Goal: Task Accomplishment & Management: Complete application form

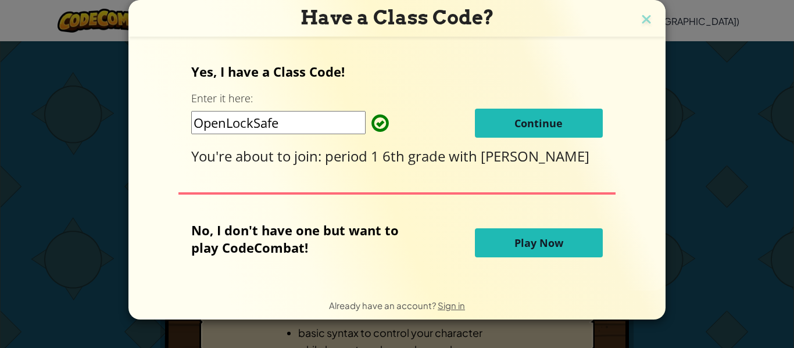
click at [535, 112] on button "Continue" at bounding box center [539, 123] width 128 height 29
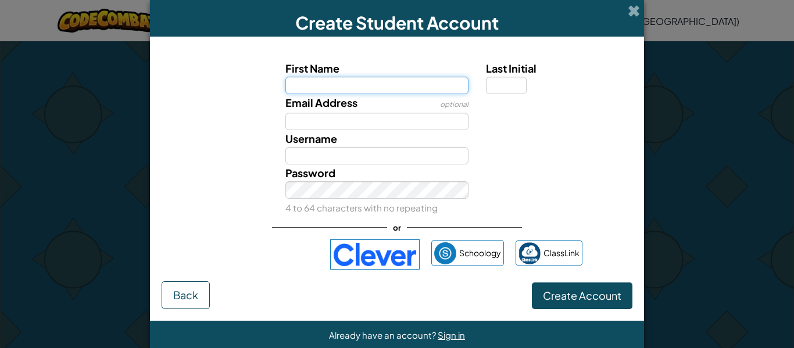
click at [396, 81] on input "First Name" at bounding box center [377, 85] width 184 height 17
type input "[PERSON_NAME]"
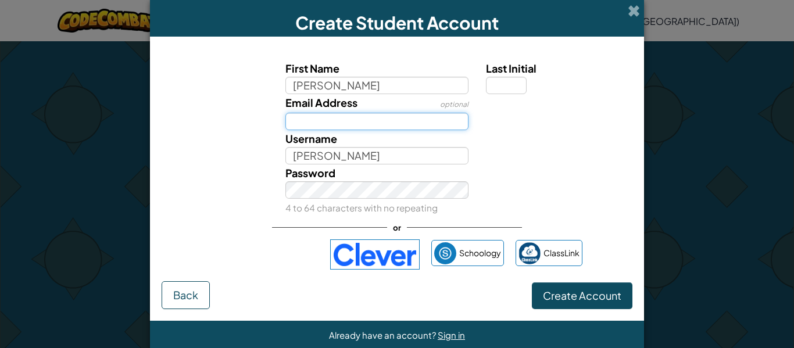
click at [292, 115] on input "Email Address" at bounding box center [377, 121] width 184 height 17
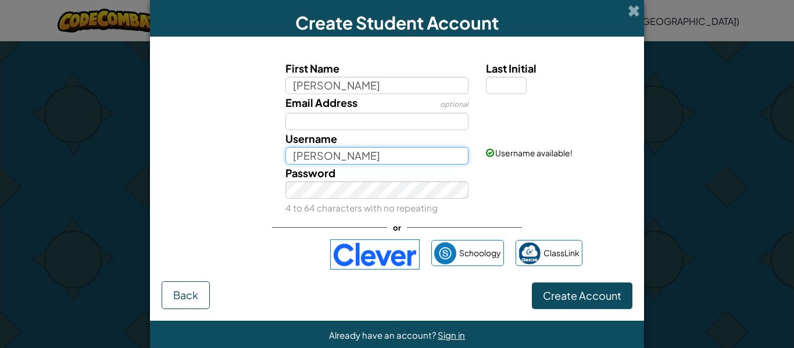
click at [377, 158] on input "[PERSON_NAME]" at bounding box center [377, 155] width 184 height 17
click at [532, 282] on button "Create Account" at bounding box center [582, 295] width 101 height 27
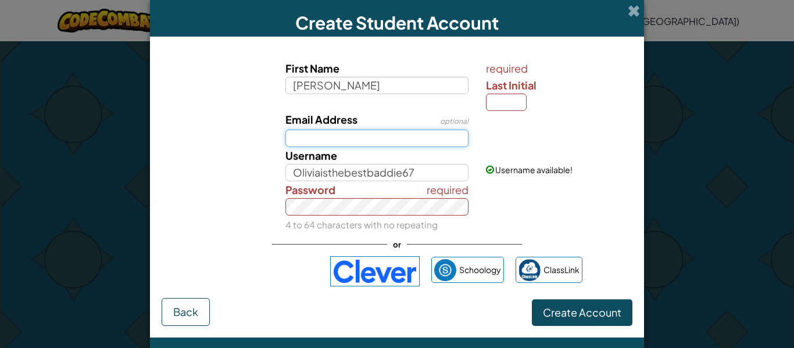
click at [457, 130] on input "Email Address" at bounding box center [377, 138] width 184 height 17
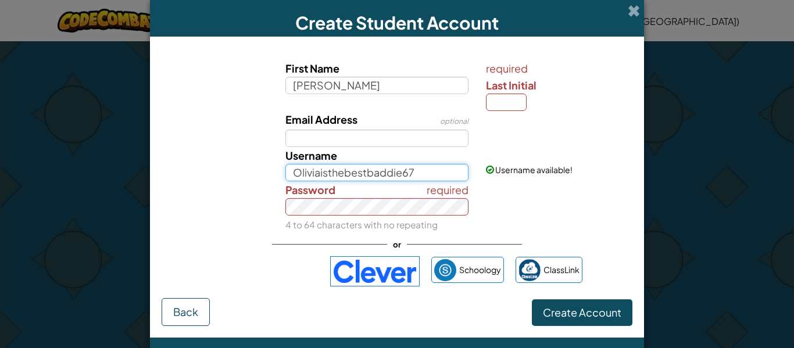
click at [443, 173] on input "Oliviaisthebestbaddie67" at bounding box center [377, 172] width 184 height 17
type input "O"
type input "l"
type input "Oliviaisthebestbaddie67"
click at [331, 228] on small "4 to 64 characters with no repeating" at bounding box center [361, 224] width 152 height 11
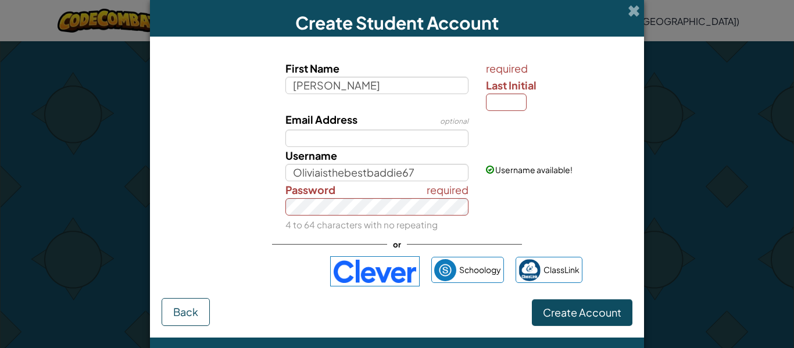
click at [373, 214] on div "required Password 4 to 64 characters with no repeating" at bounding box center [377, 207] width 201 height 52
click at [309, 135] on input "Email Address" at bounding box center [377, 138] width 184 height 17
click at [606, 314] on span "Create Account" at bounding box center [582, 312] width 78 height 13
click at [596, 214] on div "required Password 4 to 64 characters with no repeating" at bounding box center [397, 207] width 482 height 52
click at [532, 299] on button "Create Account" at bounding box center [582, 312] width 101 height 27
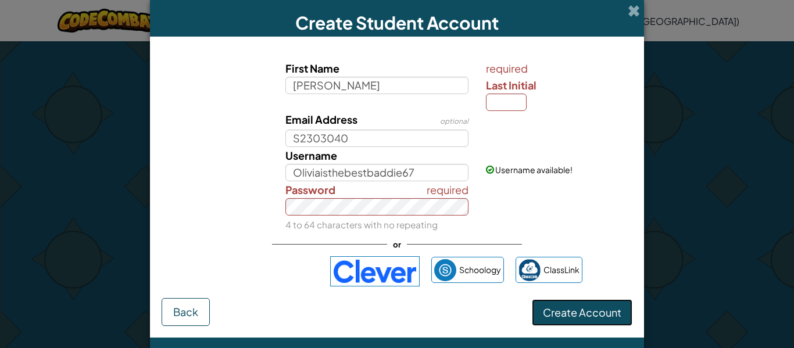
click at [612, 320] on button "Create Account" at bounding box center [582, 312] width 101 height 27
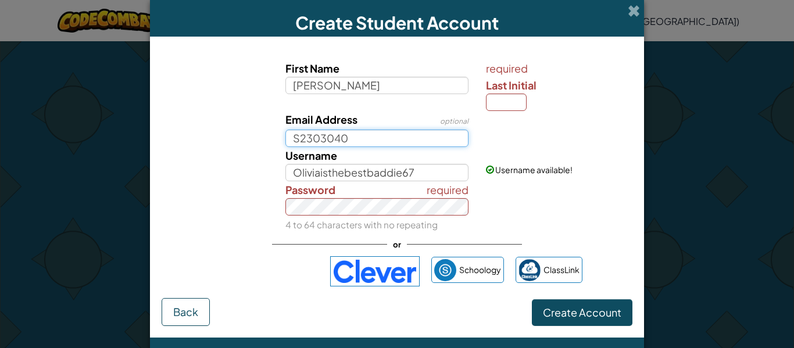
click at [290, 137] on input "S2303040" at bounding box center [377, 138] width 184 height 17
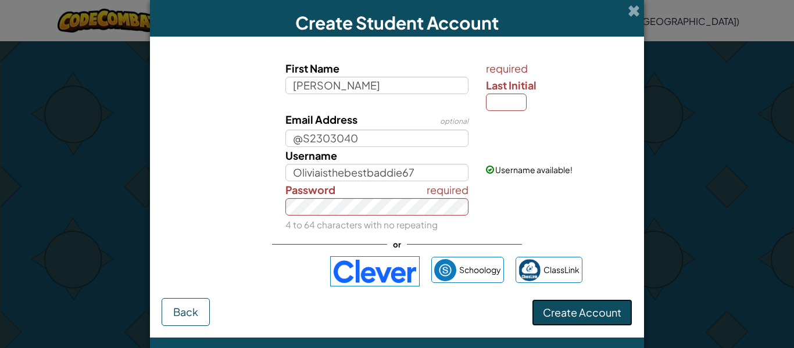
click at [561, 317] on span "Create Account" at bounding box center [582, 312] width 78 height 13
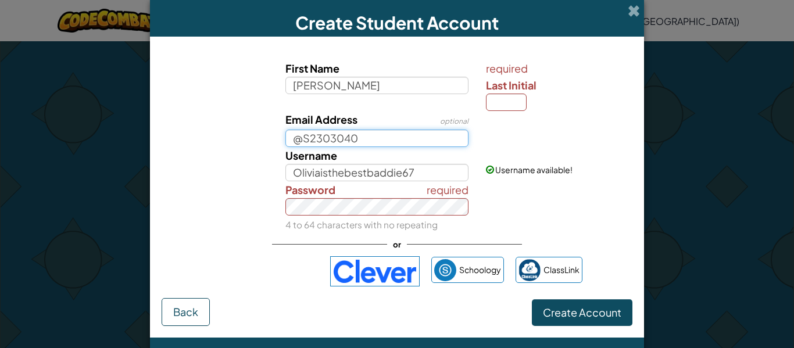
click at [307, 135] on input "@S2303040" at bounding box center [377, 138] width 184 height 17
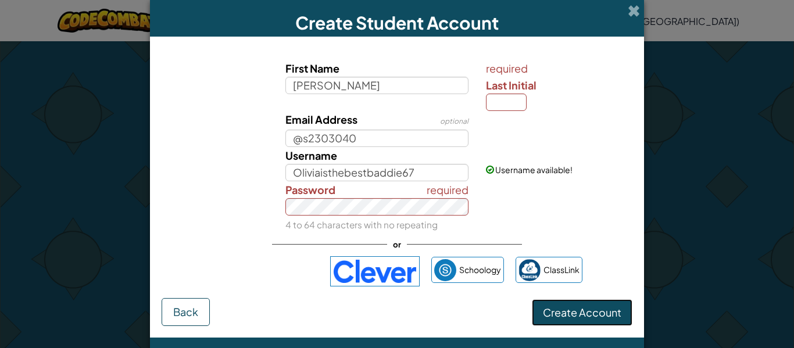
click at [603, 317] on span "Create Account" at bounding box center [582, 312] width 78 height 13
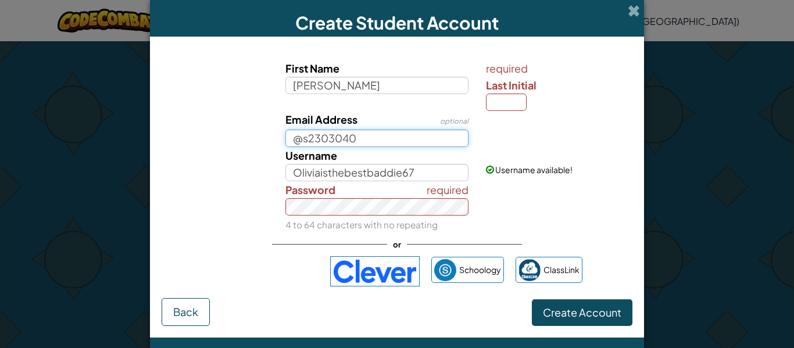
click at [303, 142] on input "@s2303040" at bounding box center [377, 138] width 184 height 17
click at [373, 144] on input "s2303040" at bounding box center [377, 138] width 184 height 17
type input "s2303040@online.houstonisd.org"
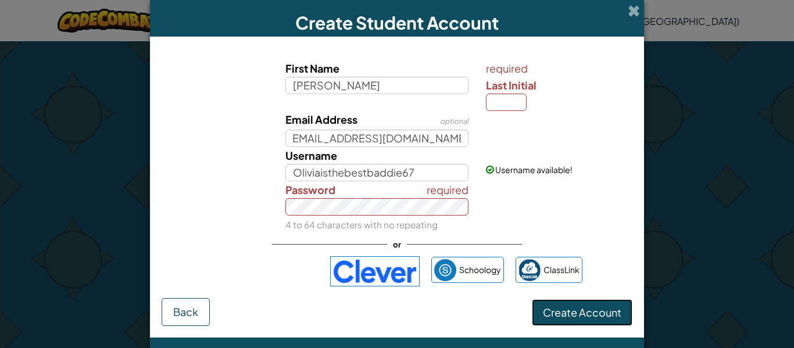
click at [609, 320] on button "Create Account" at bounding box center [582, 312] width 101 height 27
click at [601, 316] on span "Create Account" at bounding box center [582, 312] width 78 height 13
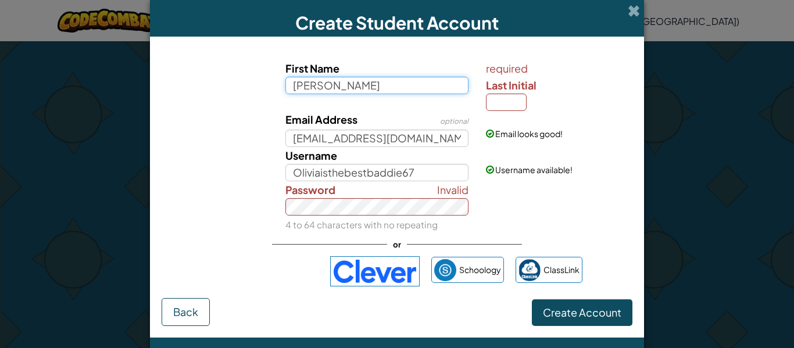
click at [387, 85] on input "Olivia Arizmendi" at bounding box center [377, 85] width 184 height 17
type input "Olivia"
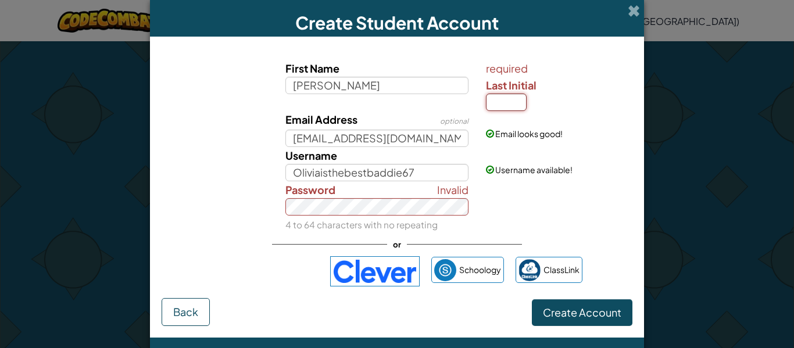
type input "Olivia"
click at [506, 106] on input "Last Initial" at bounding box center [506, 102] width 41 height 17
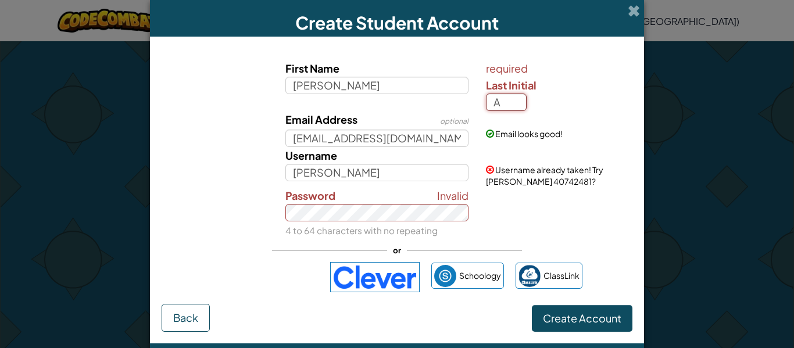
type input "A"
click at [555, 324] on button "Create Account" at bounding box center [582, 318] width 101 height 27
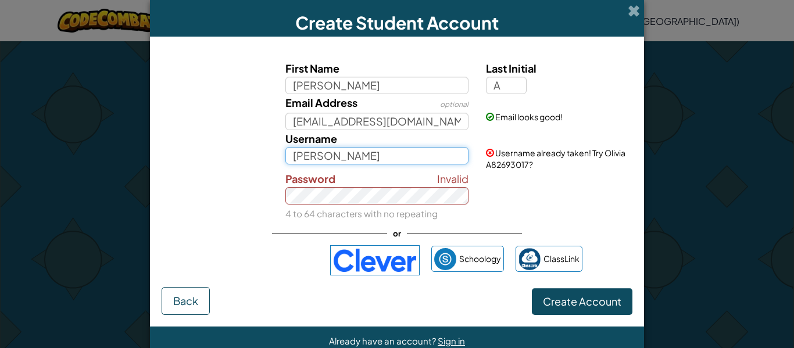
click at [353, 157] on input "[PERSON_NAME]" at bounding box center [377, 155] width 184 height 17
type input "Oliviaisthebestbaddie67"
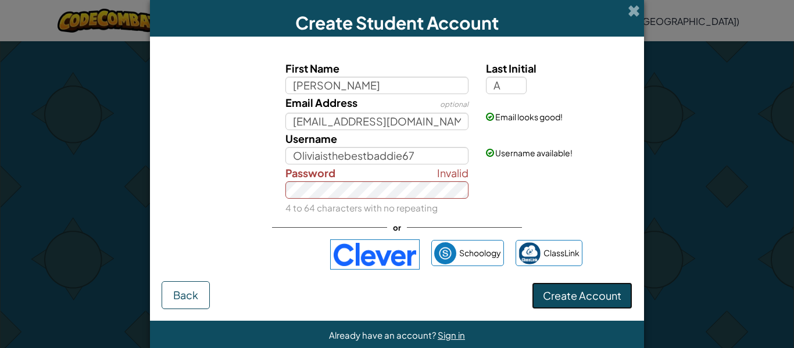
click at [611, 296] on span "Create Account" at bounding box center [582, 295] width 78 height 13
click at [567, 330] on div "Already have an account? Sign in" at bounding box center [397, 335] width 494 height 29
click at [588, 303] on button "Create Account" at bounding box center [582, 295] width 101 height 27
click at [618, 306] on button "Create Account" at bounding box center [582, 295] width 101 height 27
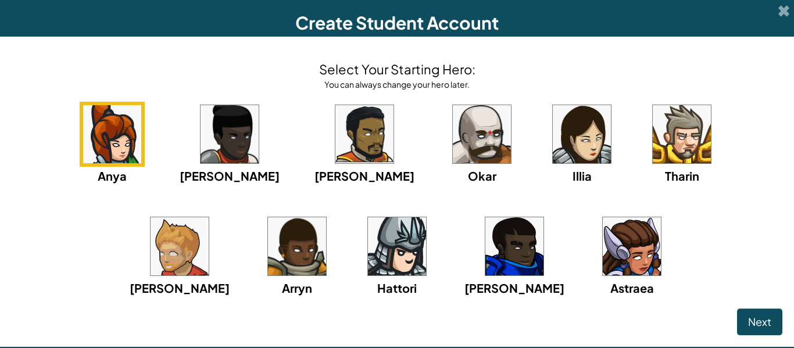
click at [603, 244] on img at bounding box center [632, 246] width 58 height 58
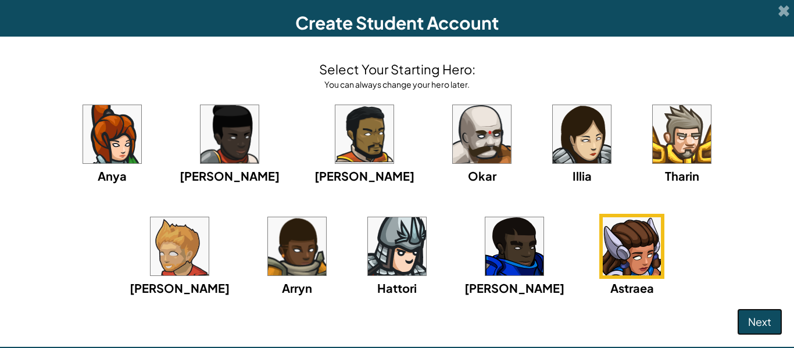
click at [767, 316] on span "Next" at bounding box center [759, 321] width 23 height 13
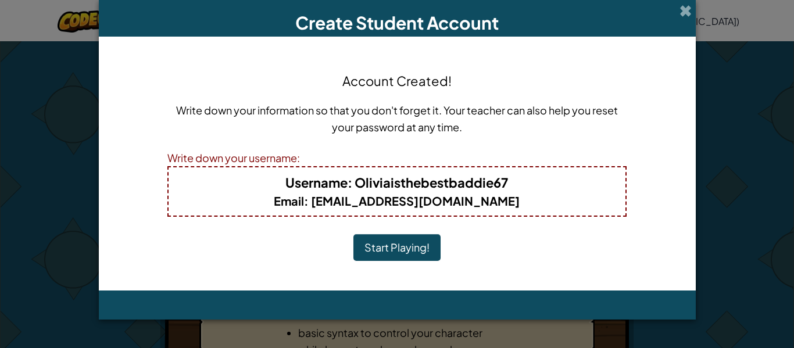
click at [417, 251] on button "Start Playing!" at bounding box center [396, 247] width 87 height 27
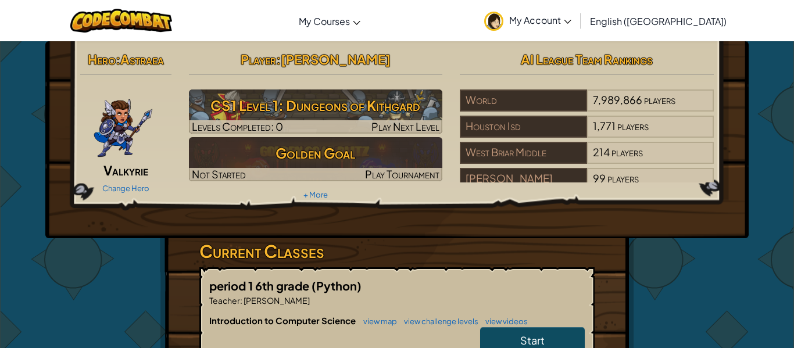
click at [130, 162] on span "Valkyrie" at bounding box center [125, 170] width 45 height 16
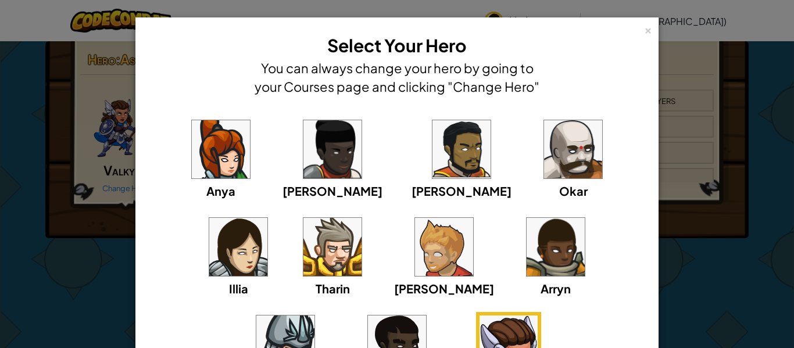
scroll to position [153, 0]
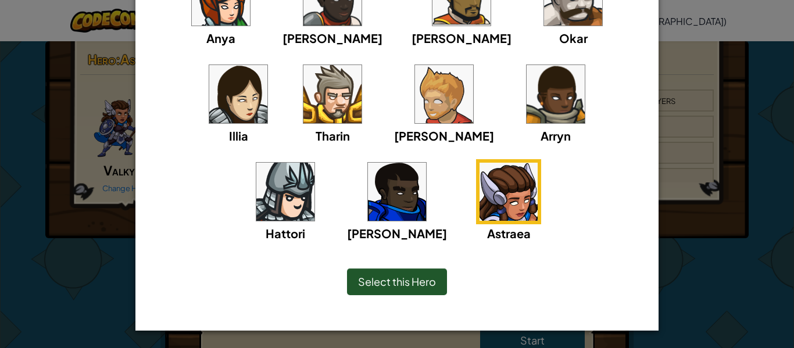
click at [431, 275] on span "Select this Hero" at bounding box center [397, 281] width 78 height 13
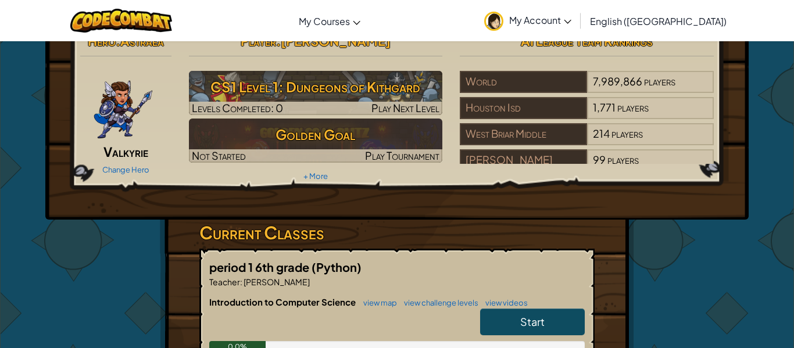
scroll to position [21, 0]
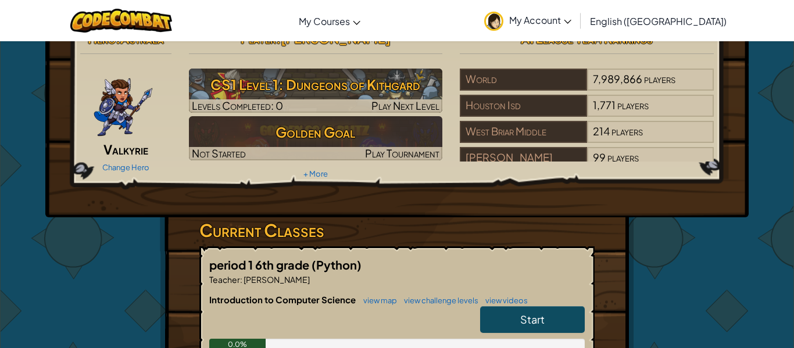
click at [516, 315] on link "Start" at bounding box center [532, 319] width 105 height 27
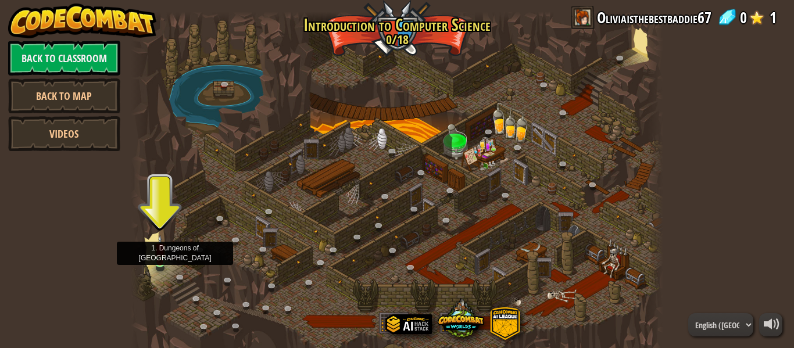
click at [164, 259] on img at bounding box center [160, 249] width 12 height 28
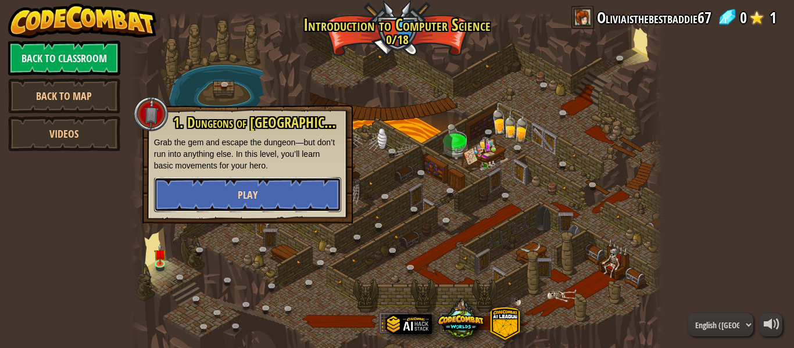
click at [228, 186] on button "Play" at bounding box center [247, 194] width 187 height 35
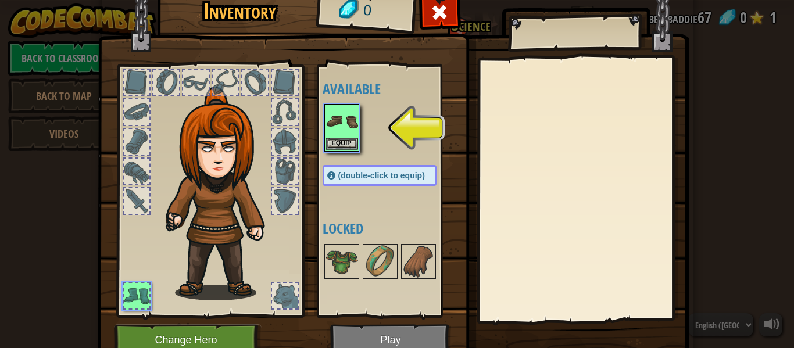
click at [346, 134] on img at bounding box center [341, 121] width 33 height 33
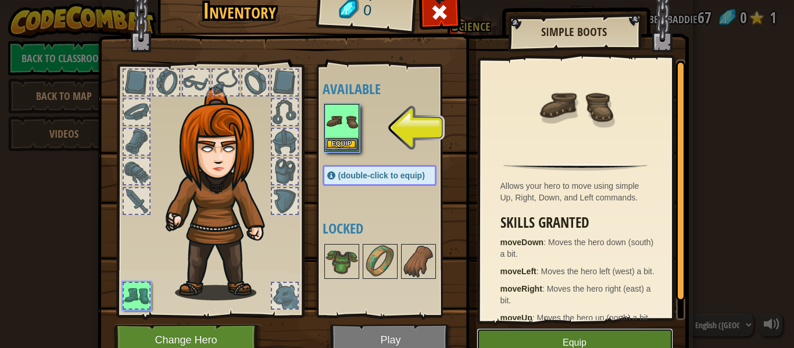
click at [496, 335] on button "Equip" at bounding box center [575, 342] width 196 height 29
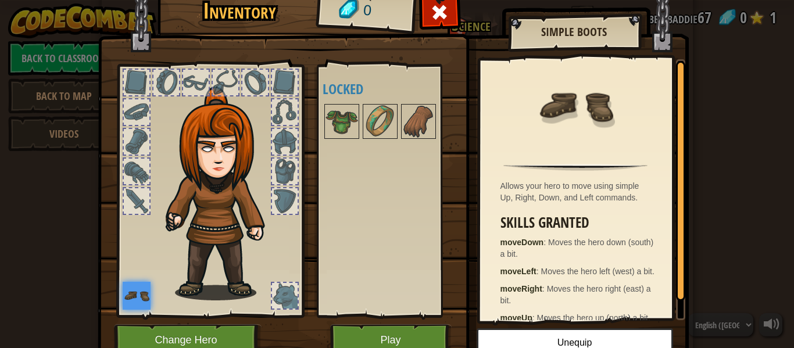
click at [140, 204] on div at bounding box center [137, 201] width 26 height 26
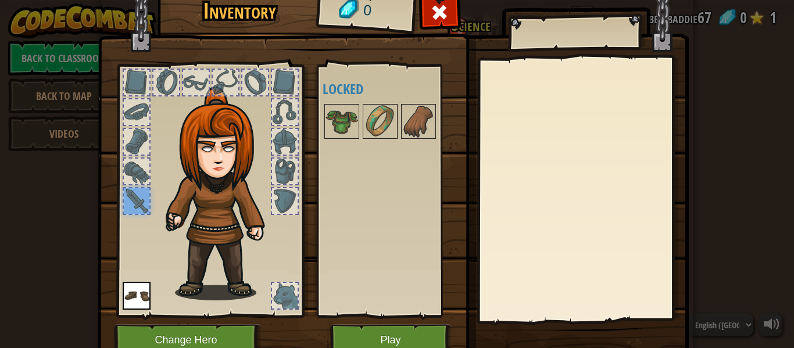
click at [291, 287] on div at bounding box center [285, 296] width 26 height 26
click at [367, 131] on img at bounding box center [380, 121] width 33 height 33
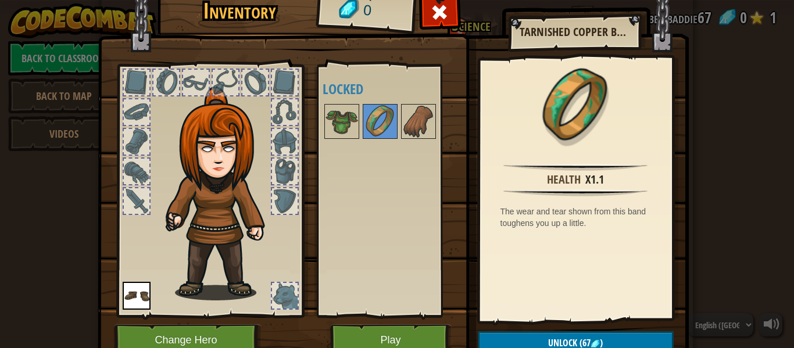
click at [722, 78] on div "Inventory 0 Available Equip (double-click to equip) Locked Tarnished Copper Ban…" at bounding box center [397, 174] width 794 height 348
click at [194, 337] on button "Change Hero" at bounding box center [188, 340] width 148 height 32
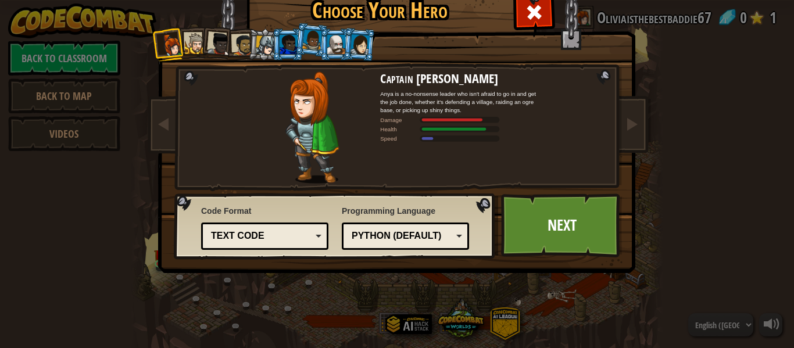
click at [263, 38] on div at bounding box center [266, 45] width 20 height 20
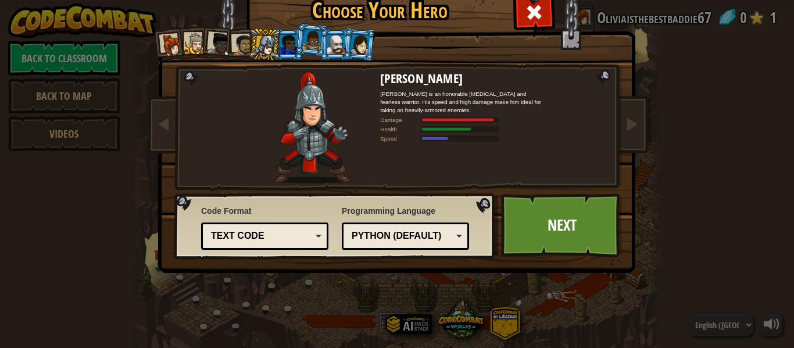
click at [292, 37] on div at bounding box center [289, 44] width 18 height 19
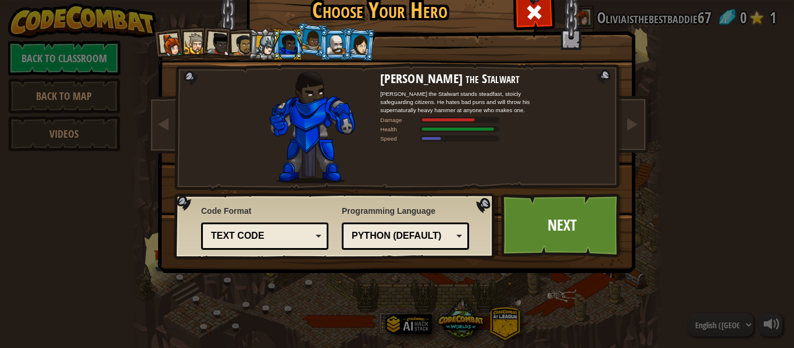
click at [317, 32] on div at bounding box center [312, 40] width 20 height 20
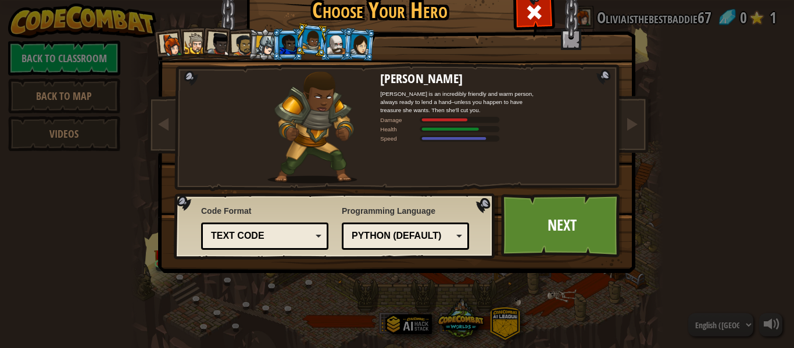
click at [359, 44] on div at bounding box center [359, 44] width 19 height 20
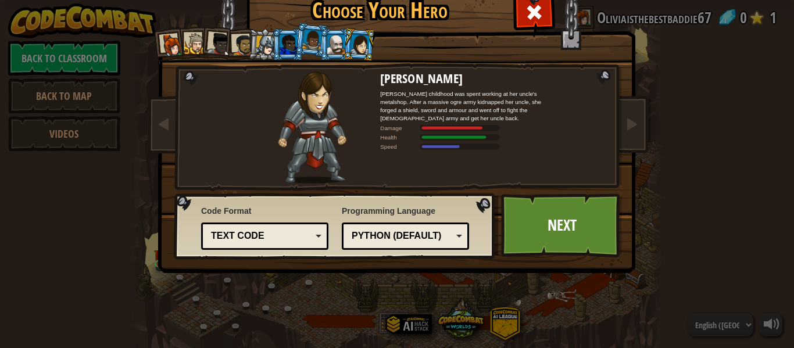
click at [196, 35] on div at bounding box center [196, 44] width 22 height 22
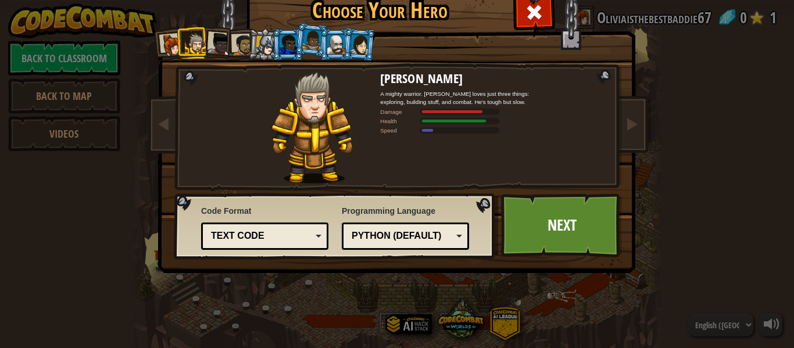
click at [224, 32] on li at bounding box center [217, 43] width 34 height 34
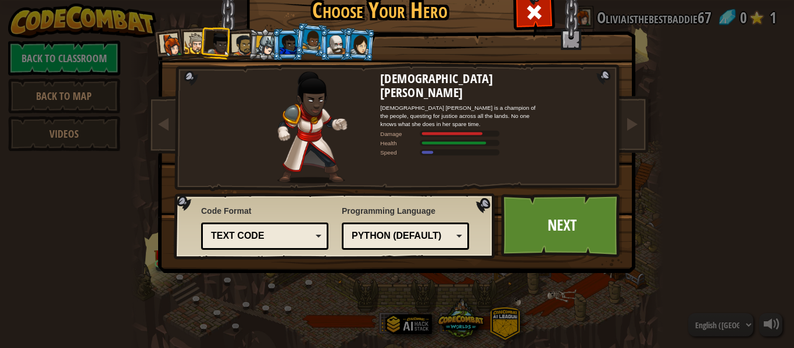
click at [242, 32] on li at bounding box center [240, 44] width 32 height 33
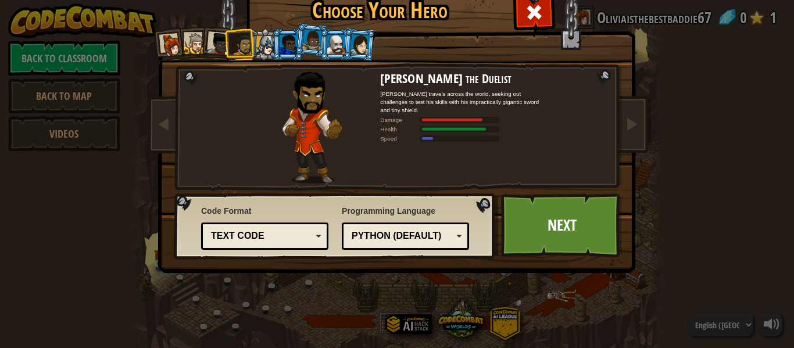
click at [268, 33] on li at bounding box center [264, 44] width 33 height 33
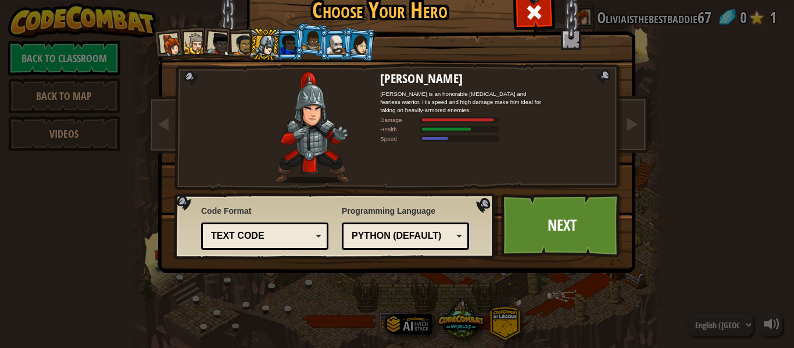
click at [292, 28] on li at bounding box center [287, 44] width 31 height 32
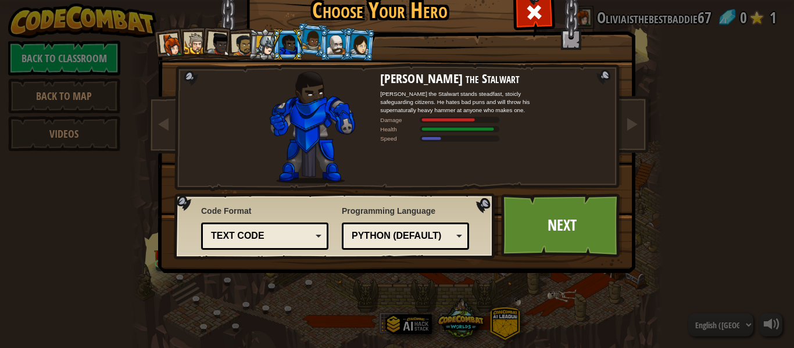
click at [326, 27] on li at bounding box center [312, 39] width 34 height 35
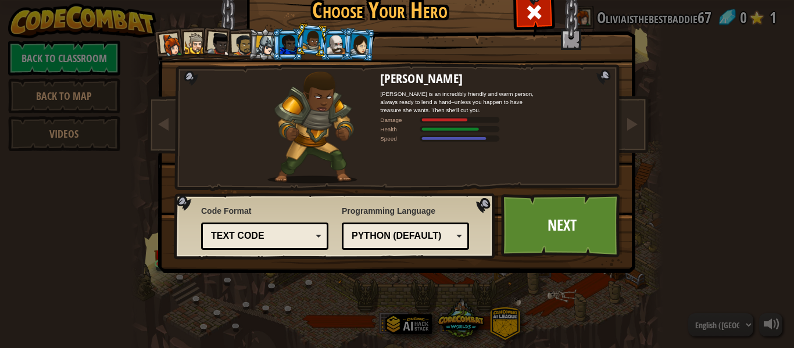
click at [335, 42] on div at bounding box center [336, 44] width 18 height 19
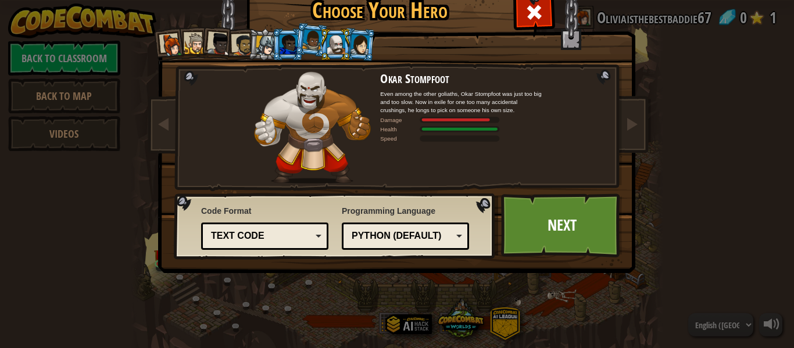
click at [346, 41] on li at bounding box center [335, 44] width 31 height 32
click at [358, 41] on div at bounding box center [359, 44] width 19 height 20
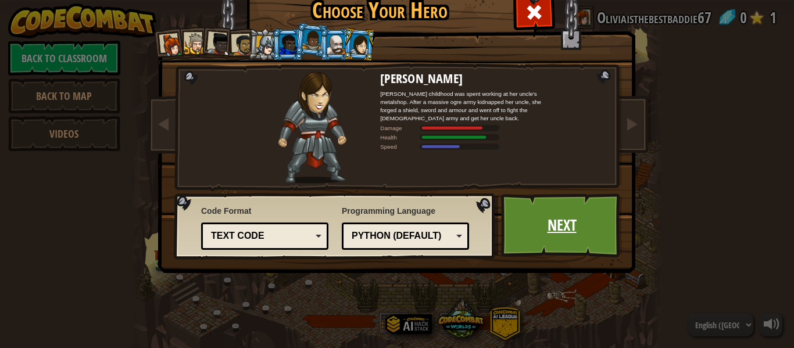
click at [586, 215] on link "Next" at bounding box center [561, 226] width 121 height 64
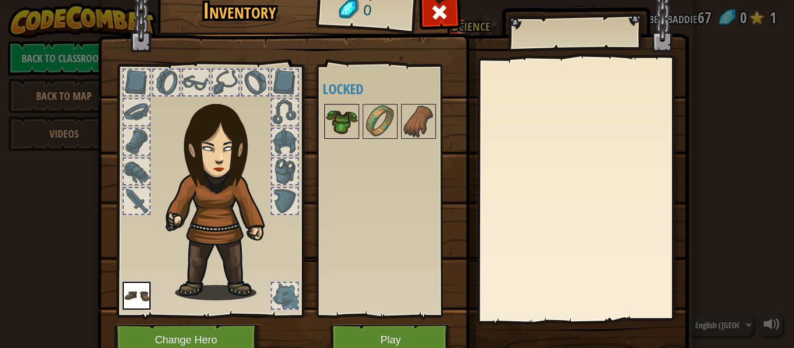
click at [359, 109] on div at bounding box center [341, 121] width 35 height 35
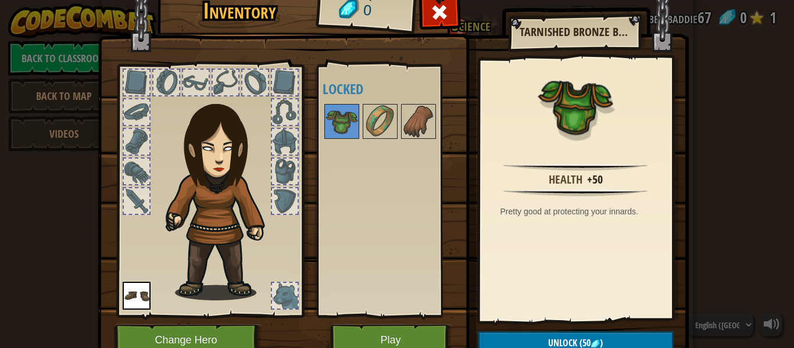
click at [128, 129] on div at bounding box center [137, 142] width 26 height 26
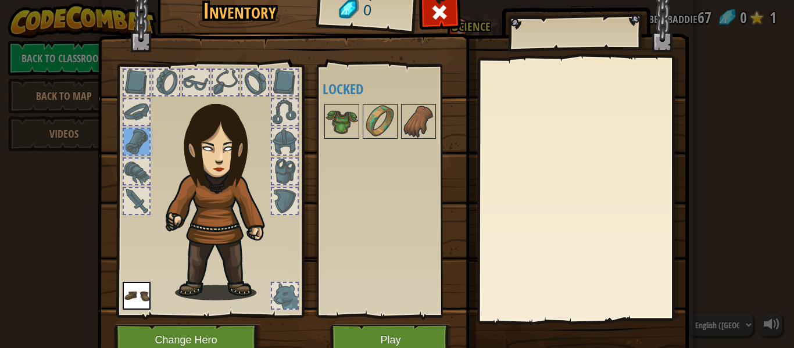
click at [128, 81] on div at bounding box center [137, 83] width 26 height 26
click at [160, 78] on div at bounding box center [166, 83] width 26 height 26
click at [386, 346] on button "Play" at bounding box center [390, 340] width 121 height 32
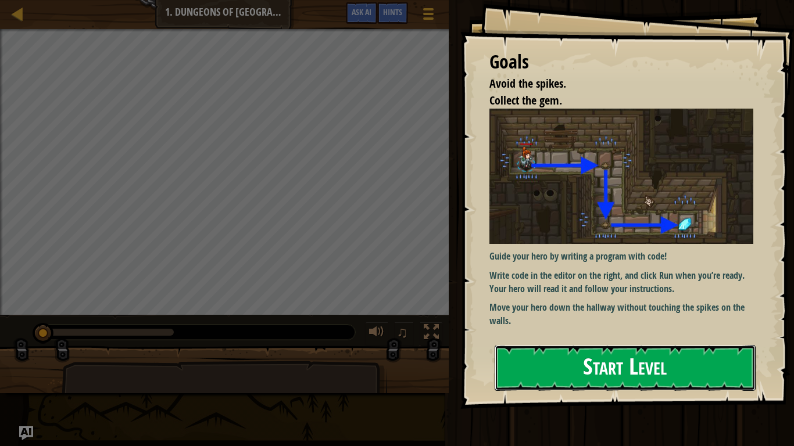
click at [711, 348] on button "Start Level" at bounding box center [625, 368] width 261 height 46
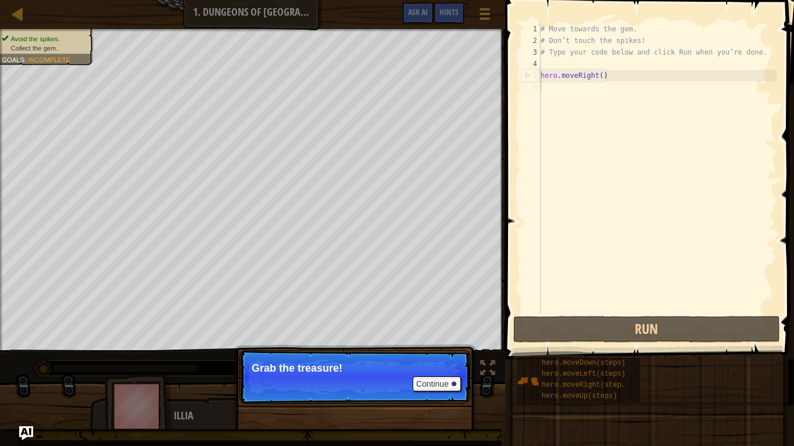
click at [451, 348] on div "Continue Grab the treasure!" at bounding box center [355, 436] width 242 height 172
click at [435, 348] on div "Continue Grab the treasure!" at bounding box center [355, 436] width 242 height 172
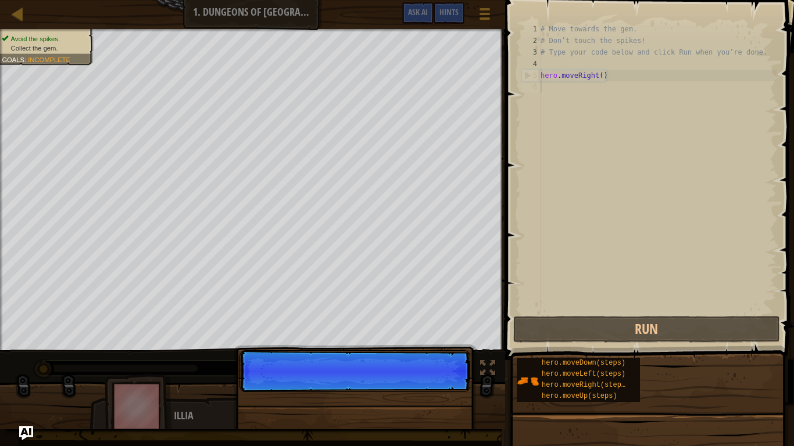
scroll to position [5, 0]
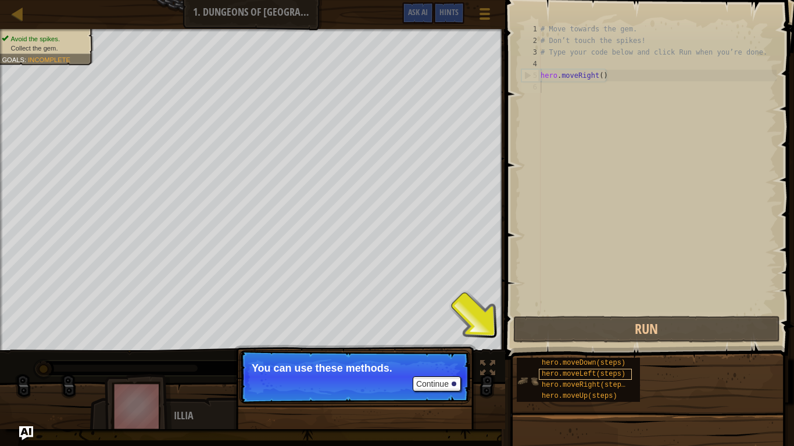
click at [581, 348] on span "hero.moveLeft(steps)" at bounding box center [584, 374] width 84 height 8
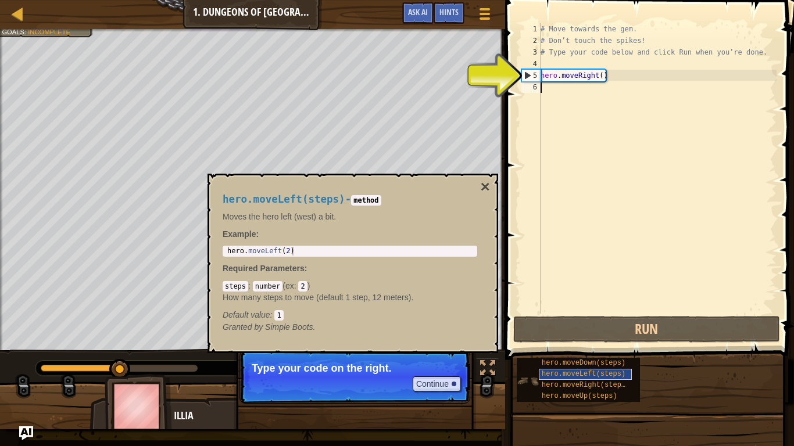
type textarea "hero.moveRight()"
click at [548, 83] on div "# Move towards the gem. # Don’t touch the spikes! # Type your code below and cl…" at bounding box center [657, 180] width 238 height 314
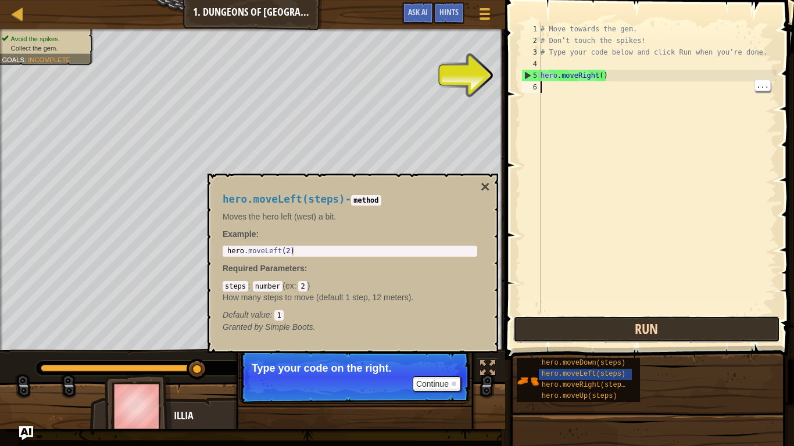
click at [602, 330] on button "Run" at bounding box center [646, 329] width 267 height 27
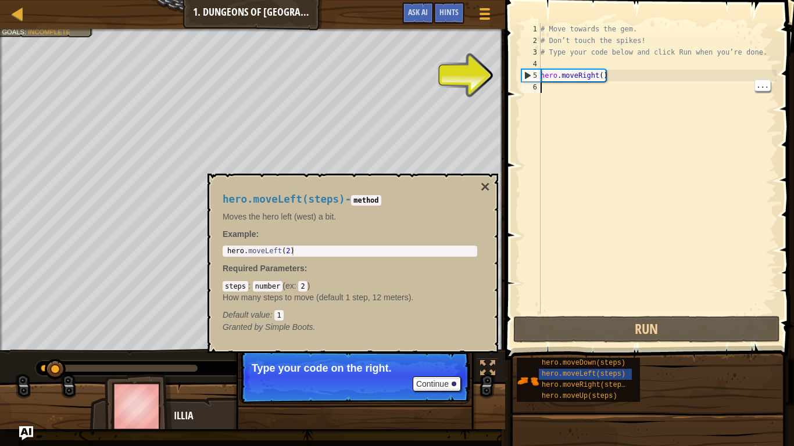
click at [506, 58] on span at bounding box center [651, 163] width 298 height 394
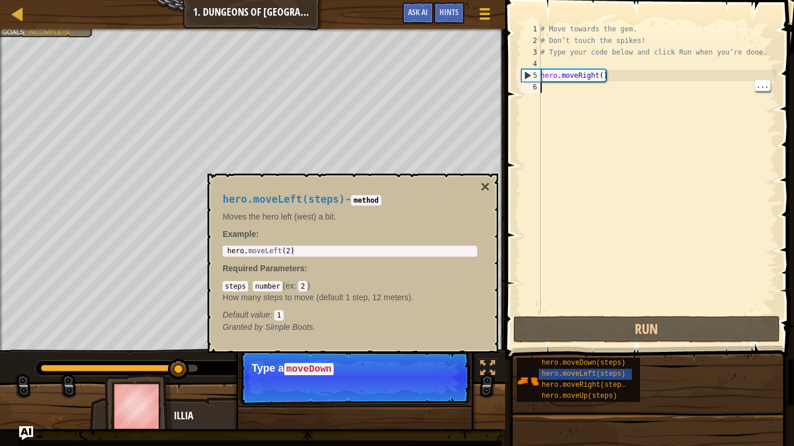
click at [521, 85] on div "6" at bounding box center [530, 87] width 19 height 12
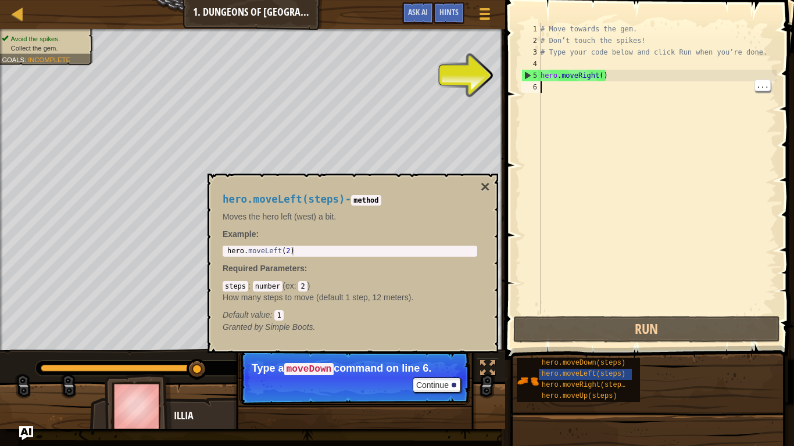
type textarea "hero.moveRight()"
click at [543, 69] on div "# Move towards the gem. # Don’t touch the spikes! # Type your code below and cl…" at bounding box center [657, 180] width 238 height 314
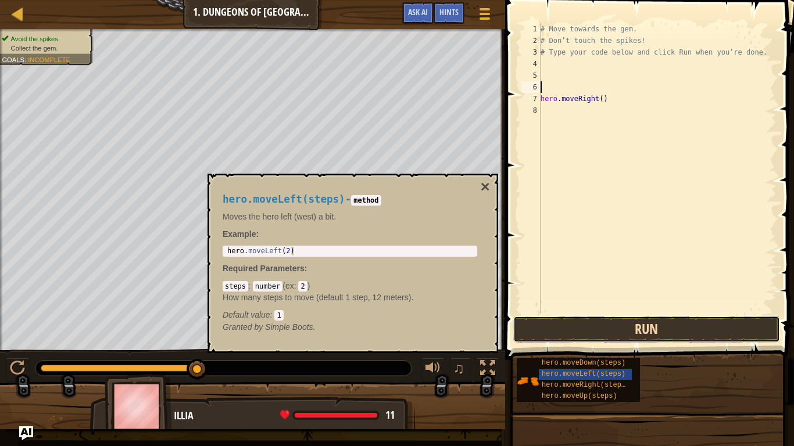
click at [565, 327] on button "Run" at bounding box center [646, 329] width 267 height 27
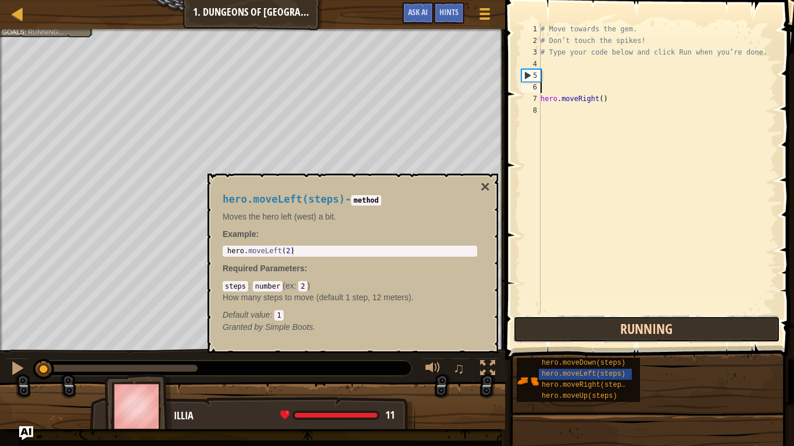
click at [558, 328] on button "Running" at bounding box center [646, 329] width 267 height 27
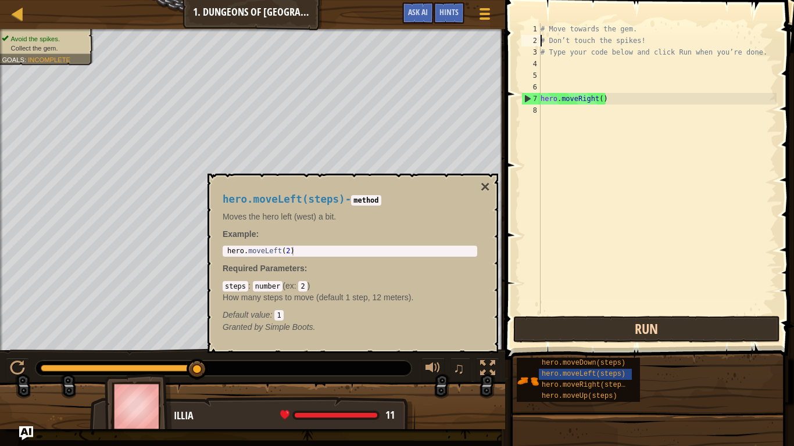
type textarea "# Type your code below and click Run when you’re done."
click at [600, 335] on button "Run" at bounding box center [646, 329] width 267 height 27
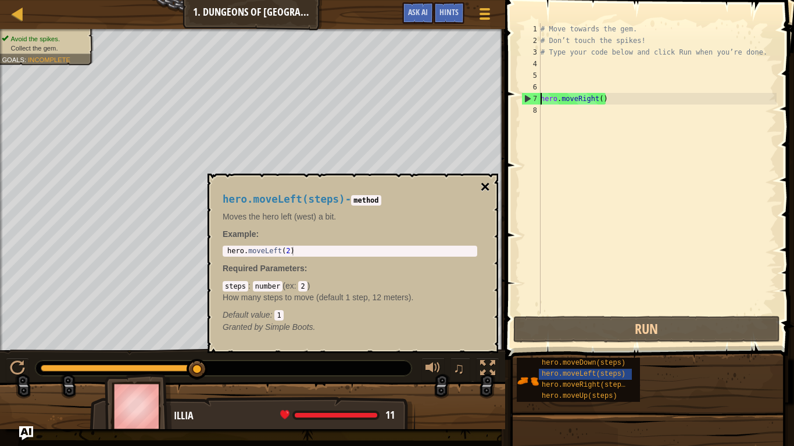
click at [487, 189] on button "×" at bounding box center [485, 187] width 9 height 16
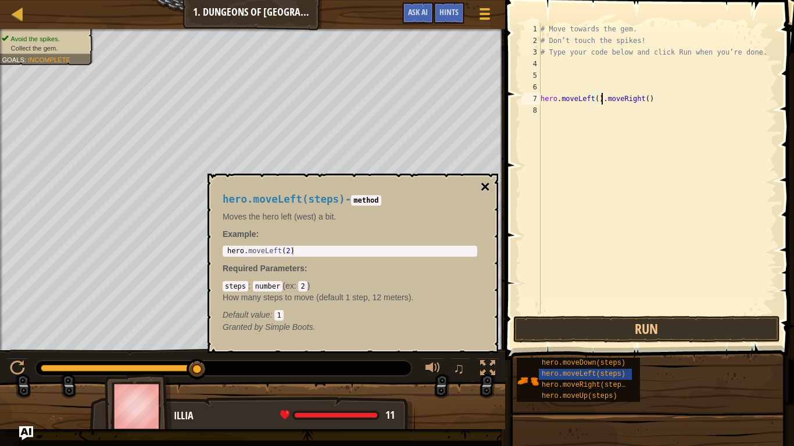
click at [487, 189] on button "×" at bounding box center [485, 187] width 9 height 16
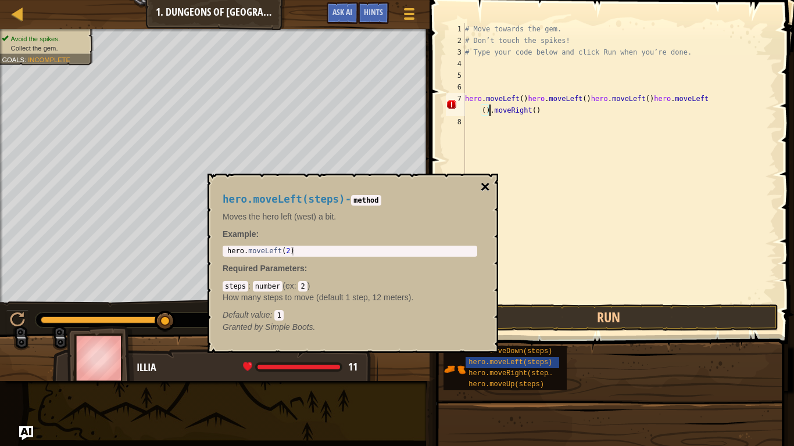
click at [487, 189] on button "×" at bounding box center [485, 187] width 9 height 16
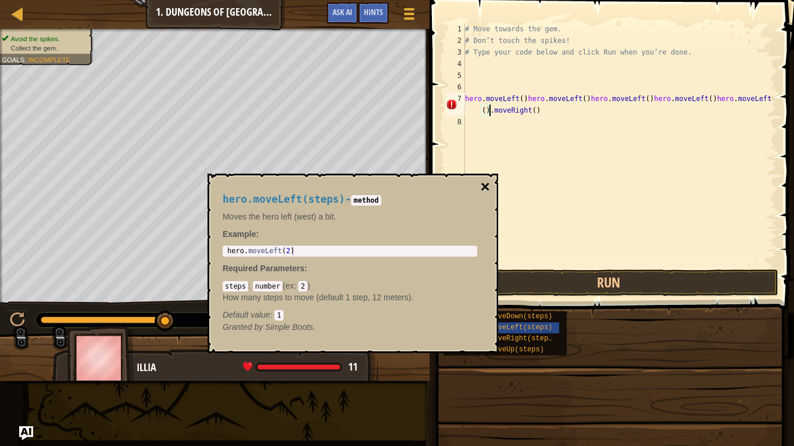
click at [487, 189] on button "×" at bounding box center [485, 187] width 9 height 16
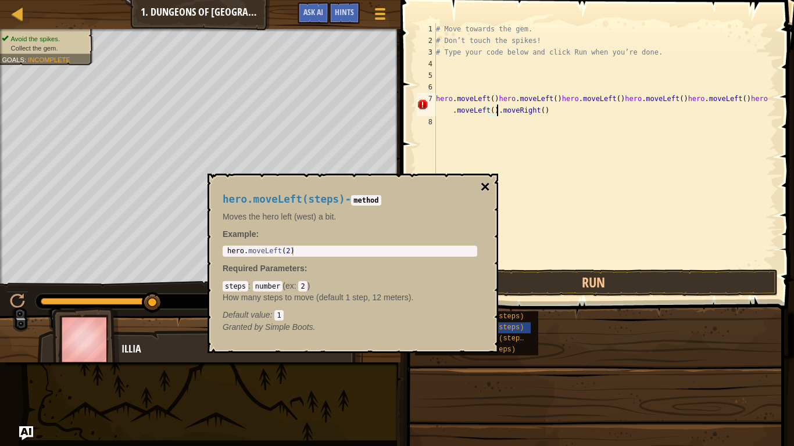
click at [487, 189] on button "×" at bounding box center [485, 187] width 9 height 16
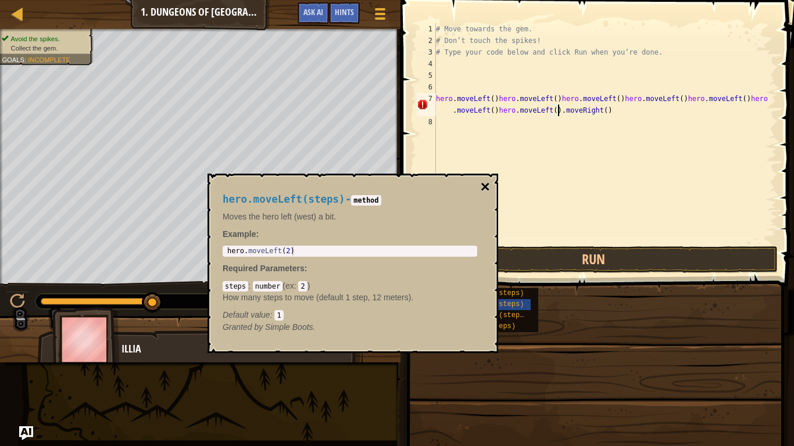
click at [487, 189] on button "×" at bounding box center [485, 187] width 9 height 16
type textarea "hero.moveLeft()hero.moveLeft()hero.moveLeft()hero.moveLeft()hero.moveLeft()hero…"
click at [487, 189] on button "×" at bounding box center [485, 187] width 9 height 16
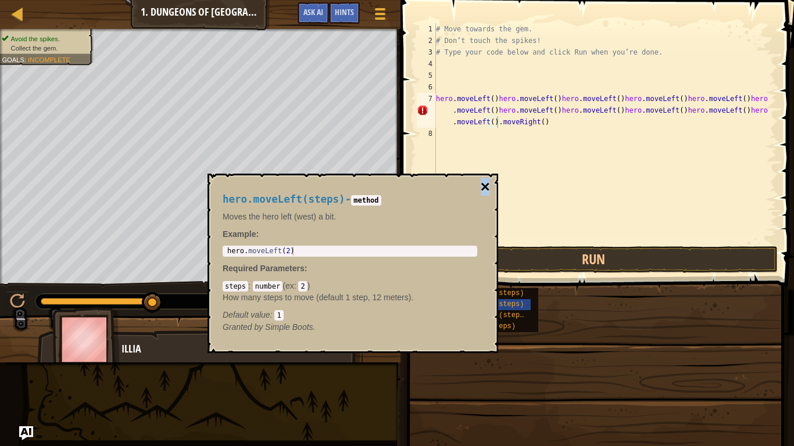
click at [487, 189] on button "×" at bounding box center [485, 187] width 9 height 16
click at [488, 184] on button "×" at bounding box center [485, 187] width 9 height 16
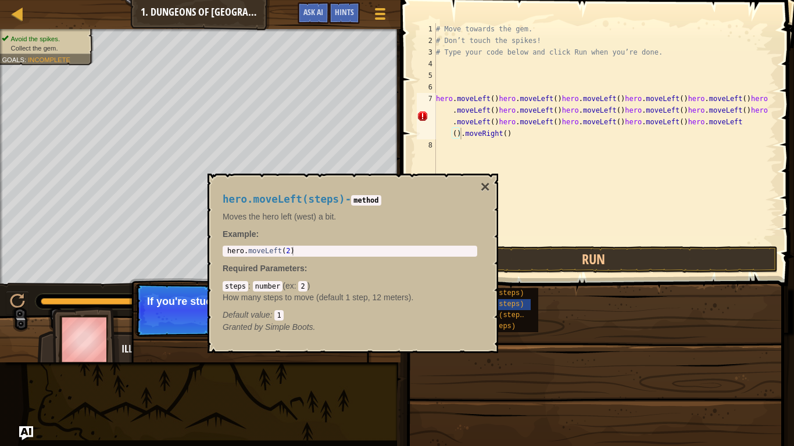
click at [459, 136] on div "# Move towards the gem. # Don’t touch the spikes! # Type your code below and cl…" at bounding box center [605, 145] width 343 height 244
click at [456, 134] on div "# Move towards the gem. # Don’t touch the spikes! # Type your code below and cl…" at bounding box center [605, 145] width 343 height 244
click at [349, 15] on span "Hints" at bounding box center [344, 11] width 19 height 11
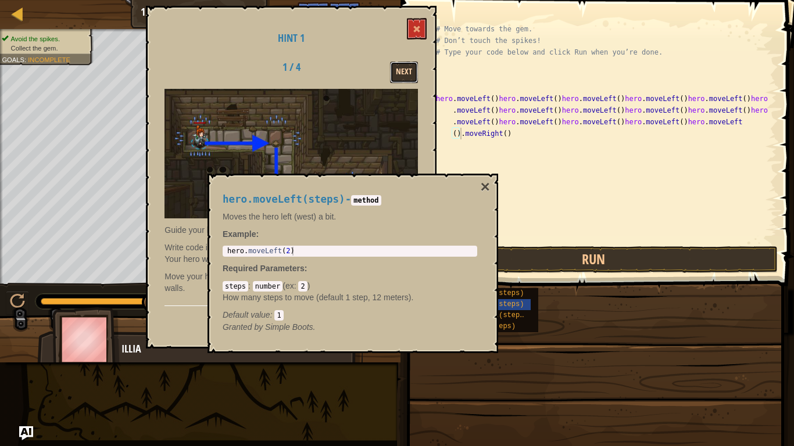
click at [406, 69] on button "Next" at bounding box center [404, 73] width 28 height 22
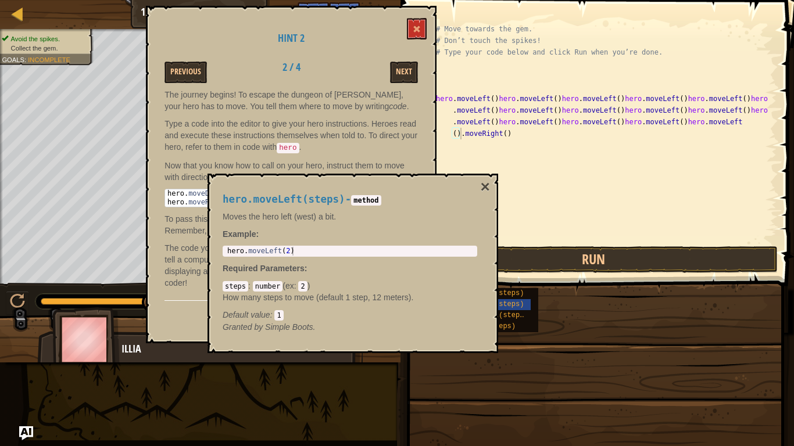
click at [393, 39] on h1 "Hint 2" at bounding box center [290, 39] width 253 height 12
click at [412, 18] on button at bounding box center [417, 29] width 20 height 22
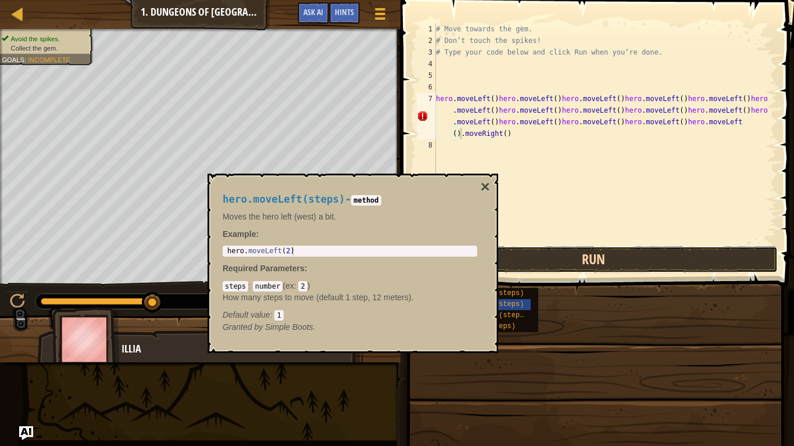
click at [611, 252] on button "Run" at bounding box center [593, 259] width 368 height 27
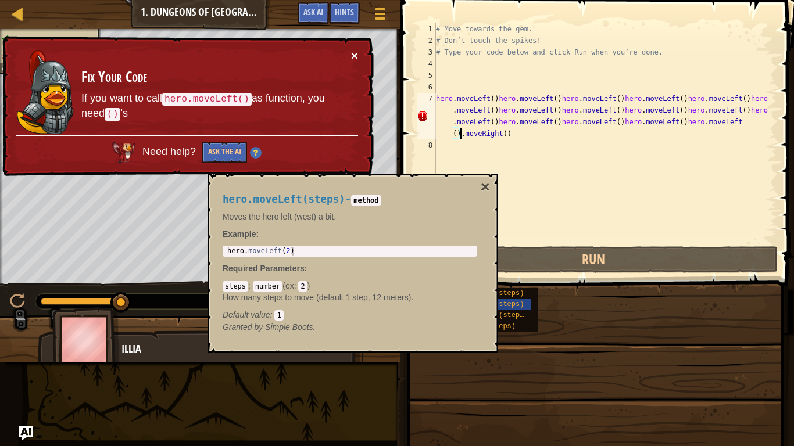
click at [357, 55] on button "×" at bounding box center [354, 55] width 7 height 12
click at [169, 100] on code "hero.moveLeft()" at bounding box center [207, 99] width 90 height 13
click at [502, 134] on div "# Move towards the gem. # Don’t touch the spikes! # Type your code below and cl…" at bounding box center [605, 145] width 343 height 244
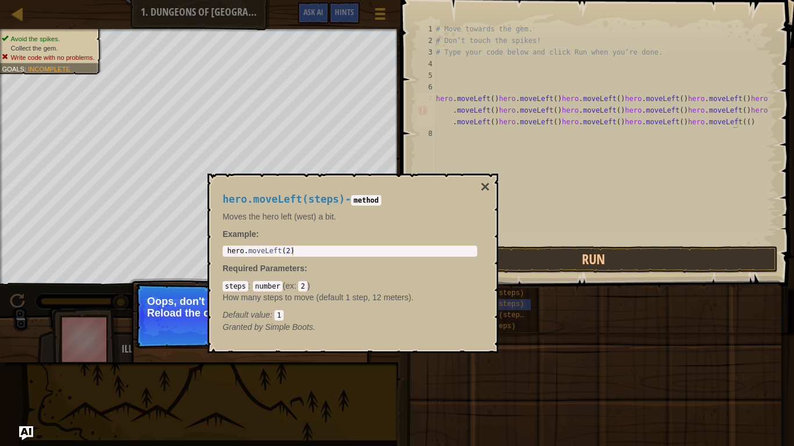
click at [133, 327] on div "↻ Reload Oops, don't delete the example code! Reload the original code." at bounding box center [250, 370] width 242 height 172
click at [489, 182] on button "×" at bounding box center [485, 187] width 9 height 16
click at [487, 183] on button "×" at bounding box center [485, 187] width 9 height 16
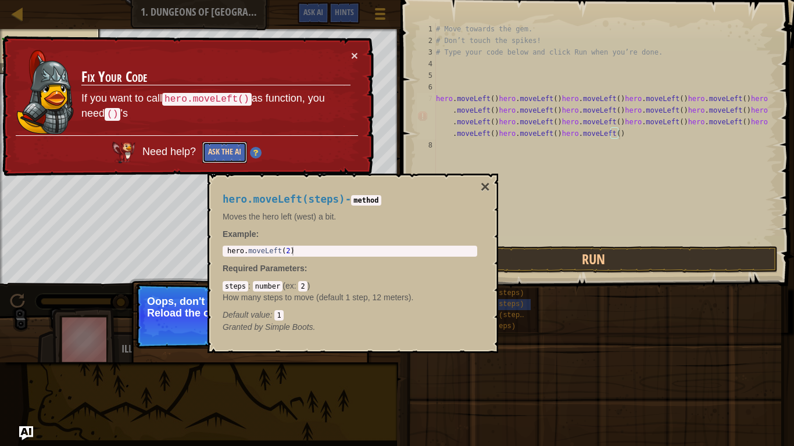
click at [237, 148] on button "Ask the AI" at bounding box center [224, 153] width 45 height 22
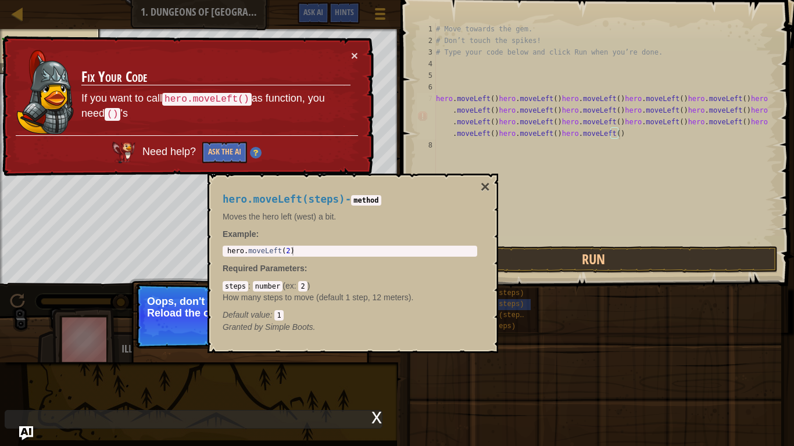
click at [374, 291] on div "steps : number ( ex : 2 ) How many steps to move (default 1 step, 12 meters). D…" at bounding box center [350, 300] width 255 height 41
click at [80, 348] on div "x" at bounding box center [194, 419] width 378 height 19
click at [67, 348] on div "x" at bounding box center [194, 419] width 378 height 19
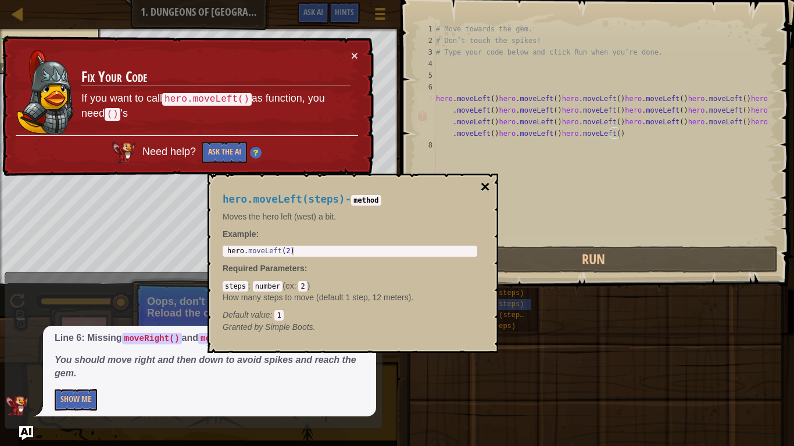
click at [485, 181] on button "×" at bounding box center [485, 187] width 9 height 16
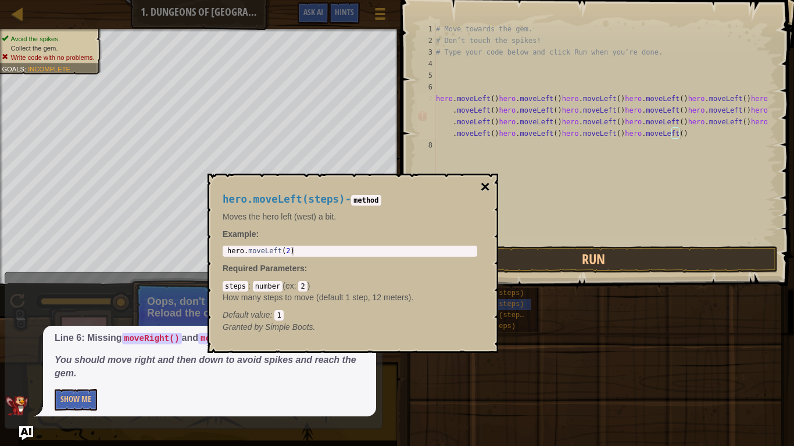
click at [489, 183] on button "×" at bounding box center [485, 187] width 9 height 16
click at [487, 187] on button "×" at bounding box center [485, 187] width 9 height 16
click at [496, 148] on div "# Move towards the gem. # Don’t touch the spikes! # Type your code below and cl…" at bounding box center [605, 145] width 343 height 244
click at [489, 186] on button "×" at bounding box center [485, 187] width 9 height 16
type textarea "hero.moveLeft()hero.moveLeft()hero.moveLeft()hero.moveLeft()hero.moveLeft()hero…"
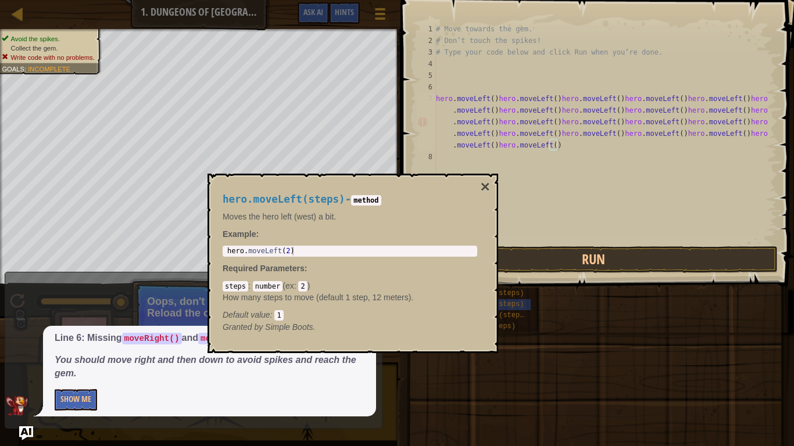
click at [571, 144] on div "# Move towards the gem. # Don’t touch the spikes! # Type your code below and cl…" at bounding box center [605, 145] width 343 height 244
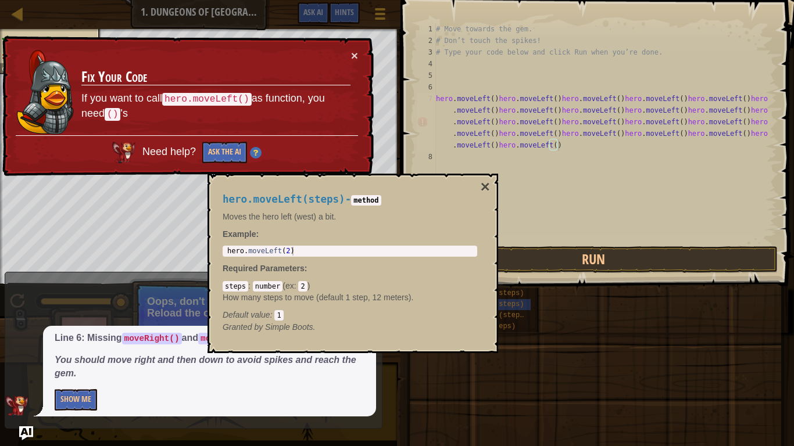
click at [113, 117] on code "()" at bounding box center [113, 114] width 16 height 13
click at [553, 142] on div "# Move towards the gem. # Don’t touch the spikes! # Type your code below and cl…" at bounding box center [605, 145] width 343 height 244
click at [553, 147] on div "# Move towards the gem. # Don’t touch the spikes! # Type your code below and cl…" at bounding box center [605, 133] width 343 height 221
click at [554, 144] on div "# Move towards the gem. # Don’t touch the spikes! # Type your code below and cl…" at bounding box center [605, 133] width 343 height 221
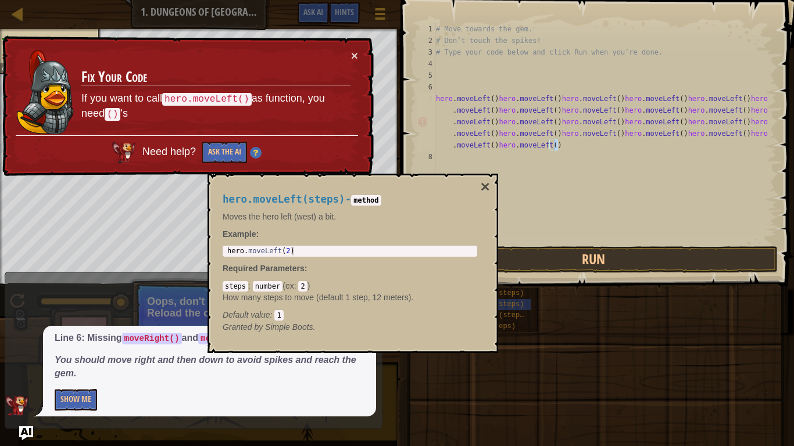
click at [553, 145] on div "# Move towards the gem. # Don’t touch the spikes! # Type your code below and cl…" at bounding box center [605, 133] width 343 height 221
click at [302, 285] on code "2" at bounding box center [302, 286] width 9 height 10
click at [303, 287] on code "2" at bounding box center [302, 286] width 9 height 10
click at [305, 287] on code "2" at bounding box center [302, 286] width 9 height 10
click at [302, 287] on code "2" at bounding box center [302, 286] width 9 height 10
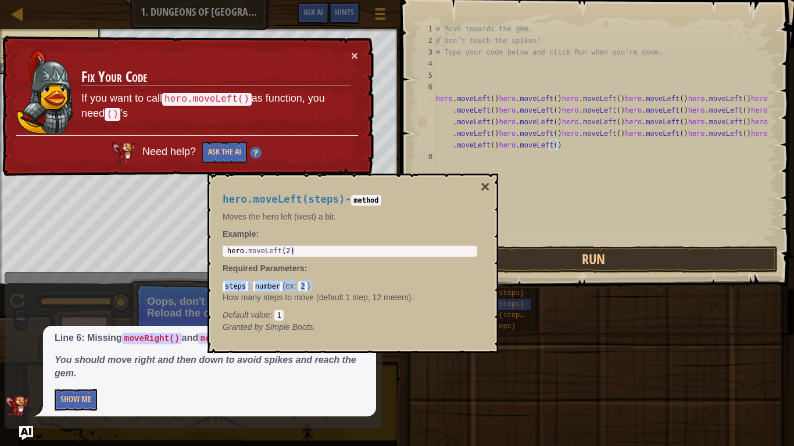
type textarea "hero.moveLeft(2)"
click at [285, 249] on div "hero . moveLeft ( 2 )" at bounding box center [350, 260] width 250 height 26
click at [274, 325] on em "Granted by Simple Boots." at bounding box center [269, 327] width 93 height 9
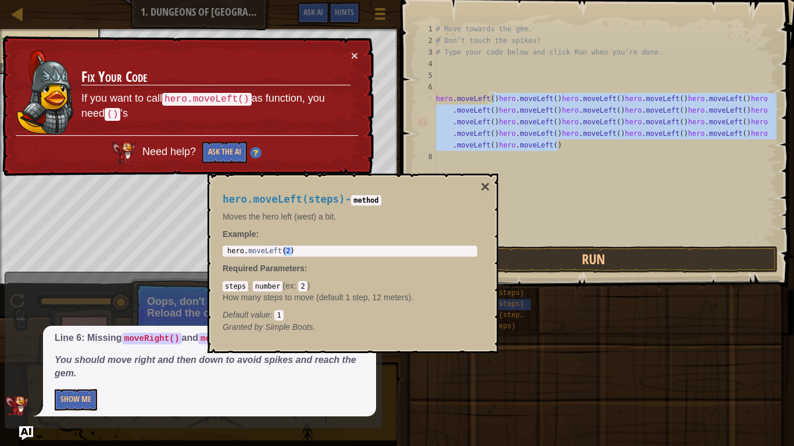
click at [495, 99] on div "# Move towards the gem. # Don’t touch the spikes! # Type your code below and cl…" at bounding box center [605, 145] width 343 height 244
click at [495, 99] on div "# Move towards the gem. # Don’t touch the spikes! # Type your code below and cl…" at bounding box center [605, 133] width 343 height 221
click at [576, 253] on button "Run" at bounding box center [593, 259] width 368 height 27
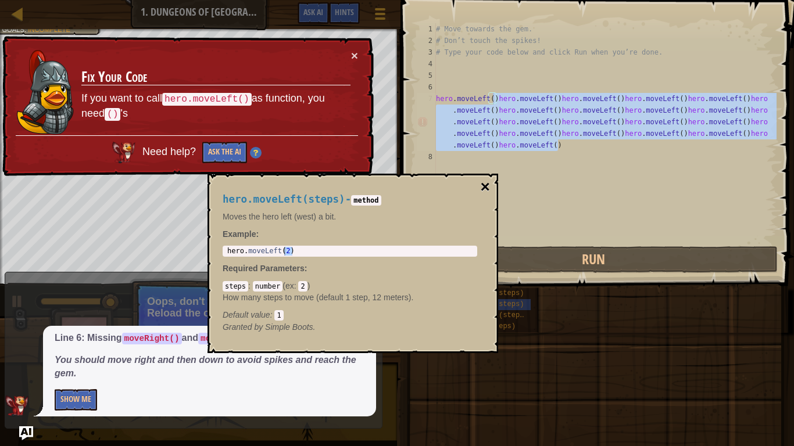
click at [485, 181] on button "×" at bounding box center [485, 187] width 9 height 16
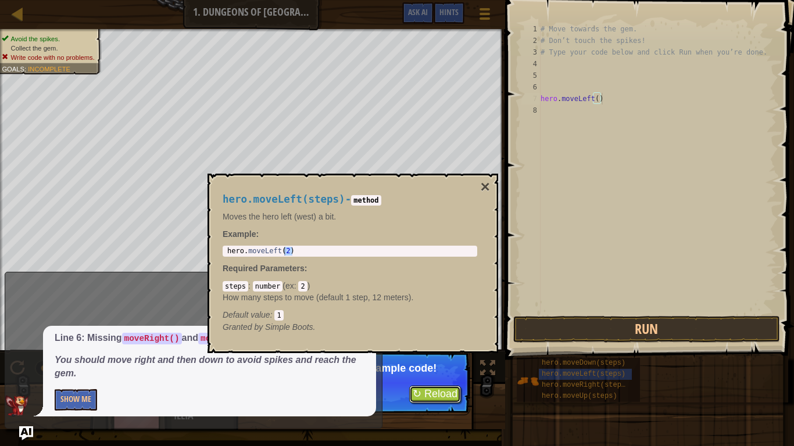
click at [425, 348] on button "↻ Reload" at bounding box center [435, 394] width 52 height 17
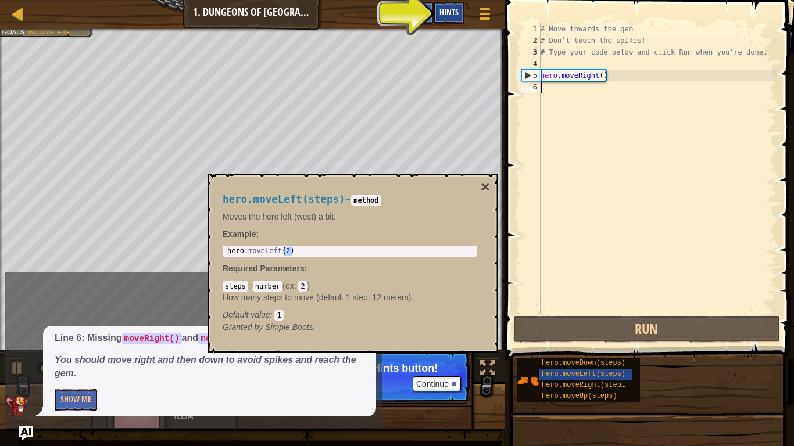
click at [453, 9] on span "Hints" at bounding box center [448, 11] width 19 height 11
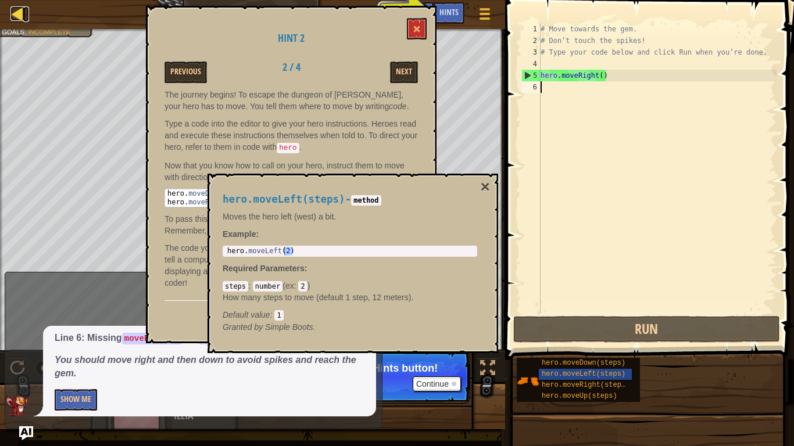
click at [16, 8] on div at bounding box center [17, 13] width 15 height 15
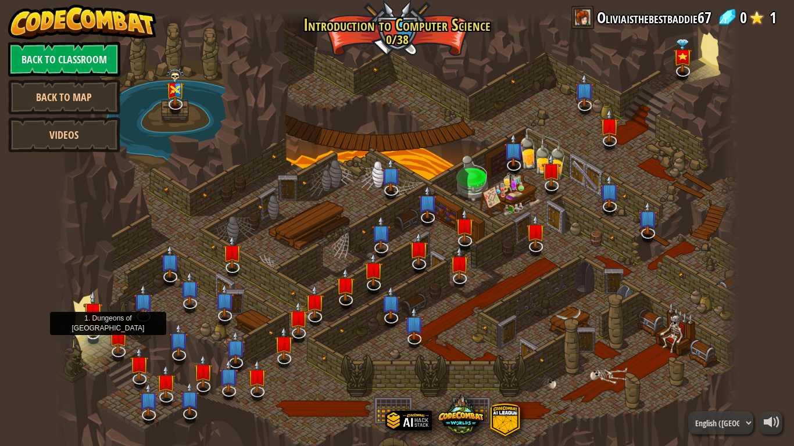
click at [98, 333] on img at bounding box center [92, 312] width 19 height 44
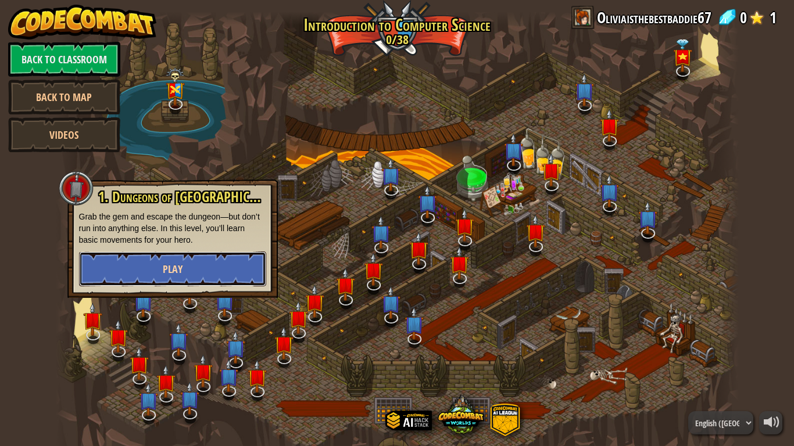
click at [181, 271] on span "Play" at bounding box center [173, 269] width 20 height 15
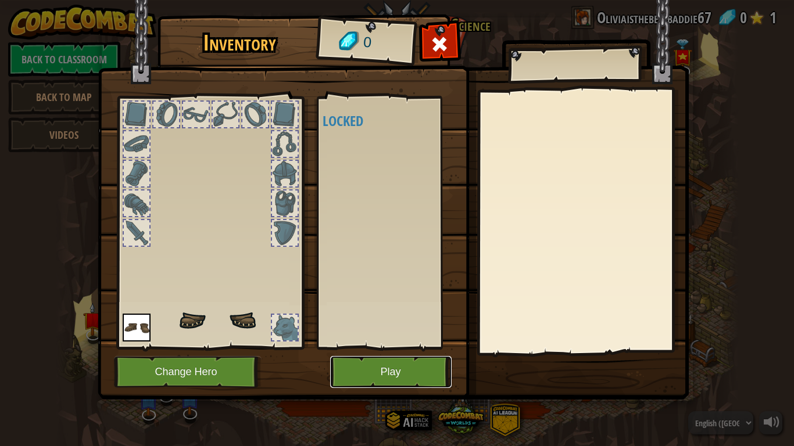
click at [388, 348] on button "Play" at bounding box center [390, 372] width 121 height 32
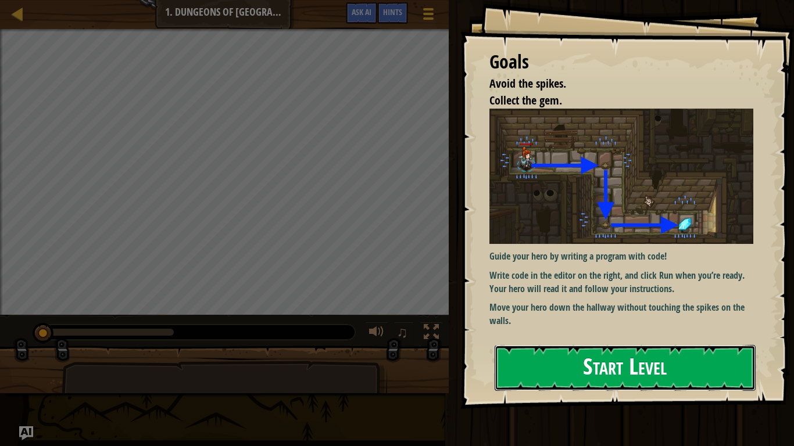
click at [689, 348] on button "Start Level" at bounding box center [625, 368] width 261 height 46
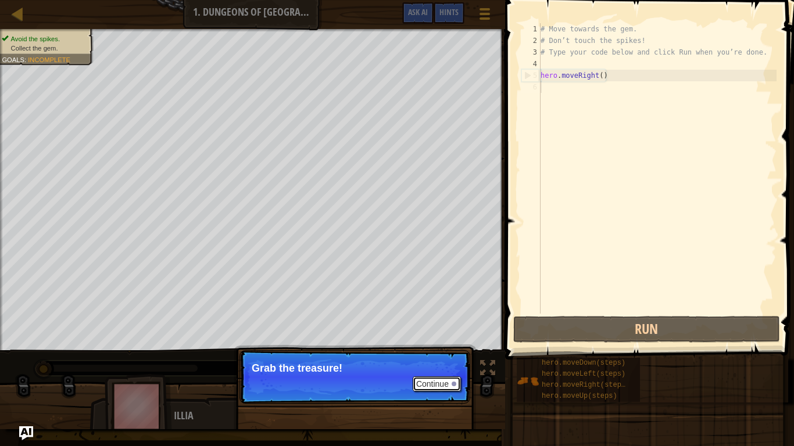
click at [439, 348] on button "Continue" at bounding box center [437, 384] width 48 height 15
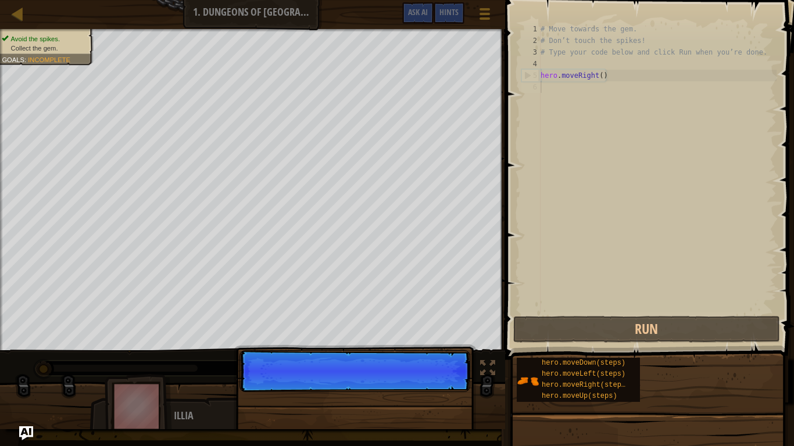
scroll to position [5, 0]
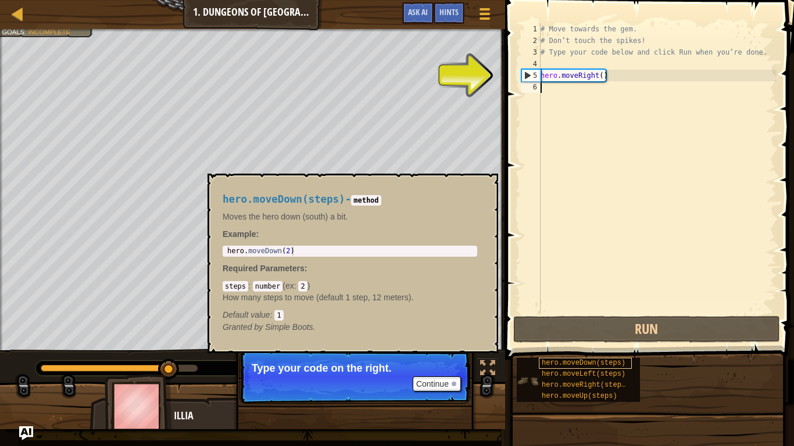
click at [603, 348] on span "hero.moveDown(steps)" at bounding box center [584, 363] width 84 height 8
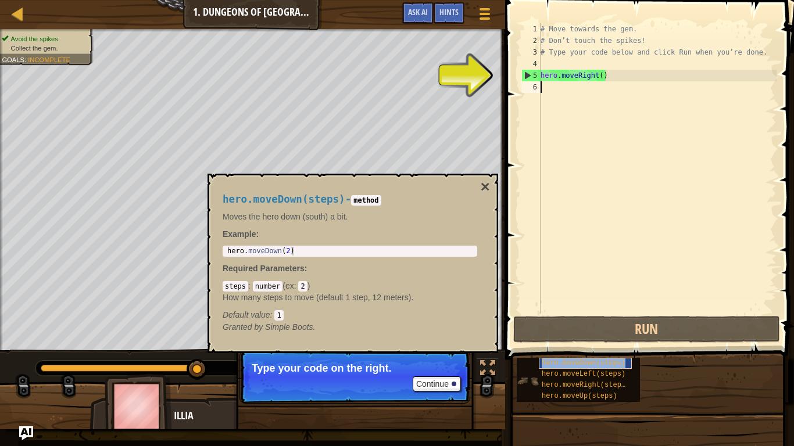
click at [603, 348] on span "hero.moveDown(steps)" at bounding box center [584, 363] width 84 height 8
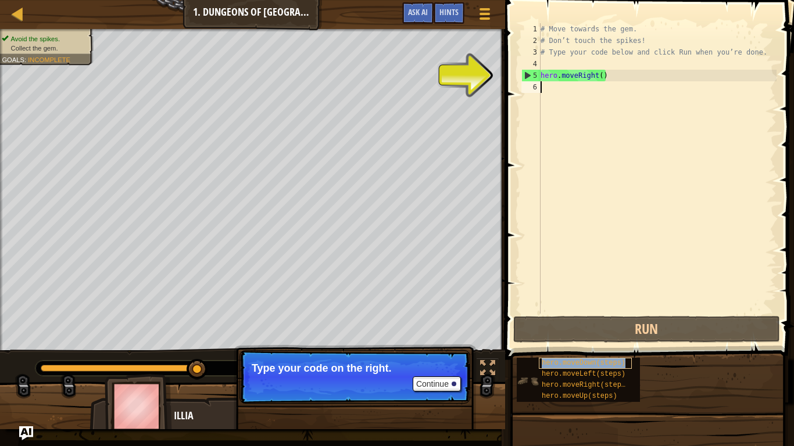
click at [603, 348] on span "hero.moveDown(steps)" at bounding box center [584, 363] width 84 height 8
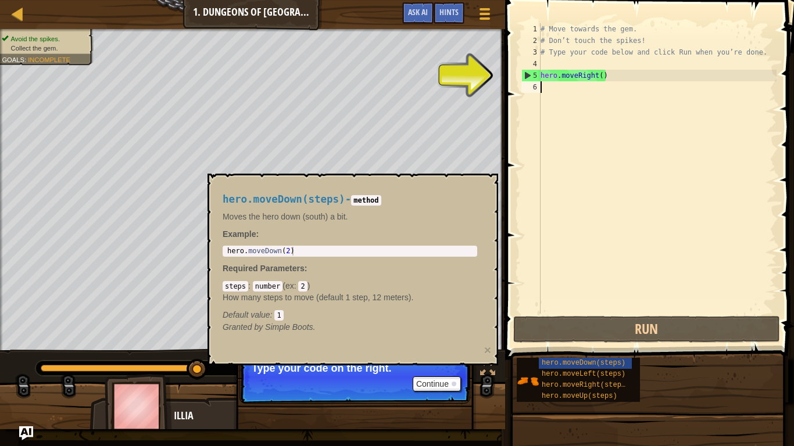
type textarea "hero.moveDown(2)"
click at [345, 251] on div "hero . moveDown ( 2 )" at bounding box center [350, 260] width 250 height 26
click at [270, 308] on div "steps : number ( ex : 2 ) How many steps to move (default 1 step, 12 meters). D…" at bounding box center [350, 300] width 255 height 41
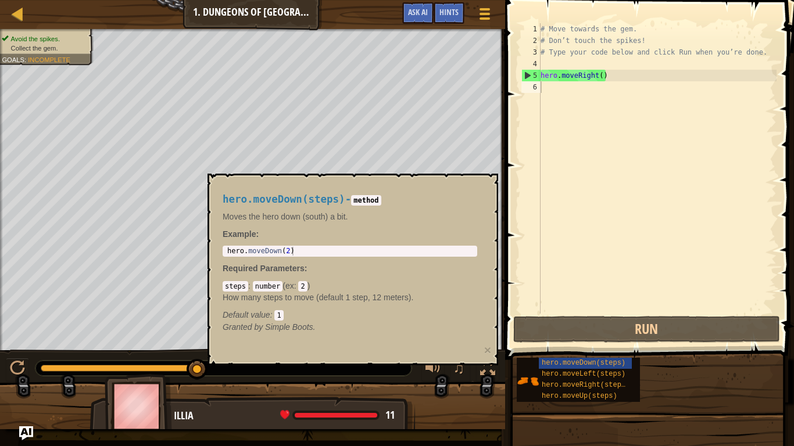
click at [606, 77] on div "# Move towards the gem. # Don’t touch the spikes! # Type your code below and cl…" at bounding box center [657, 180] width 238 height 314
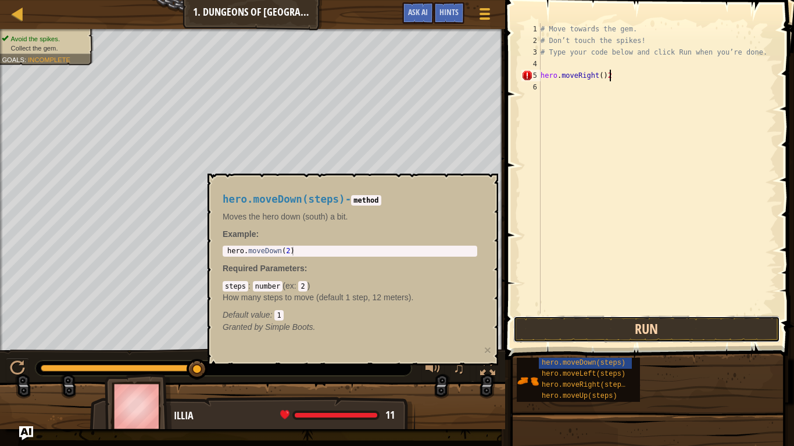
click at [610, 321] on button "Run" at bounding box center [646, 329] width 267 height 27
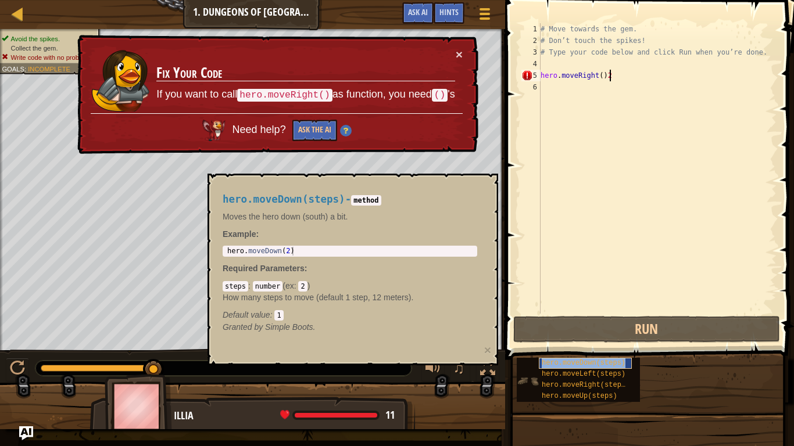
click at [610, 348] on span "hero.moveDown(steps)" at bounding box center [584, 363] width 84 height 8
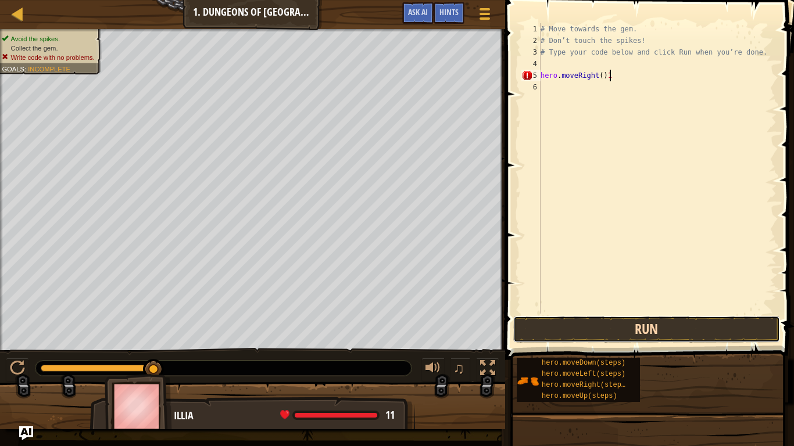
click at [640, 341] on button "Run" at bounding box center [646, 329] width 267 height 27
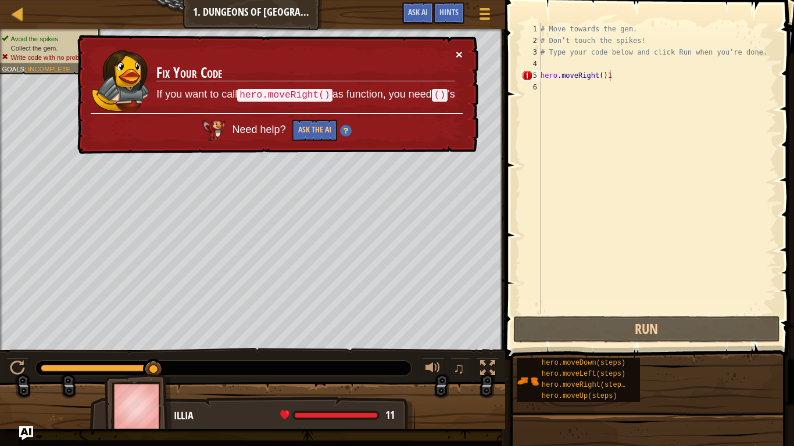
click at [459, 52] on button "×" at bounding box center [459, 54] width 7 height 12
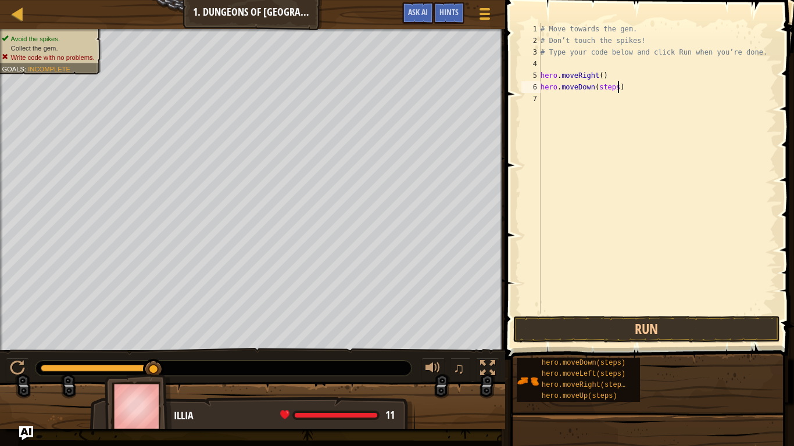
click at [617, 90] on div "# Move towards the gem. # Don’t touch the spikes! # Type your code below and cl…" at bounding box center [657, 180] width 238 height 314
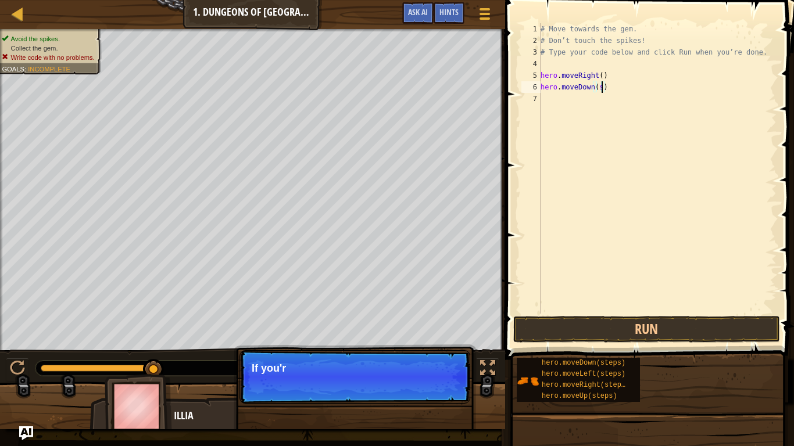
scroll to position [5, 8]
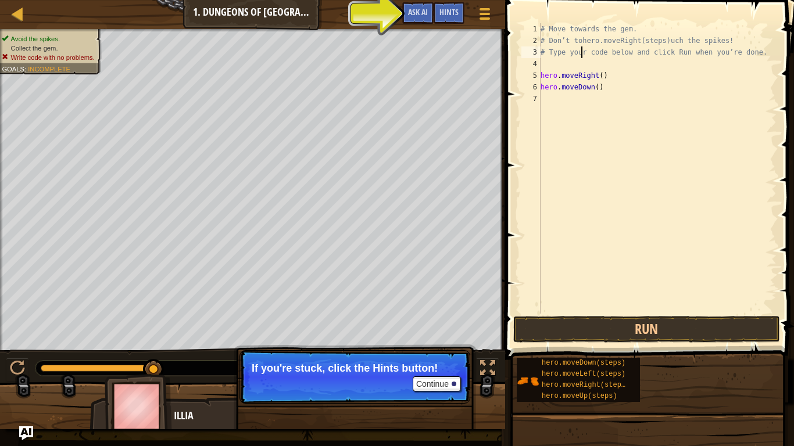
click at [582, 51] on div "# Move towards the gem. # Don’t tohero.moveRight(steps)uch the spikes! # Type y…" at bounding box center [657, 180] width 238 height 314
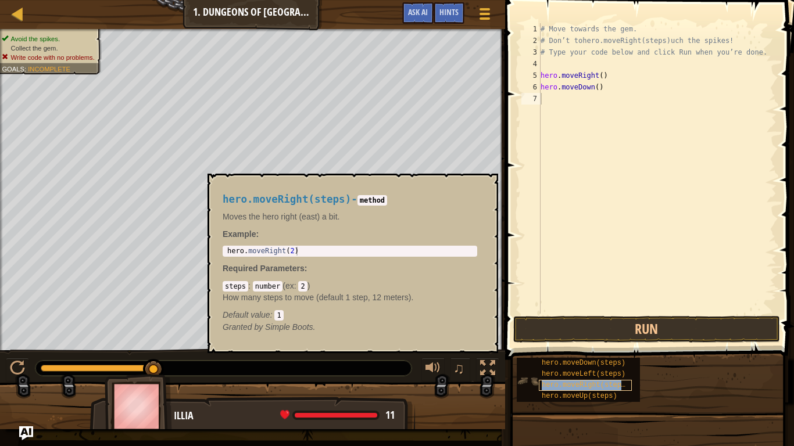
type textarea "hero.moveRight(steps)"
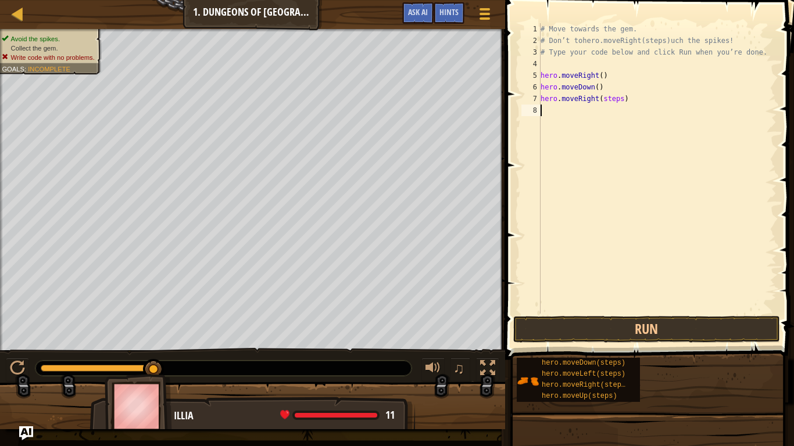
drag, startPoint x: 567, startPoint y: 384, endPoint x: 591, endPoint y: 198, distance: 188.1
click at [591, 198] on div "# Move towards the gem. # Don’t tohero.moveRight(steps)uch the spikes! # Type y…" at bounding box center [657, 180] width 238 height 314
click at [678, 324] on button "Run" at bounding box center [646, 329] width 267 height 27
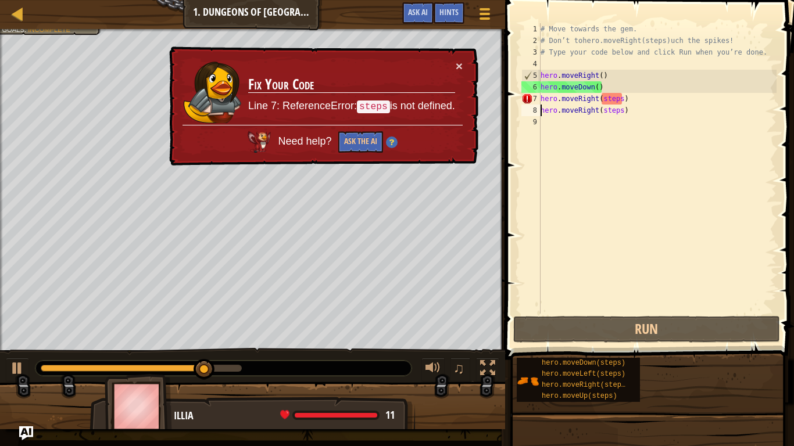
click at [622, 99] on div "# Move towards the gem. # Don’t tohero.moveRight(steps)uch the spikes! # Type y…" at bounding box center [657, 180] width 238 height 314
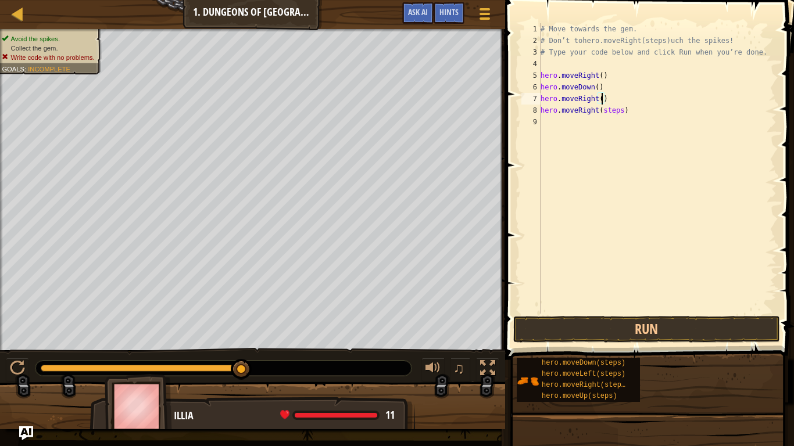
click at [621, 110] on div "# Move towards the gem. # Don’t tohero.moveRight(steps)uch the spikes! # Type y…" at bounding box center [657, 180] width 238 height 314
type textarea "hero.moveRight()"
click at [567, 329] on button "Run" at bounding box center [646, 329] width 267 height 27
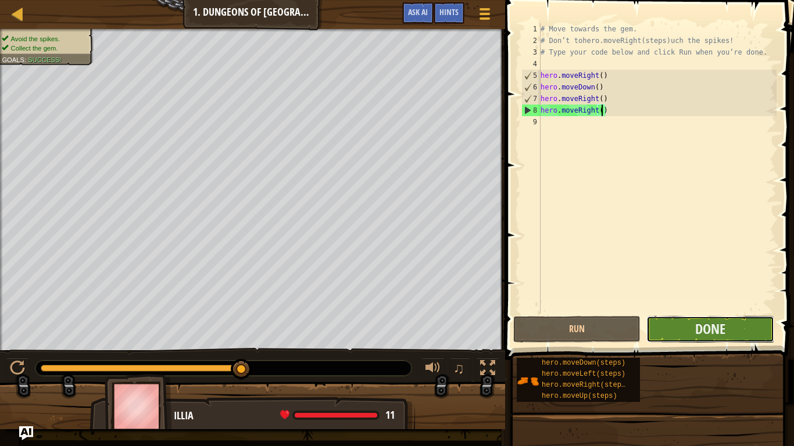
click at [673, 324] on button "Done" at bounding box center [709, 329] width 127 height 27
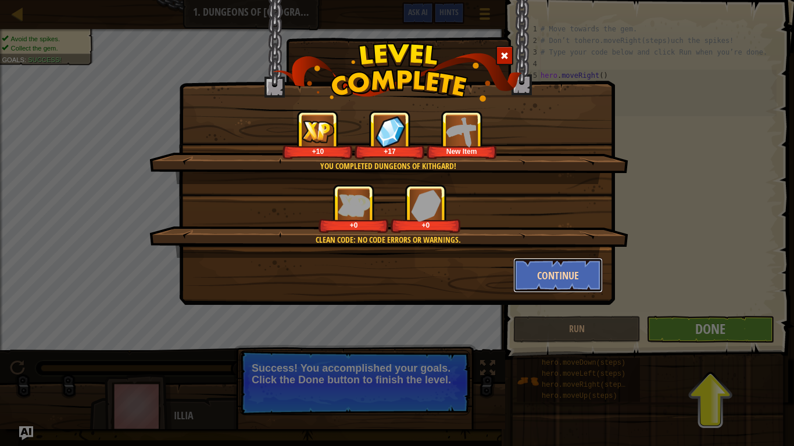
click at [585, 280] on button "Continue" at bounding box center [558, 275] width 90 height 35
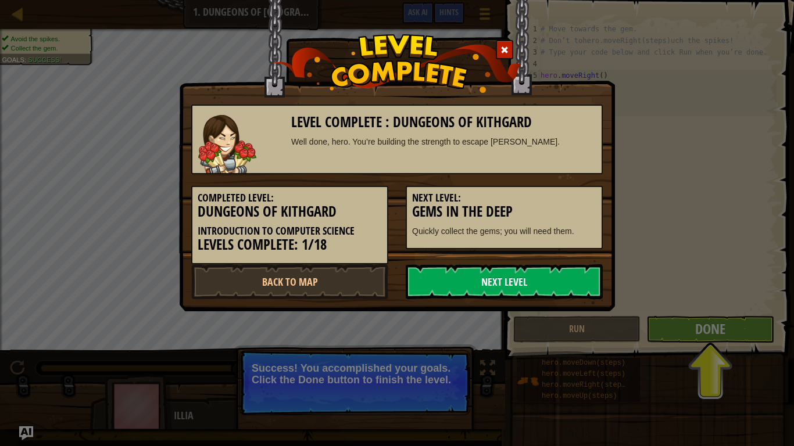
click at [557, 277] on link "Next Level" at bounding box center [504, 281] width 197 height 35
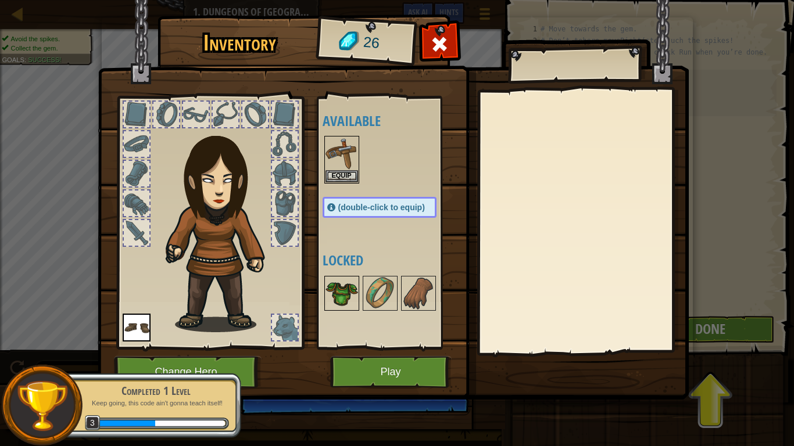
click at [349, 279] on img at bounding box center [341, 293] width 33 height 33
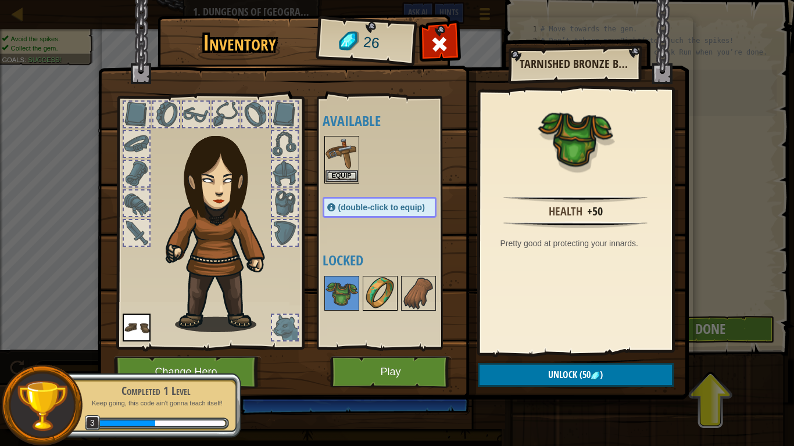
click at [371, 289] on img at bounding box center [380, 293] width 33 height 33
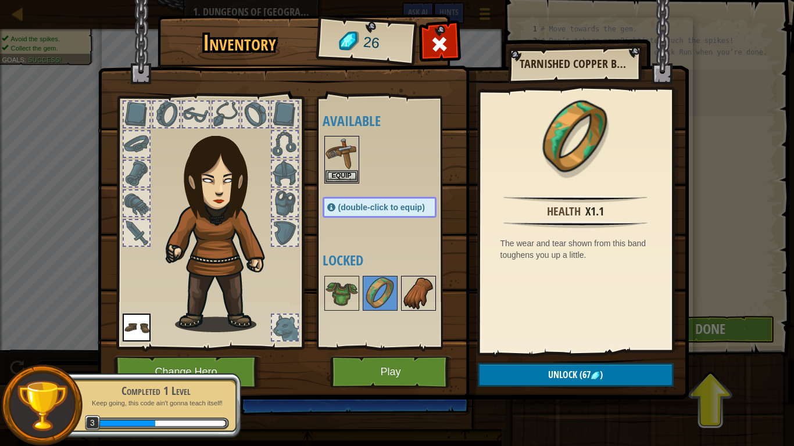
click at [425, 287] on img at bounding box center [418, 293] width 33 height 33
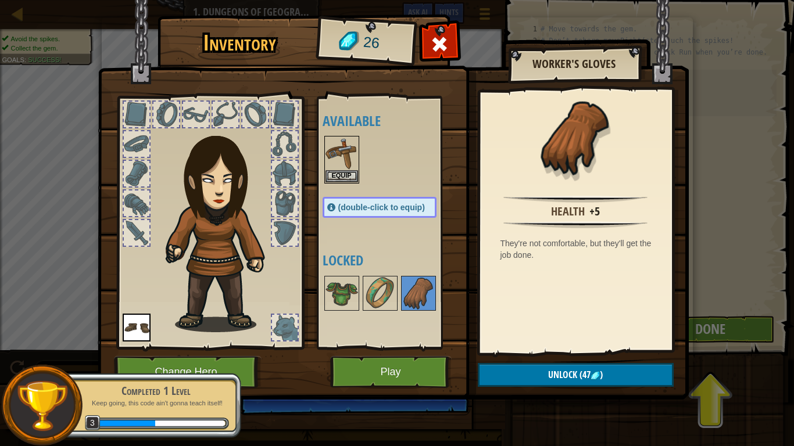
click at [280, 238] on div at bounding box center [285, 233] width 26 height 26
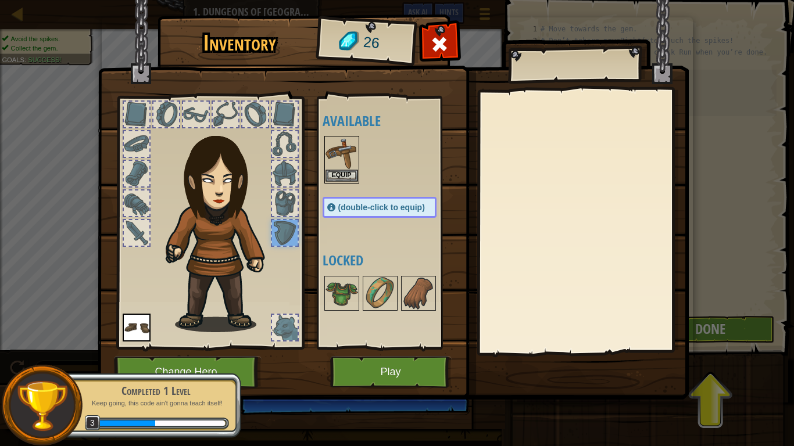
click at [349, 166] on img at bounding box center [341, 153] width 33 height 33
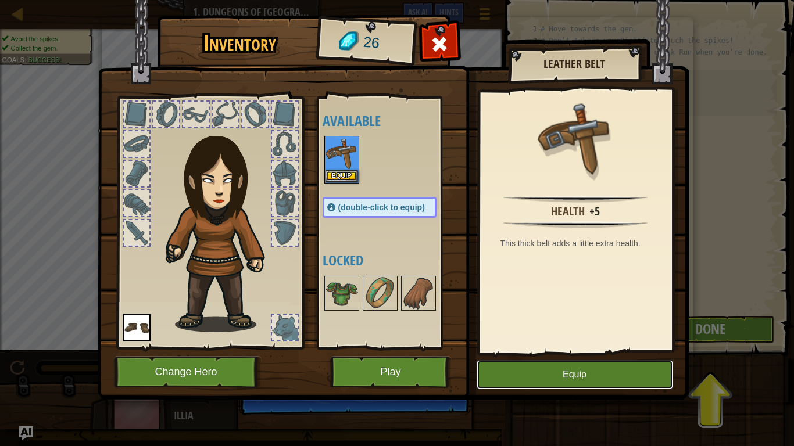
click at [592, 348] on button "Equip" at bounding box center [575, 374] width 196 height 29
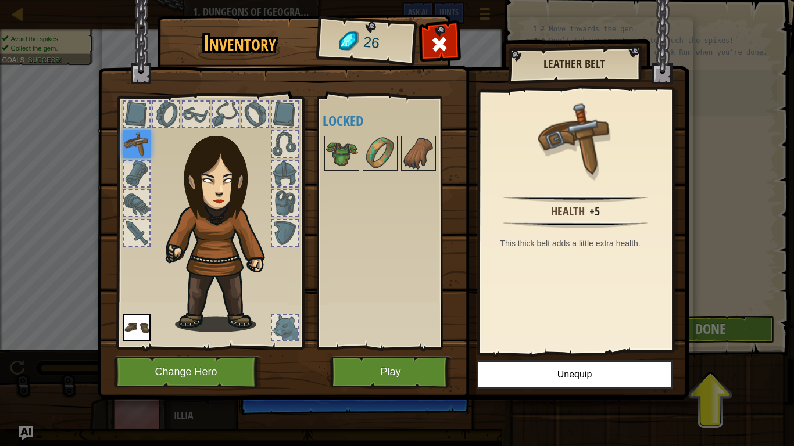
click at [140, 235] on div at bounding box center [137, 233] width 26 height 26
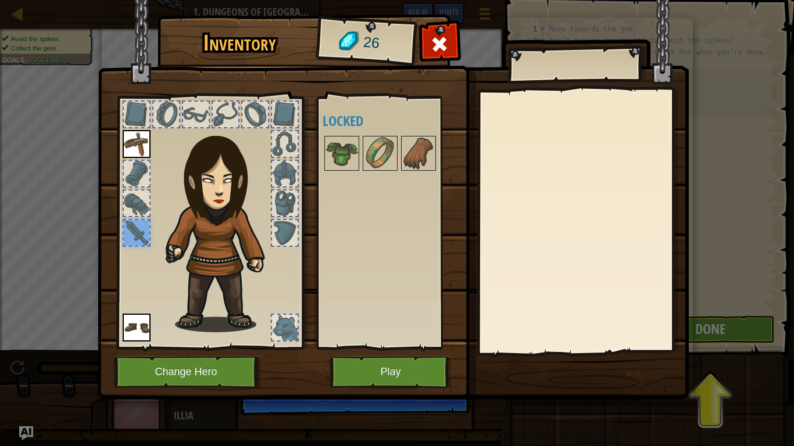
click at [278, 118] on div at bounding box center [285, 115] width 26 height 26
click at [417, 346] on div "Available Equip Equip (double-click to equip) Locked" at bounding box center [388, 222] width 142 height 253
click at [427, 348] on button "Play" at bounding box center [390, 372] width 121 height 32
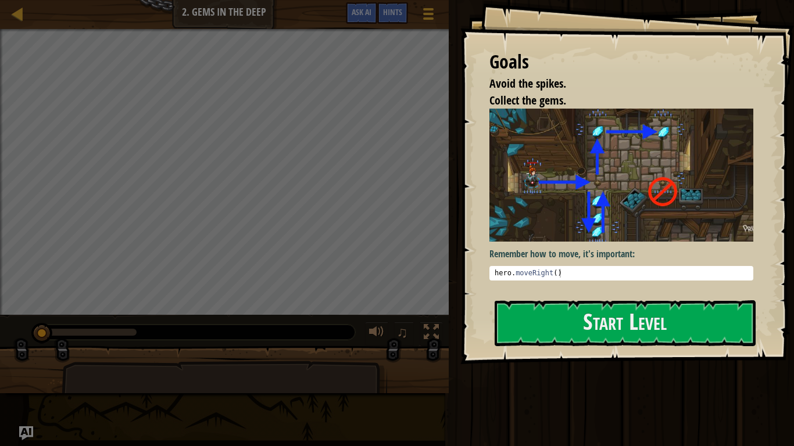
click at [567, 212] on img at bounding box center [621, 175] width 264 height 133
click at [552, 317] on button "Start Level" at bounding box center [625, 323] width 261 height 46
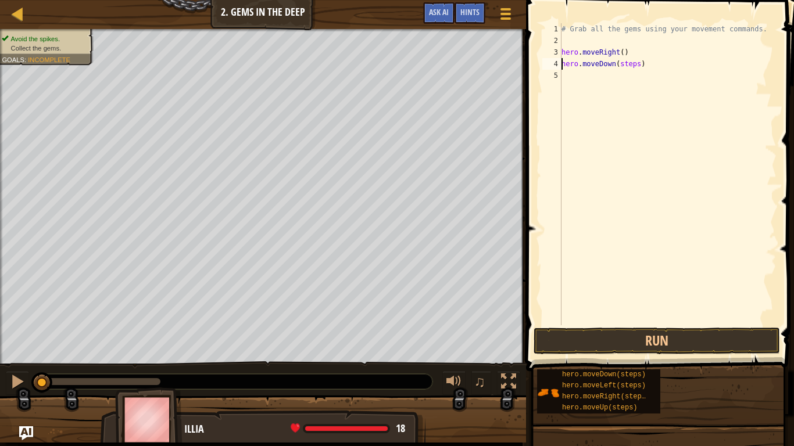
click at [638, 64] on div "# Grab all the gems using your movement commands. hero . moveRight ( ) hero . m…" at bounding box center [667, 185] width 217 height 325
click at [630, 76] on div "# Grab all the gems using your movement commands. hero . moveRight ( ) hero . m…" at bounding box center [667, 185] width 217 height 325
click at [643, 87] on div "# Grab all the gems using your movement commands. hero . moveRight ( ) hero . m…" at bounding box center [667, 185] width 217 height 325
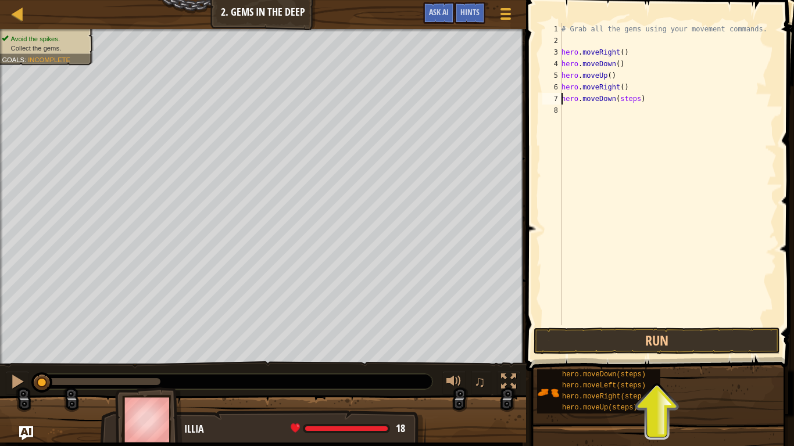
click at [640, 97] on div "# Grab all the gems using your movement commands. hero . moveRight ( ) hero . m…" at bounding box center [667, 185] width 217 height 325
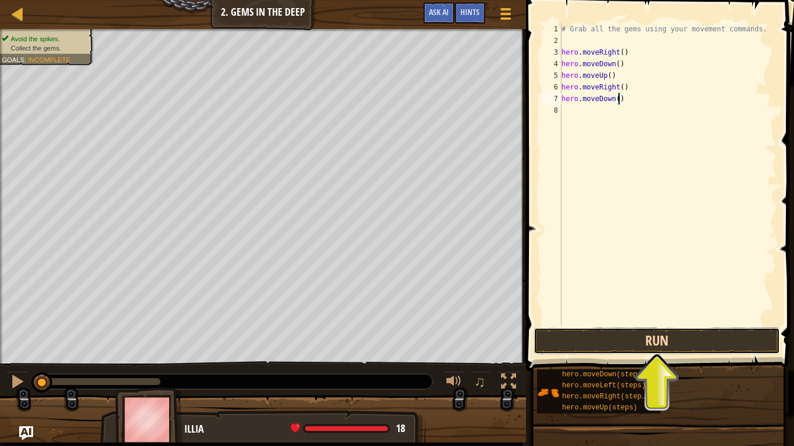
click at [564, 334] on button "Run" at bounding box center [657, 341] width 246 height 27
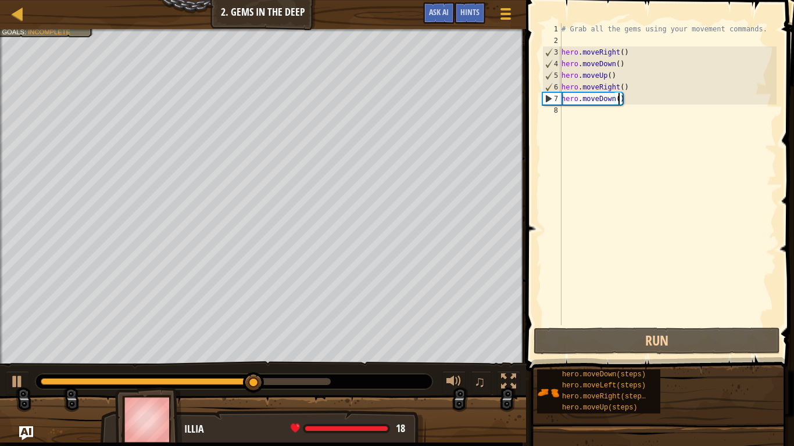
click at [615, 87] on div "# Grab all the gems using your movement commands. hero . moveRight ( ) hero . m…" at bounding box center [667, 185] width 217 height 325
click at [614, 85] on div "# Grab all the gems using your movement commands. hero . moveRight ( ) hero . m…" at bounding box center [667, 185] width 217 height 325
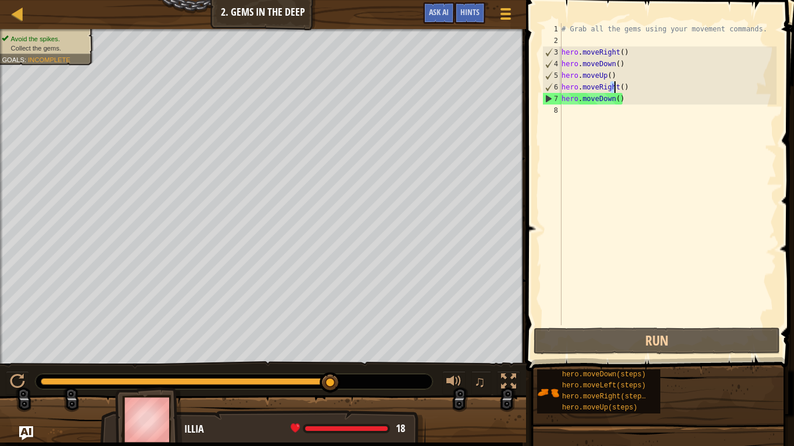
click at [613, 98] on div "# Grab all the gems using your movement commands. hero . moveRight ( ) hero . m…" at bounding box center [667, 185] width 217 height 325
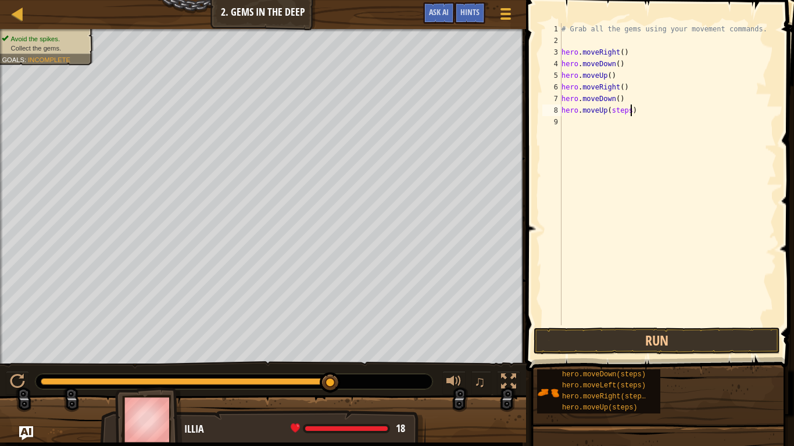
click at [630, 109] on div "# Grab all the gems using your movement commands. hero . moveRight ( ) hero . m…" at bounding box center [667, 185] width 217 height 325
click at [576, 342] on button "Run" at bounding box center [657, 341] width 246 height 27
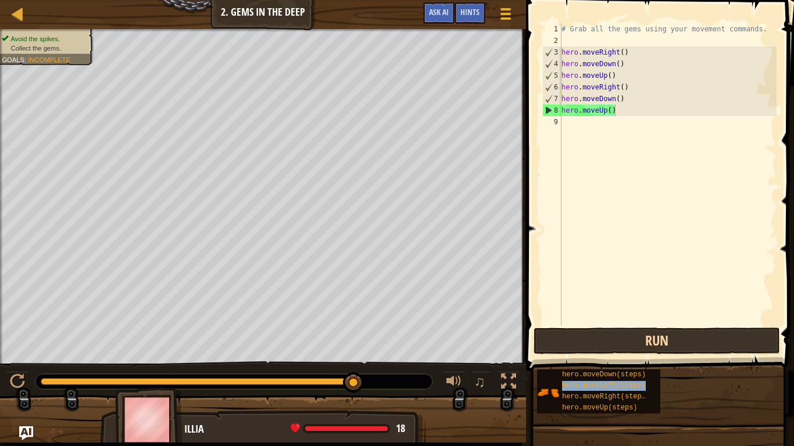
type textarea "hero.moveUp()hero.moveLeft(steps)"
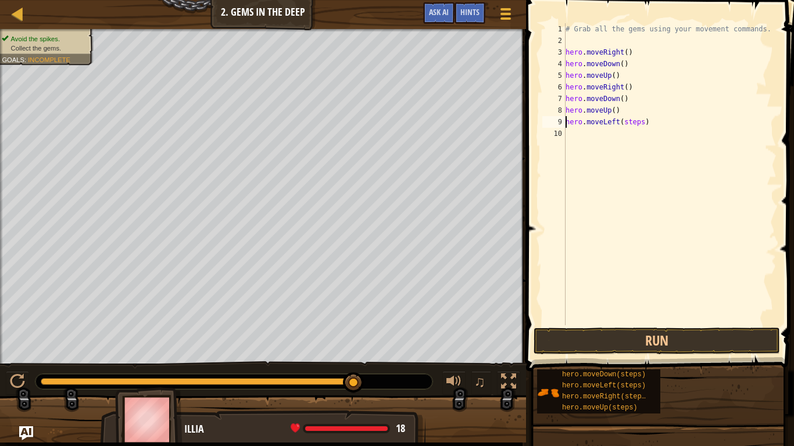
click at [644, 123] on div "# Grab all the gems using your movement commands. hero . moveRight ( ) hero . m…" at bounding box center [669, 185] width 213 height 325
type textarea "hero.moveLeft()"
click at [572, 348] on button "Run" at bounding box center [657, 341] width 246 height 27
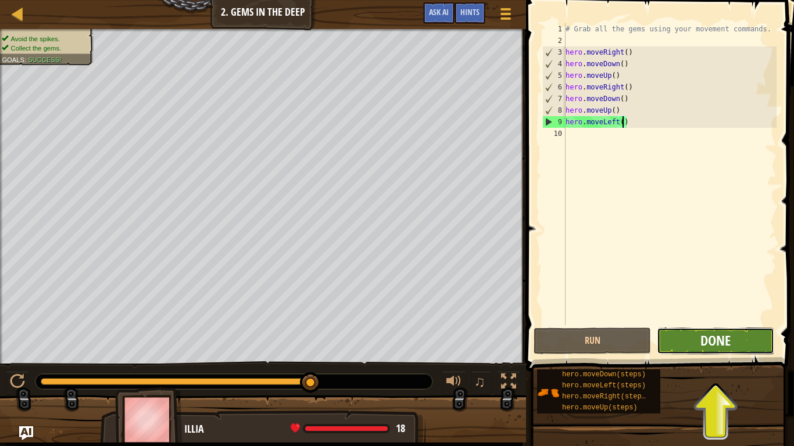
click at [713, 348] on span "Done" at bounding box center [715, 340] width 30 height 19
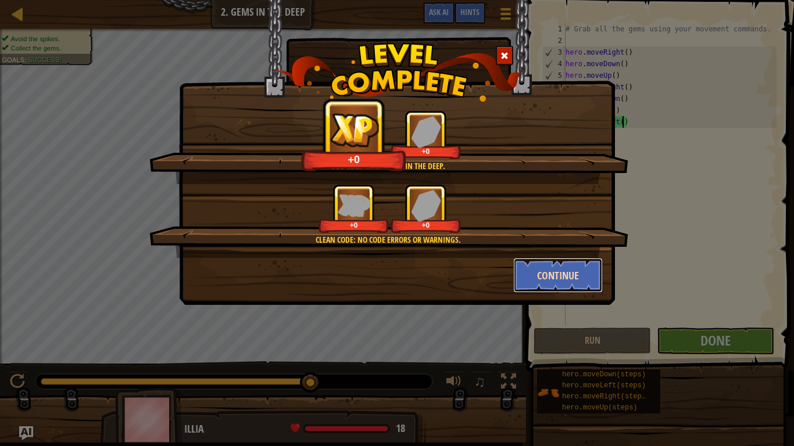
click at [552, 278] on button "Continue" at bounding box center [558, 275] width 90 height 35
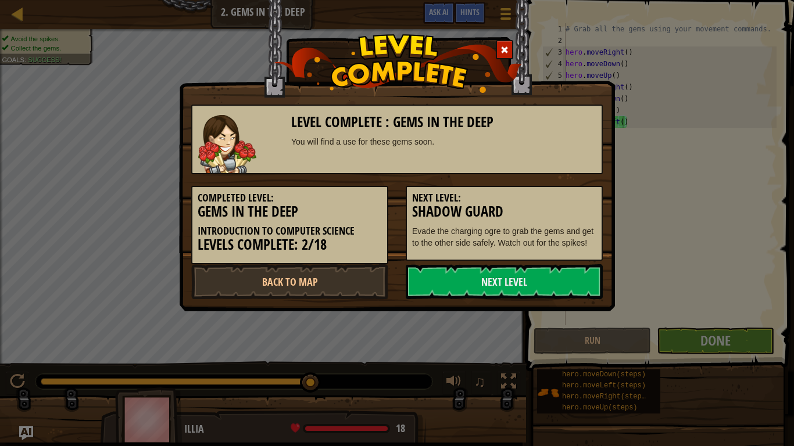
click at [552, 278] on link "Next Level" at bounding box center [504, 281] width 197 height 35
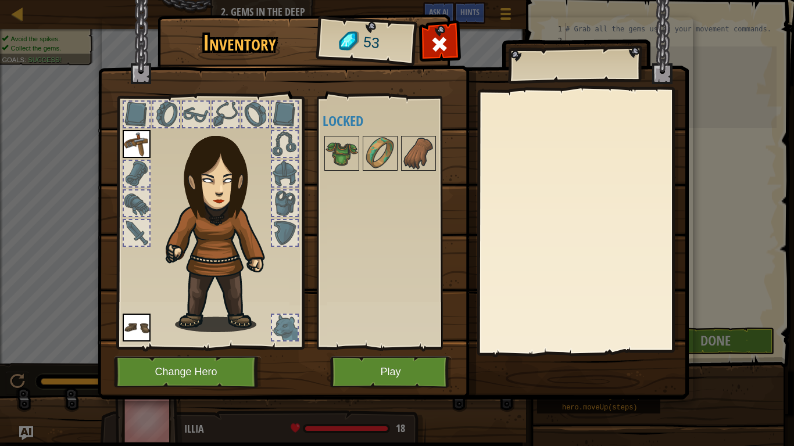
click at [314, 168] on img at bounding box center [393, 189] width 591 height 422
click at [343, 162] on img at bounding box center [341, 153] width 33 height 33
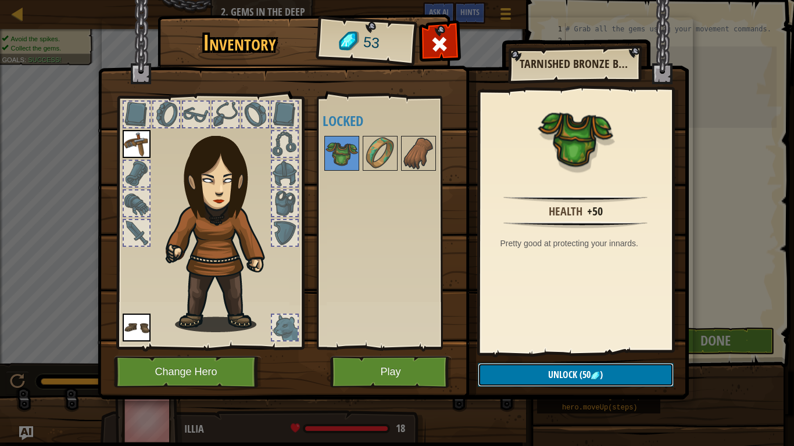
click at [548, 348] on span "Unlock" at bounding box center [562, 374] width 29 height 13
click at [538, 348] on img at bounding box center [393, 189] width 591 height 422
click at [545, 348] on button "Unlock" at bounding box center [576, 375] width 196 height 24
click at [549, 348] on button "Confirm" at bounding box center [576, 375] width 196 height 24
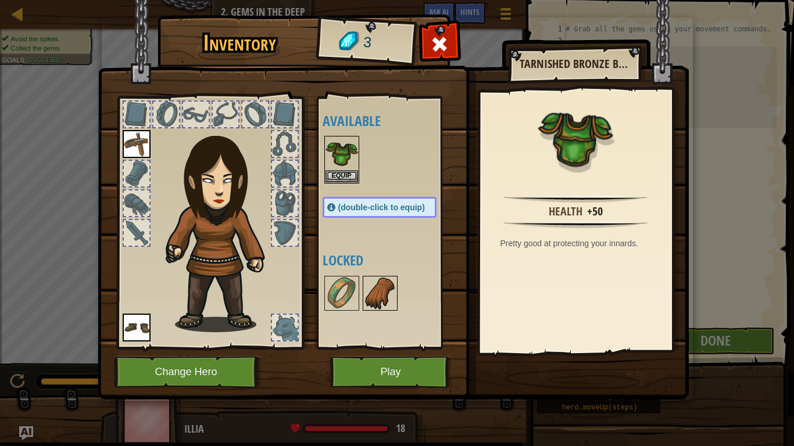
click at [379, 288] on img at bounding box center [380, 293] width 33 height 33
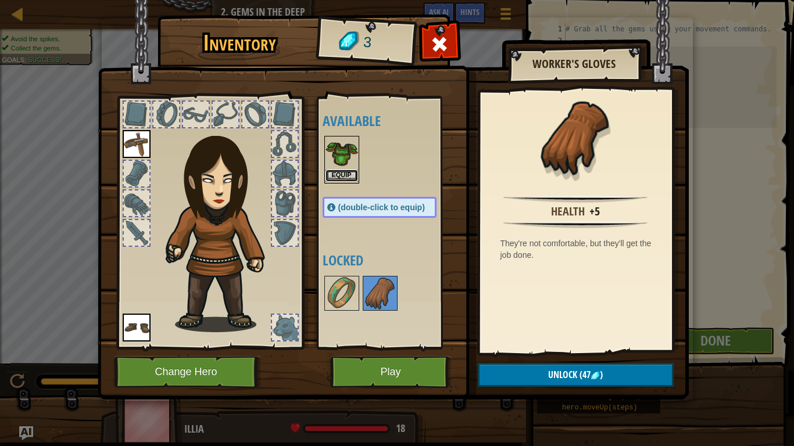
click at [349, 176] on button "Equip" at bounding box center [341, 176] width 33 height 12
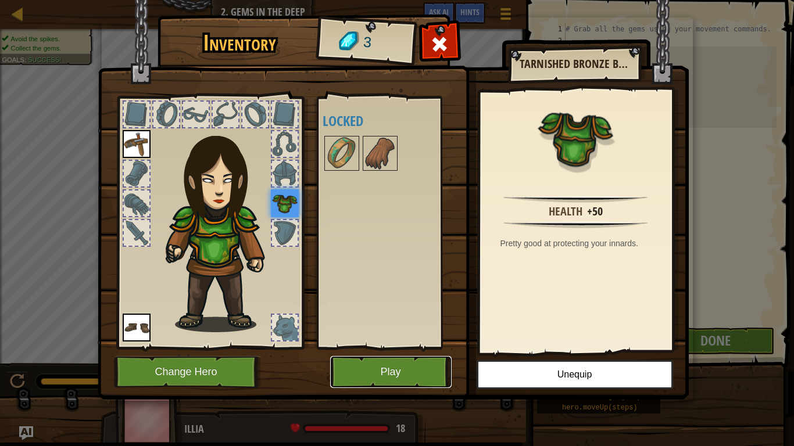
click at [355, 348] on button "Play" at bounding box center [390, 372] width 121 height 32
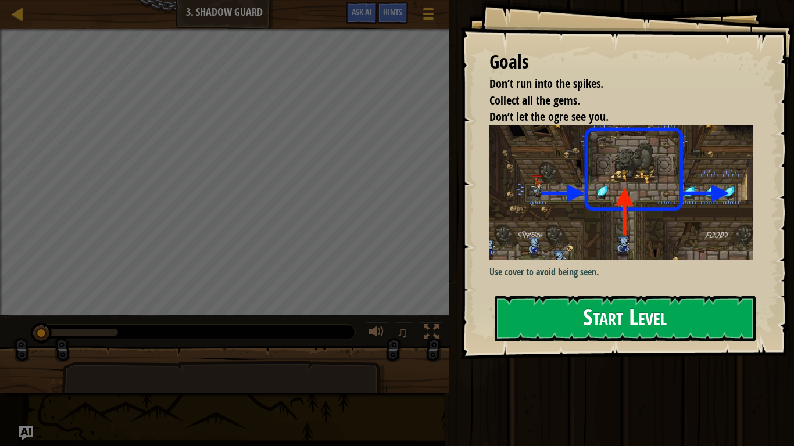
click at [581, 217] on img at bounding box center [621, 193] width 264 height 134
click at [544, 310] on button "Start Level" at bounding box center [625, 319] width 261 height 46
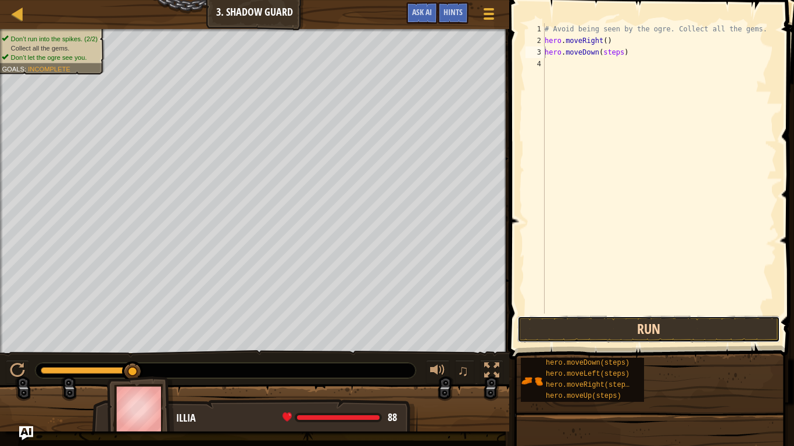
click at [606, 321] on button "Run" at bounding box center [648, 329] width 263 height 27
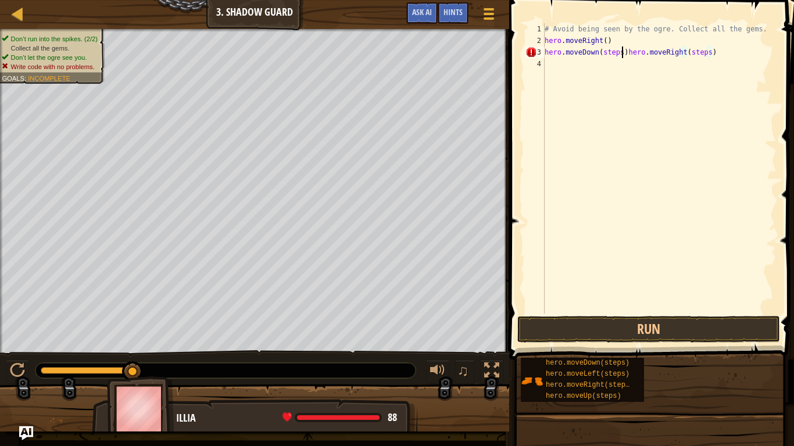
click at [621, 55] on div "# Avoid being seen by the ogre. Collect all the gems. hero . moveRight ( ) hero…" at bounding box center [659, 180] width 234 height 314
click at [549, 51] on div "# Avoid being seen by the ogre. Collect all the gems. hero . moveRight ( ) ) he…" at bounding box center [659, 180] width 234 height 314
click at [626, 51] on div "# Avoid being seen by the ogre. Collect all the gems. hero . moveRight ( ) hero…" at bounding box center [659, 180] width 234 height 314
type textarea "hero.moveRight()"
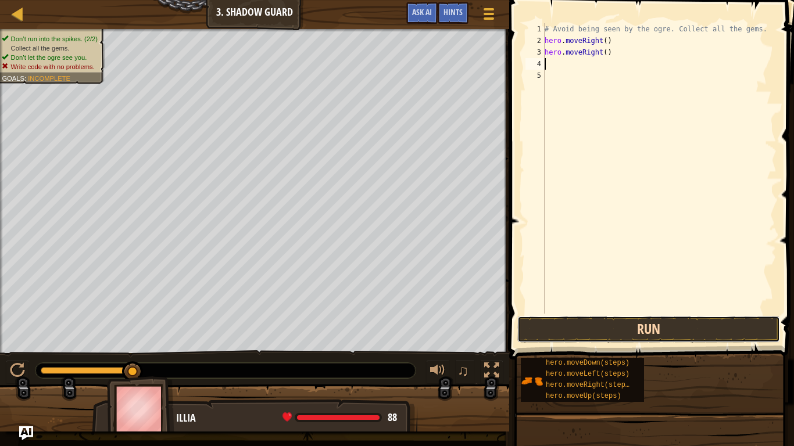
click at [598, 328] on button "Run" at bounding box center [648, 329] width 263 height 27
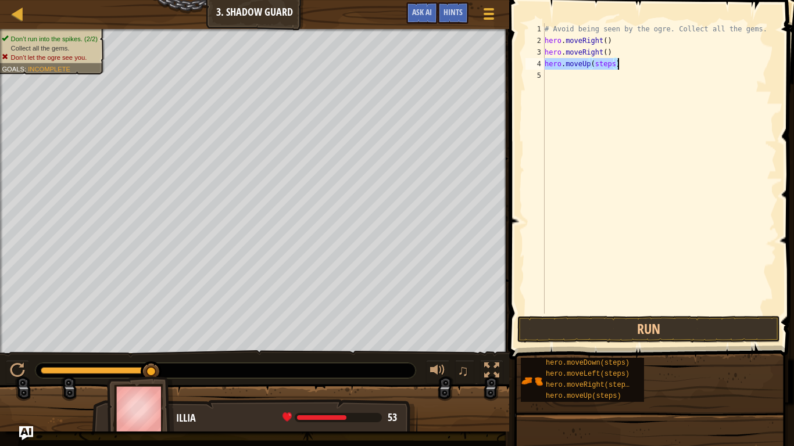
click at [611, 60] on div "# Avoid being seen by the ogre. Collect all the gems. hero . moveRight ( ) hero…" at bounding box center [659, 168] width 234 height 291
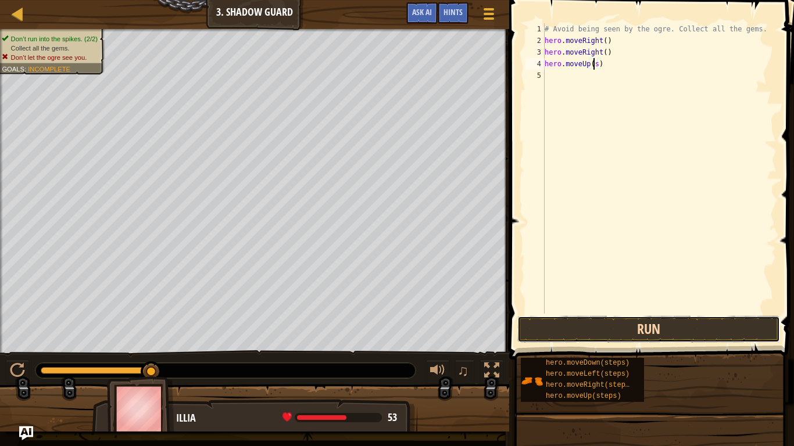
click at [584, 332] on button "Run" at bounding box center [648, 329] width 263 height 27
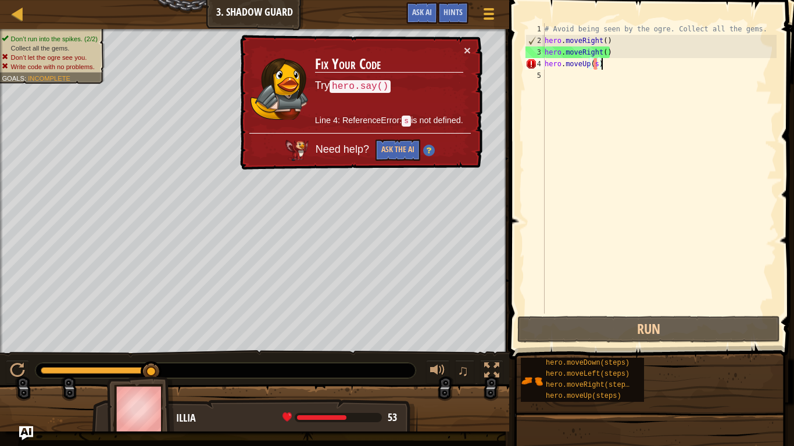
click at [605, 60] on div "# Avoid being seen by the ogre. Collect all the gems. hero . moveRight ( ) hero…" at bounding box center [659, 180] width 234 height 314
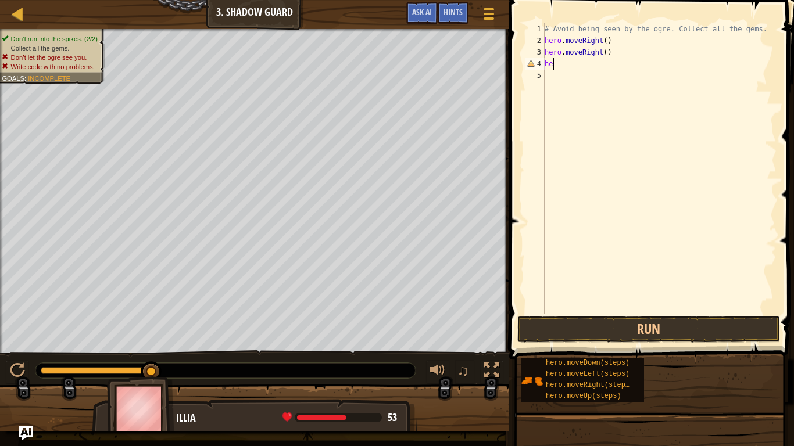
type textarea "h"
click at [613, 51] on div "# Avoid being seen by the ogre. Collect all the gems. hero . moveRight ( ) hero…" at bounding box center [659, 168] width 234 height 291
click at [628, 63] on div "# Avoid being seen by the ogre. Collect all the gems. hero . moveRight ( ) hero…" at bounding box center [659, 180] width 234 height 314
click at [622, 74] on div "# Avoid being seen by the ogre. Collect all the gems. hero . moveRight ( ) hero…" at bounding box center [659, 180] width 234 height 314
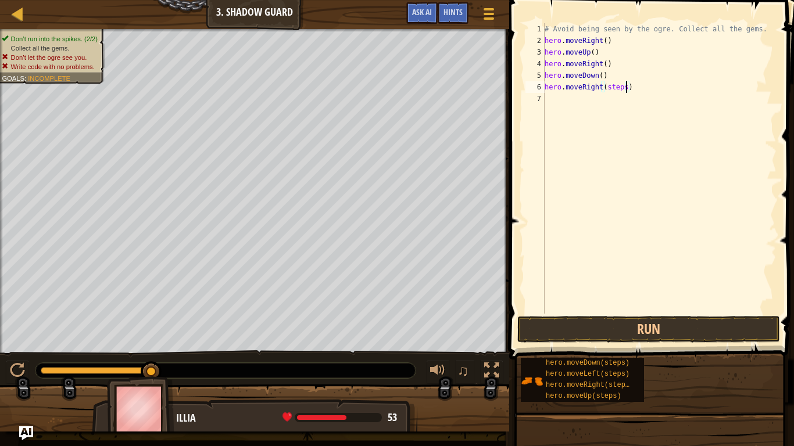
click at [625, 88] on div "# Avoid being seen by the ogre. Collect all the gems. hero . moveRight ( ) hero…" at bounding box center [659, 180] width 234 height 314
type textarea "hero.moveRight()"
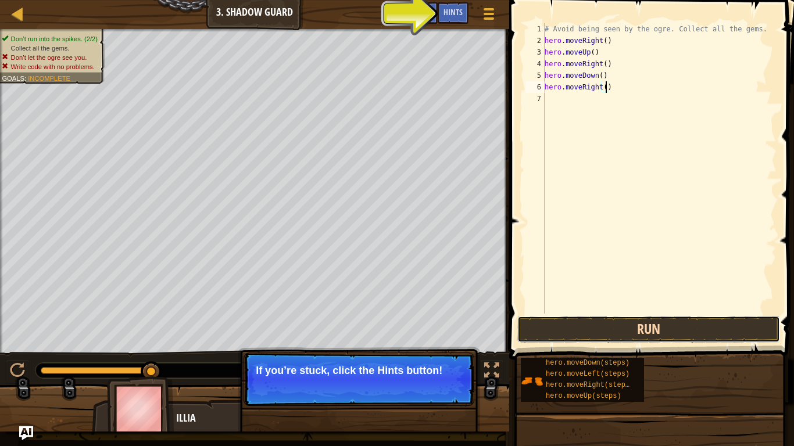
click at [665, 326] on button "Run" at bounding box center [648, 329] width 263 height 27
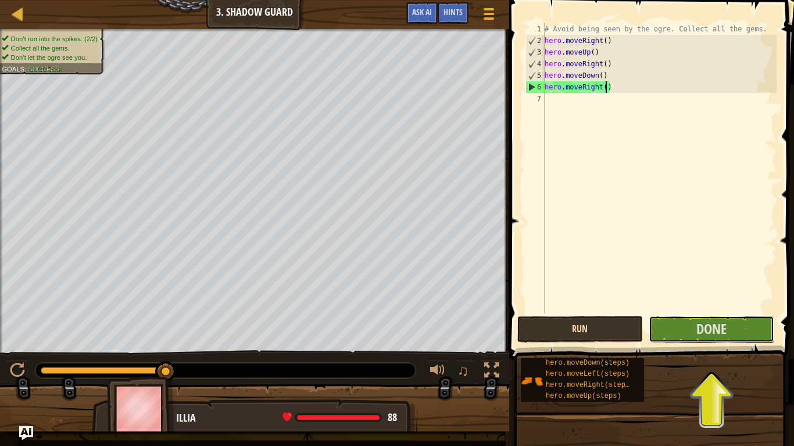
click at [665, 326] on button "Done" at bounding box center [712, 329] width 126 height 27
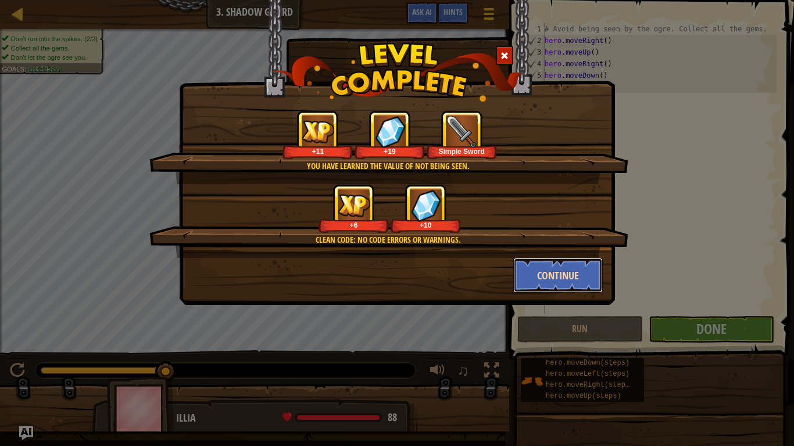
click at [547, 267] on button "Continue" at bounding box center [558, 275] width 90 height 35
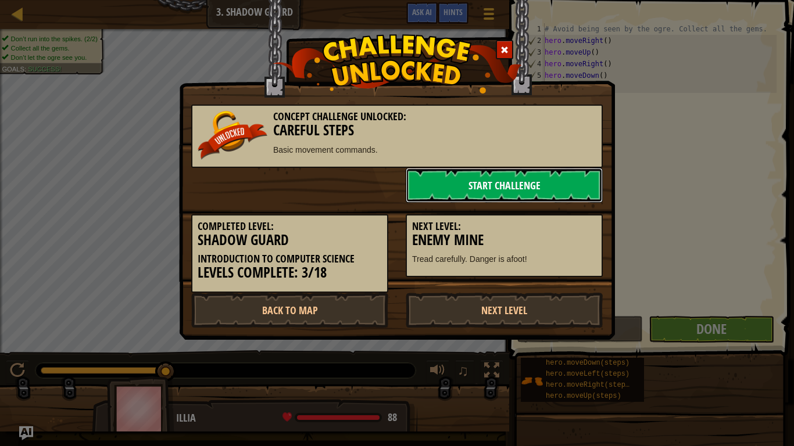
click at [523, 183] on link "Start Challenge" at bounding box center [504, 185] width 197 height 35
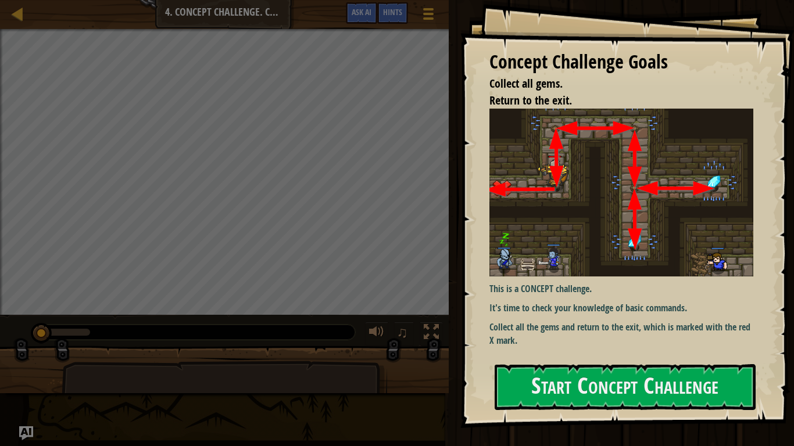
click at [534, 317] on div "This is a CONCEPT challenge. It's time to check your knowledge of basic command…" at bounding box center [621, 228] width 264 height 238
click at [530, 348] on button "Start Concept Challenge" at bounding box center [625, 387] width 261 height 46
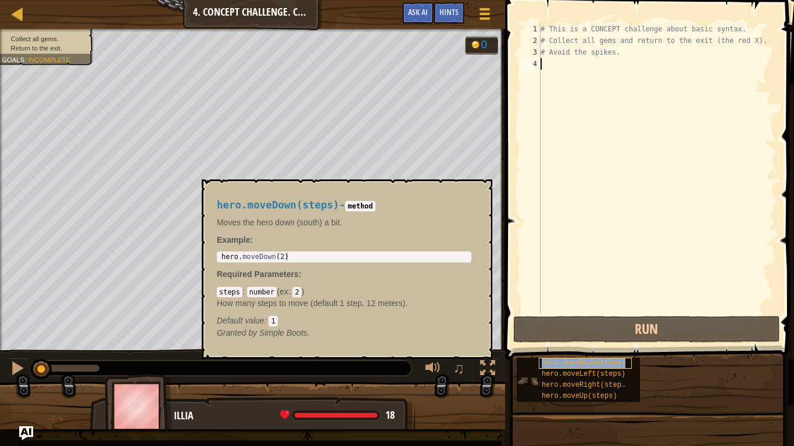
click at [606, 348] on span "hero.moveDown(steps)" at bounding box center [584, 363] width 84 height 8
click at [608, 348] on span "hero.moveUp(steps)" at bounding box center [580, 396] width 76 height 8
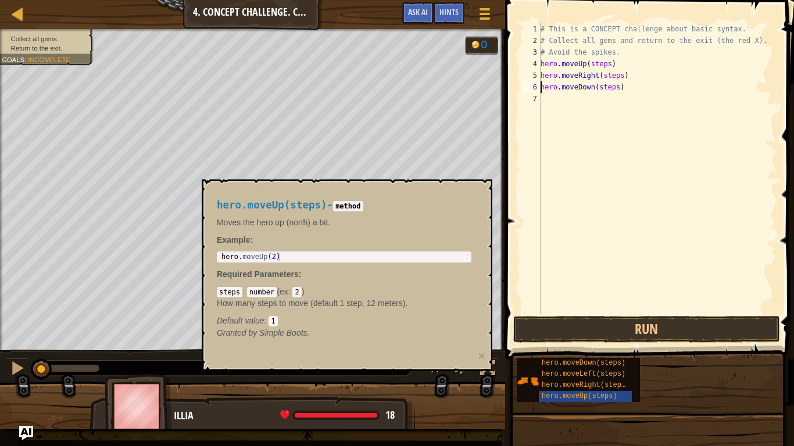
click at [610, 63] on div "# This is a CONCEPT challenge about basic syntax. # Collect all gems and return…" at bounding box center [657, 180] width 238 height 314
click at [622, 76] on div "# This is a CONCEPT challenge about basic syntax. # Collect all gems and return…" at bounding box center [657, 180] width 238 height 314
click at [616, 88] on div "# This is a CONCEPT challenge about basic syntax. # Collect all gems and return…" at bounding box center [657, 180] width 238 height 314
type textarea "hero.moveDown()"
click at [588, 322] on button "Run" at bounding box center [646, 329] width 267 height 27
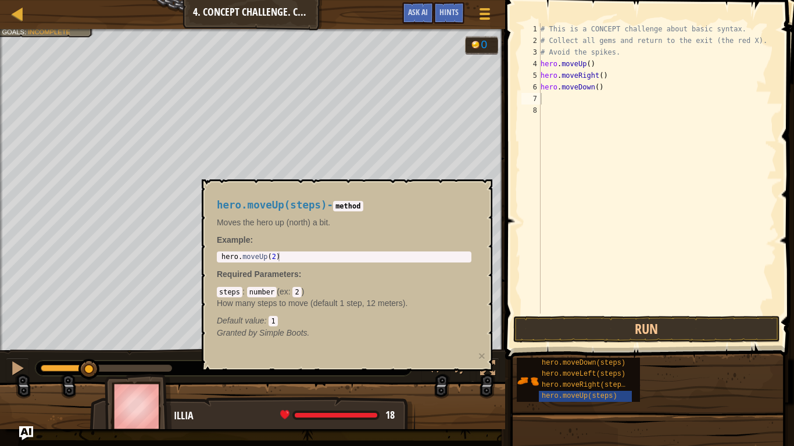
click at [357, 340] on div "hero.moveUp(steps) - method Moves the hero up (north) a bit. Example : 1 hero .…" at bounding box center [344, 269] width 271 height 161
type textarea "hero.moveUp(2)"
click at [284, 259] on div "hero . moveUp ( 2 )" at bounding box center [344, 266] width 250 height 26
click at [546, 100] on div "# This is a CONCEPT challenge about basic syntax. # Collect all gems and return…" at bounding box center [657, 180] width 238 height 314
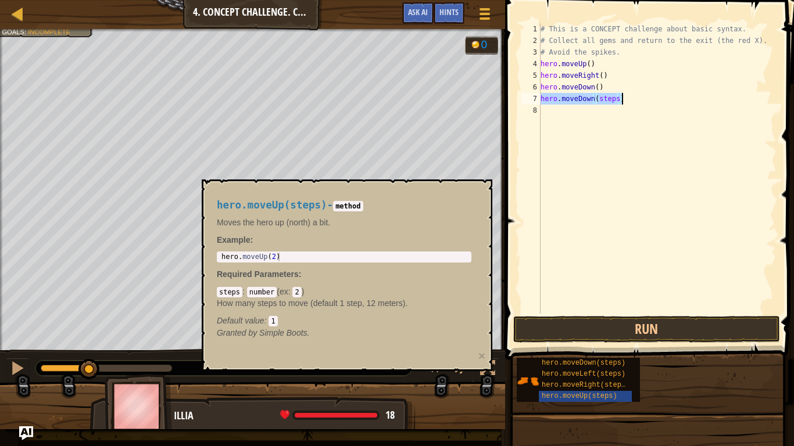
click at [614, 98] on div "# This is a CONCEPT challenge about basic syntax. # Collect all gems and return…" at bounding box center [657, 168] width 238 height 291
click at [616, 98] on div "# This is a CONCEPT challenge about basic syntax. # Collect all gems and return…" at bounding box center [657, 180] width 238 height 314
click at [547, 327] on button "Run" at bounding box center [646, 329] width 267 height 27
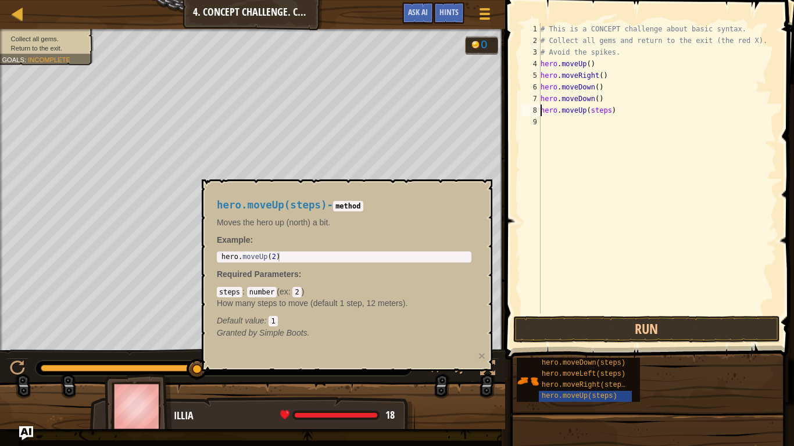
click at [609, 108] on div "# This is a CONCEPT challenge about basic syntax. # Collect all gems and return…" at bounding box center [657, 180] width 238 height 314
type textarea "hero.moveUp()"
click at [546, 332] on button "Run" at bounding box center [646, 329] width 267 height 27
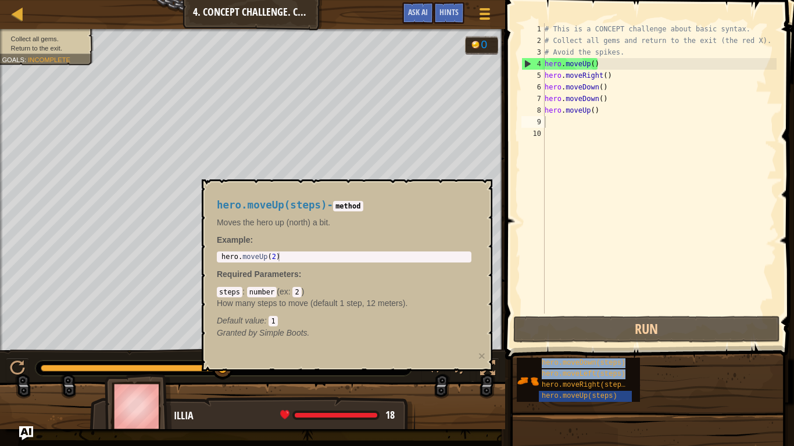
drag, startPoint x: 617, startPoint y: 380, endPoint x: 588, endPoint y: 182, distance: 199.7
click at [588, 182] on div "Hints Videos 1 2 3 4 5 6 7 8 9 10 # This is a CONCEPT challenge about basic syn…" at bounding box center [648, 220] width 292 height 441
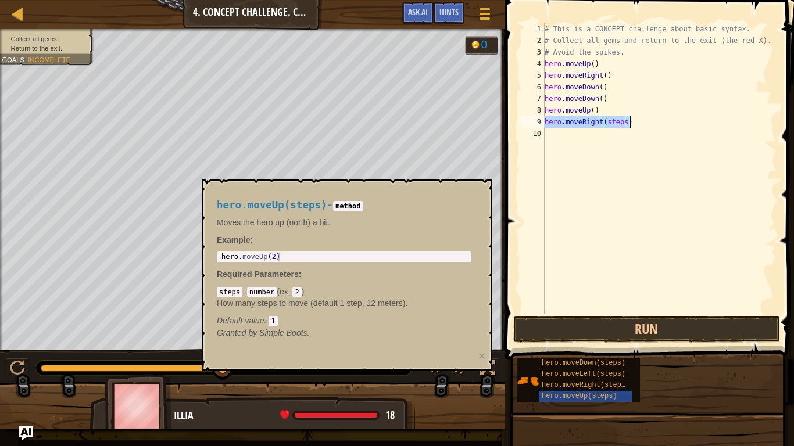
click at [625, 121] on div "# This is a CONCEPT challenge about basic syntax. # Collect all gems and return…" at bounding box center [659, 168] width 234 height 291
click at [625, 121] on div "# This is a CONCEPT challenge about basic syntax. # Collect all gems and return…" at bounding box center [659, 180] width 234 height 314
click at [707, 335] on button "Run" at bounding box center [646, 329] width 267 height 27
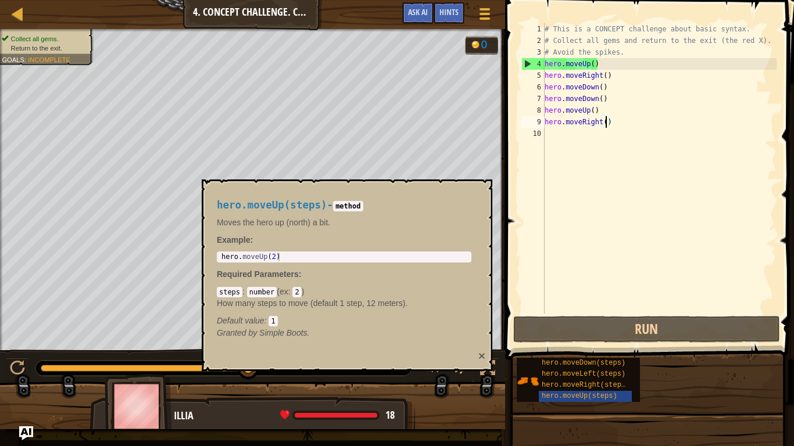
click at [484, 348] on button "×" at bounding box center [481, 356] width 7 height 12
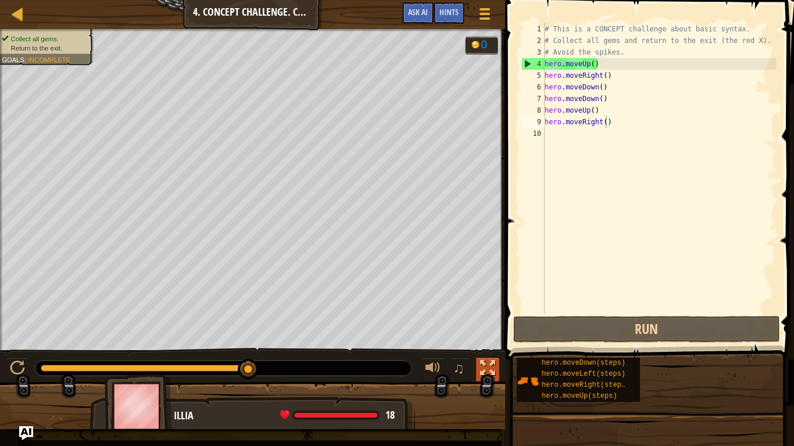
click at [489, 348] on div at bounding box center [487, 368] width 15 height 15
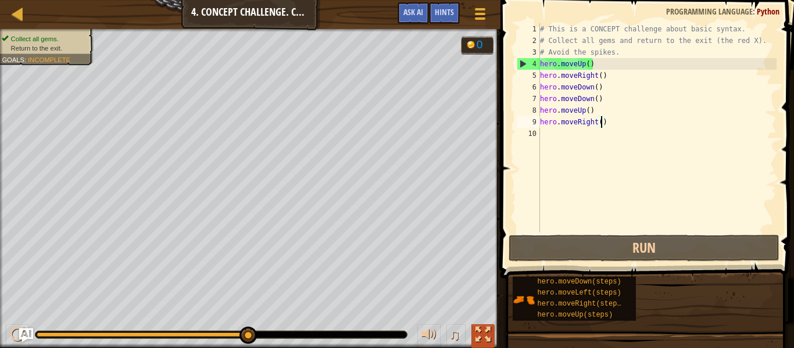
click at [484, 332] on div at bounding box center [482, 334] width 15 height 15
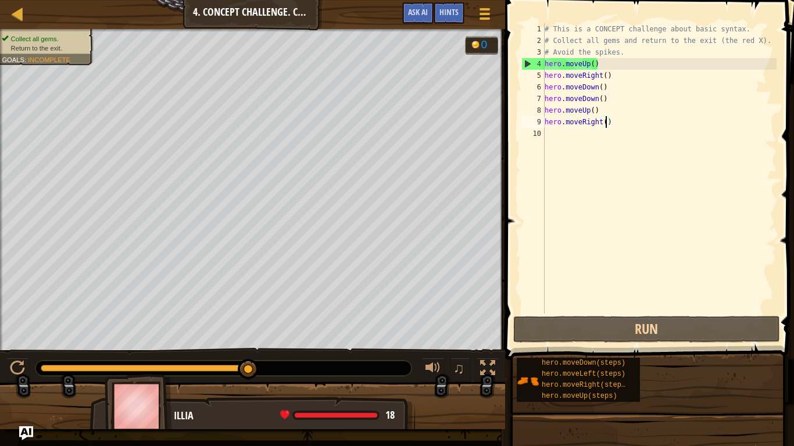
click at [232, 348] on div at bounding box center [252, 411] width 505 height 58
click at [155, 348] on img at bounding box center [138, 406] width 67 height 65
click at [226, 348] on div "Illia" at bounding box center [289, 416] width 230 height 15
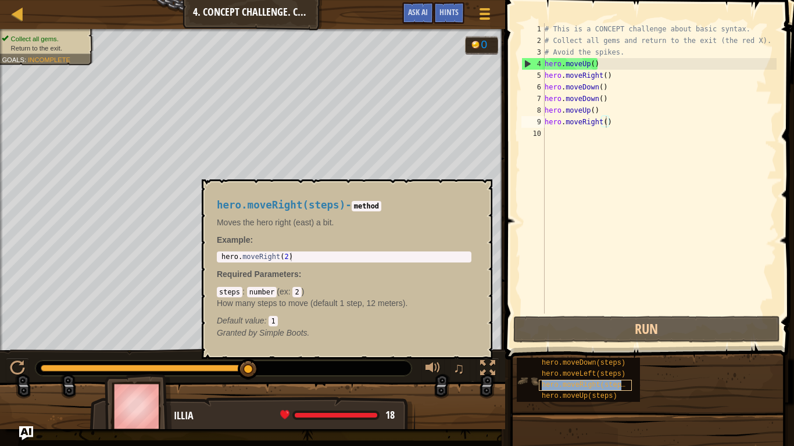
click at [620, 348] on span "hero.moveRight(steps)" at bounding box center [586, 385] width 88 height 8
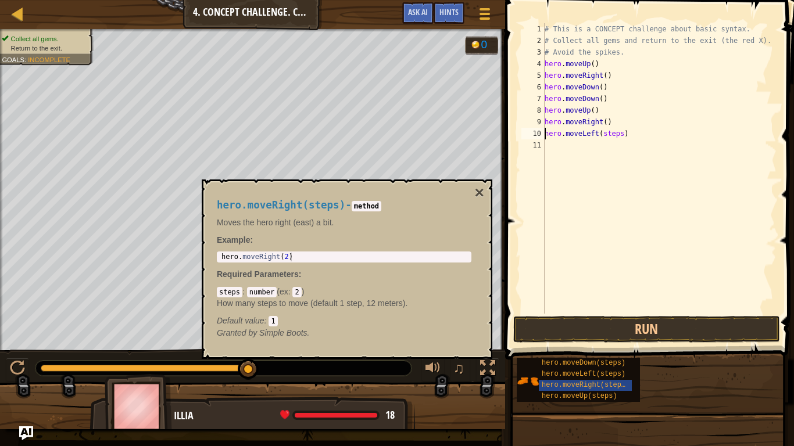
click at [620, 135] on div "# This is a CONCEPT challenge about basic syntax. # Collect all gems and return…" at bounding box center [659, 180] width 234 height 314
click at [480, 193] on button "×" at bounding box center [479, 193] width 9 height 16
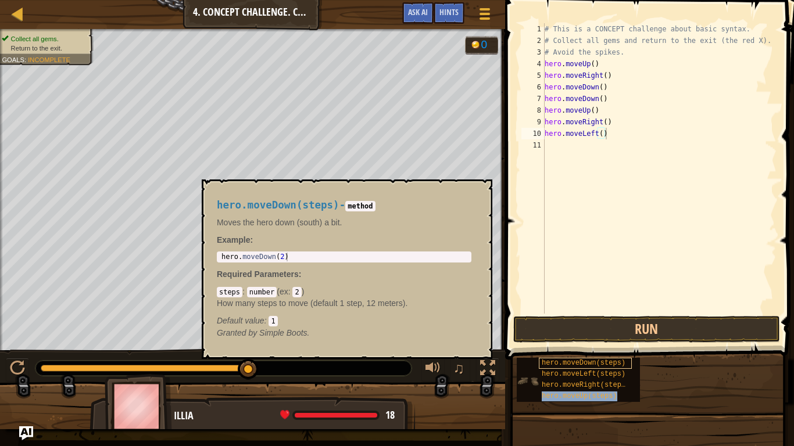
type textarea "hero.moveLeft()hero.moveUp(steps)"
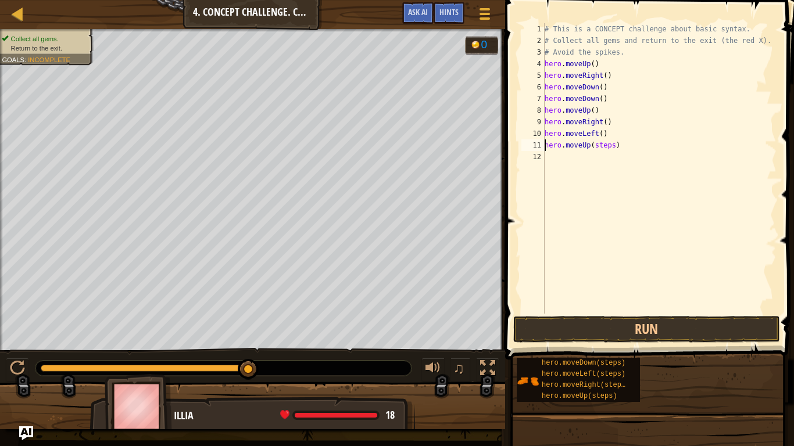
click at [614, 146] on div "# This is a CONCEPT challenge about basic syntax. # Collect all gems and return…" at bounding box center [659, 180] width 234 height 314
click at [622, 158] on div "# This is a CONCEPT challenge about basic syntax. # Collect all gems and return…" at bounding box center [659, 180] width 234 height 314
click at [622, 170] on div "# This is a CONCEPT challenge about basic syntax. # Collect all gems and return…" at bounding box center [659, 180] width 234 height 314
click at [622, 179] on div "# This is a CONCEPT challenge about basic syntax. # Collect all gems and return…" at bounding box center [659, 180] width 234 height 314
type textarea "hero.moveLeft()"
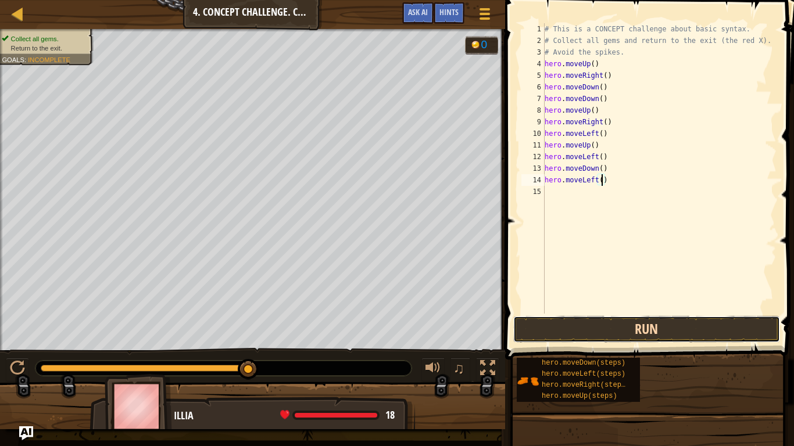
click at [624, 326] on button "Run" at bounding box center [646, 329] width 267 height 27
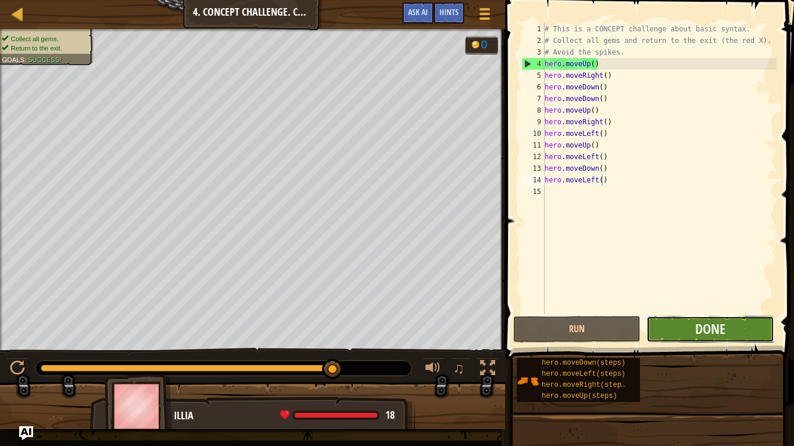
click at [728, 327] on button "Done" at bounding box center [709, 329] width 127 height 27
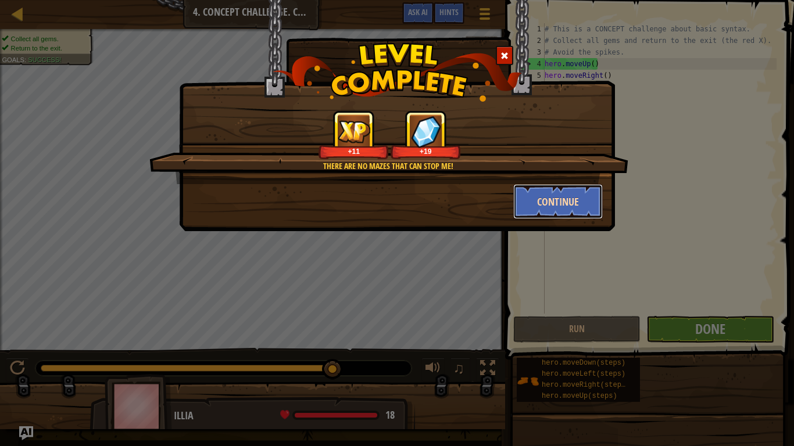
click at [567, 201] on button "Continue" at bounding box center [558, 201] width 90 height 35
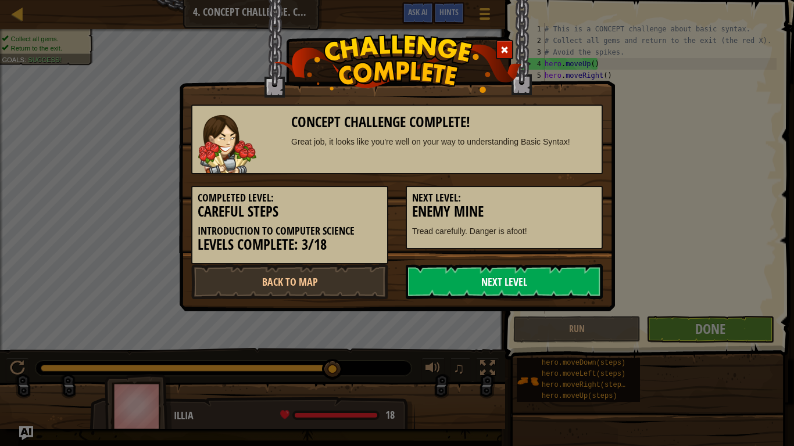
click at [485, 270] on link "Next Level" at bounding box center [504, 281] width 197 height 35
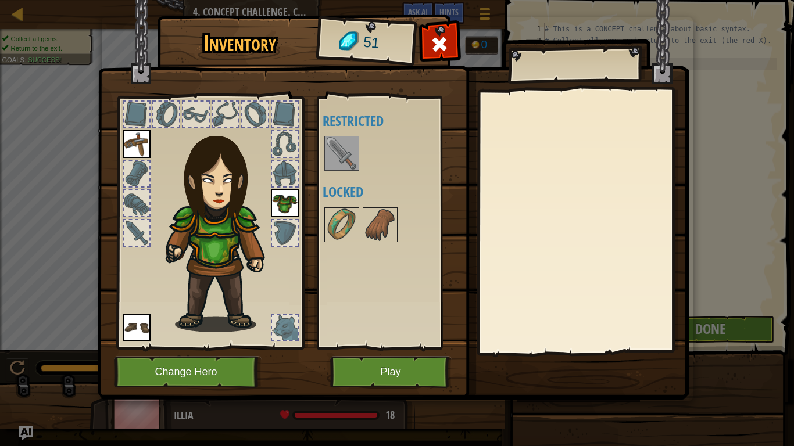
click at [276, 340] on div at bounding box center [285, 328] width 26 height 26
click at [331, 146] on img at bounding box center [341, 153] width 33 height 33
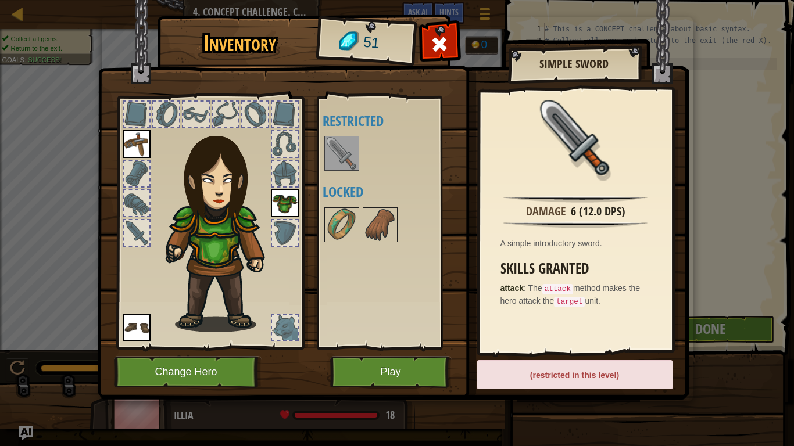
click at [142, 231] on div at bounding box center [137, 233] width 26 height 26
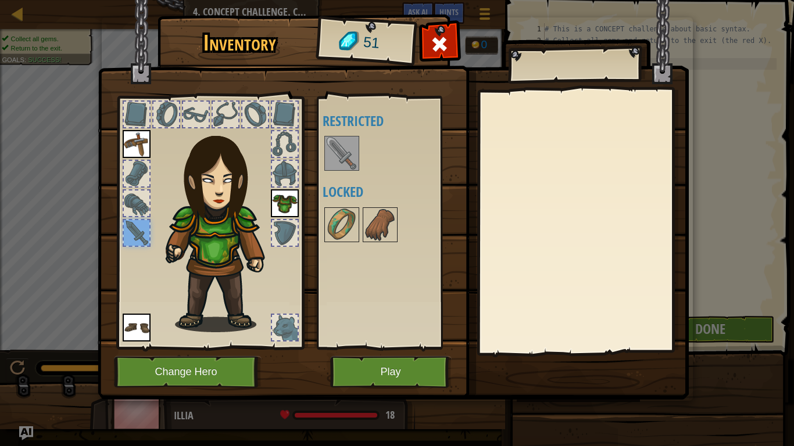
click at [280, 230] on div at bounding box center [285, 233] width 26 height 26
click at [276, 328] on div at bounding box center [285, 328] width 26 height 26
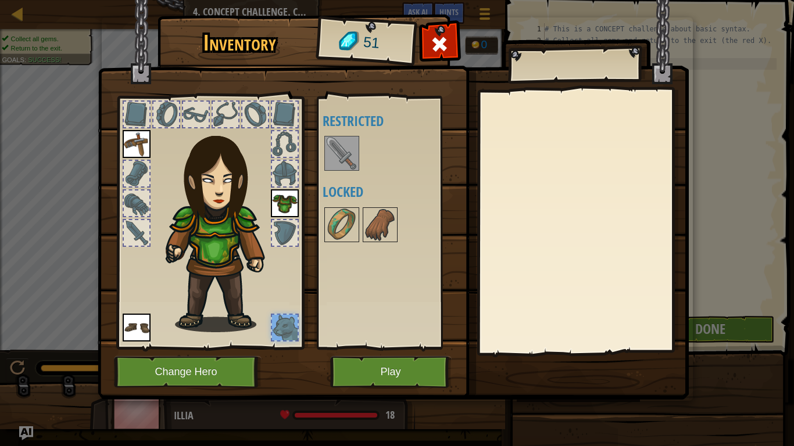
click at [276, 328] on div at bounding box center [285, 328] width 26 height 26
click at [339, 223] on img at bounding box center [341, 225] width 33 height 33
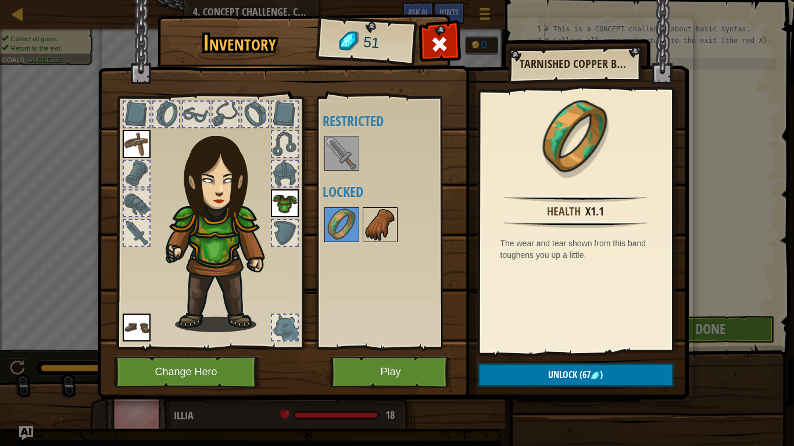
click at [383, 210] on img at bounding box center [380, 225] width 33 height 33
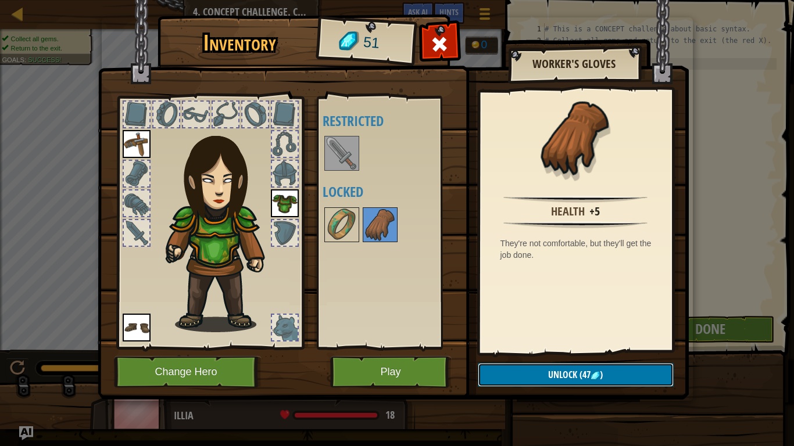
click at [516, 348] on button "Unlock (47 )" at bounding box center [576, 375] width 196 height 24
click at [516, 348] on button "Confirm" at bounding box center [576, 375] width 196 height 24
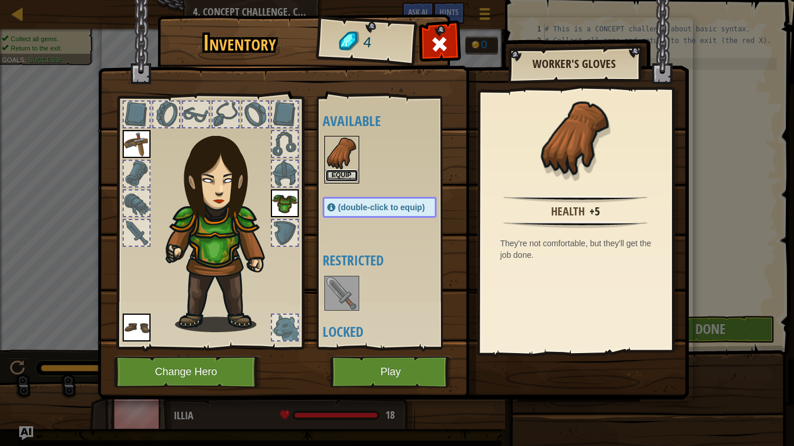
click at [357, 176] on button "Equip" at bounding box center [341, 176] width 33 height 12
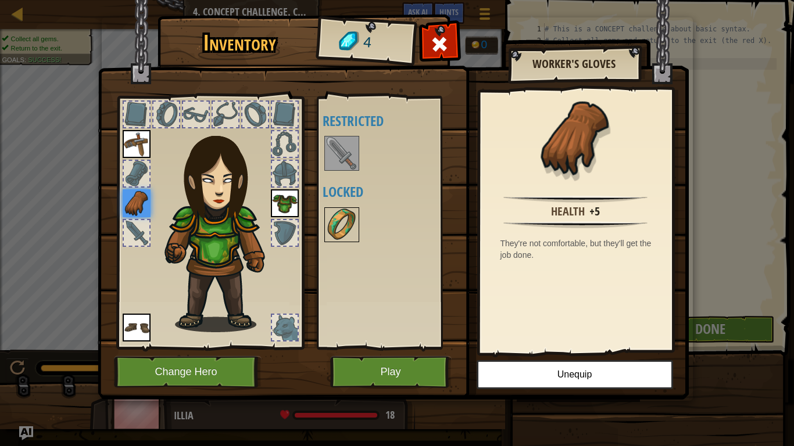
click at [337, 234] on img at bounding box center [341, 225] width 33 height 33
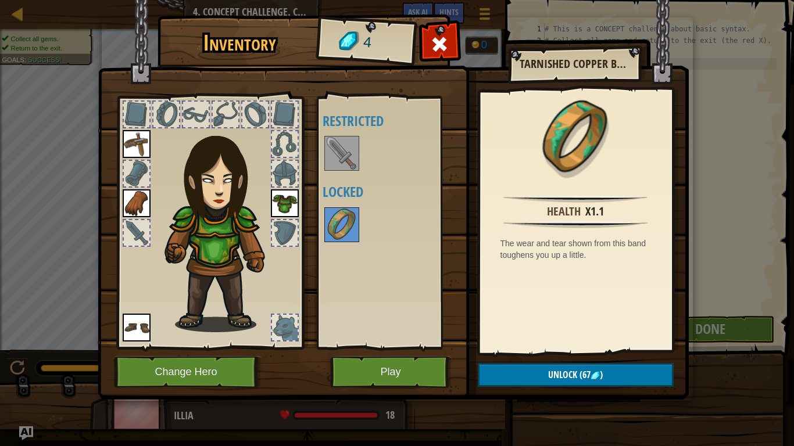
click at [286, 154] on div at bounding box center [285, 144] width 26 height 26
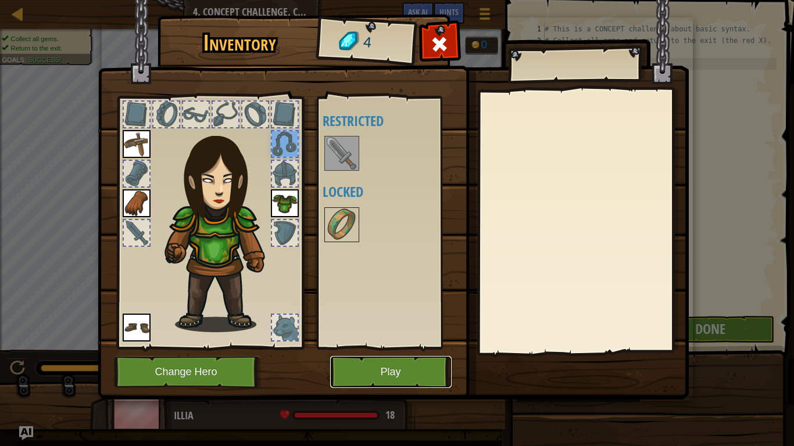
click at [389, 348] on button "Play" at bounding box center [390, 372] width 121 height 32
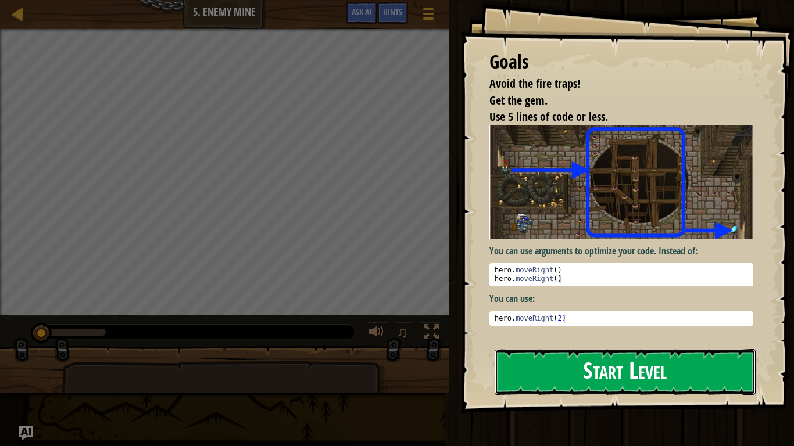
click at [509, 348] on button "Start Level" at bounding box center [625, 372] width 261 height 46
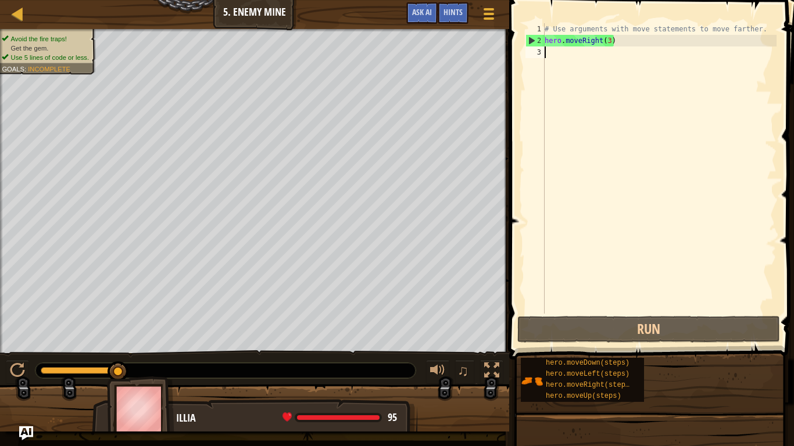
click at [269, 8] on div "Map Introduction to Computer Science 5 . Enemy Mine Game Menu Done Hints Ask AI" at bounding box center [254, 14] width 509 height 29
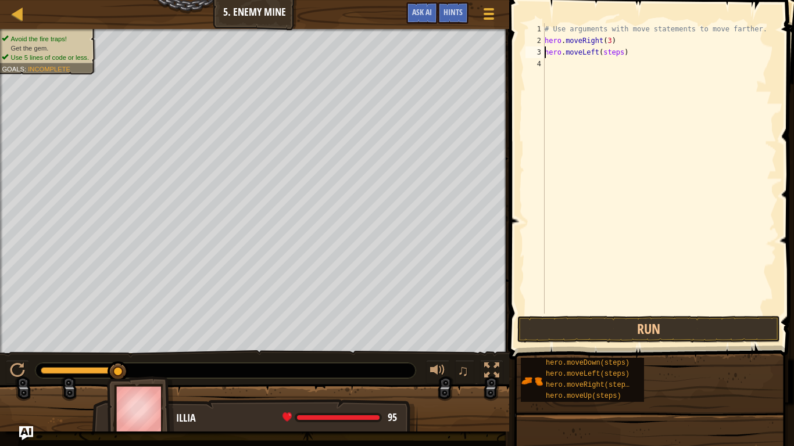
click at [621, 52] on div "# Use arguments with move statements to move farther. hero . moveRight ( 3 ) he…" at bounding box center [659, 180] width 234 height 314
click at [621, 64] on div "# Use arguments with move statements to move farther. hero . moveRight ( 3 ) he…" at bounding box center [659, 180] width 234 height 314
click at [622, 77] on div "# Use arguments with move statements to move farther. hero . moveRight ( 3 ) he…" at bounding box center [659, 180] width 234 height 314
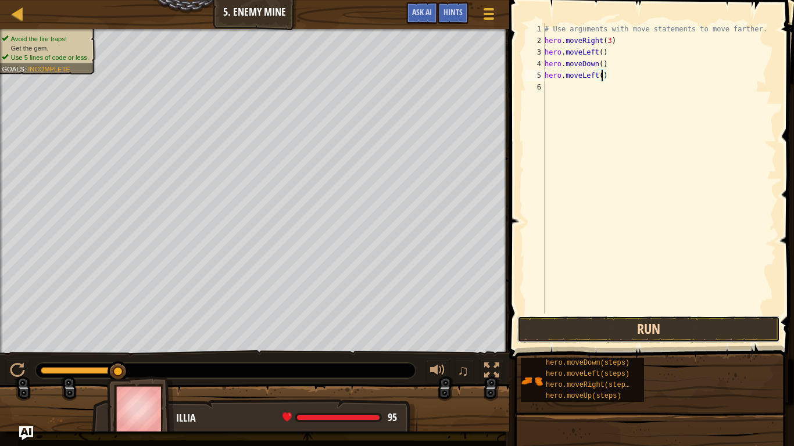
click at [625, 329] on button "Run" at bounding box center [648, 329] width 263 height 27
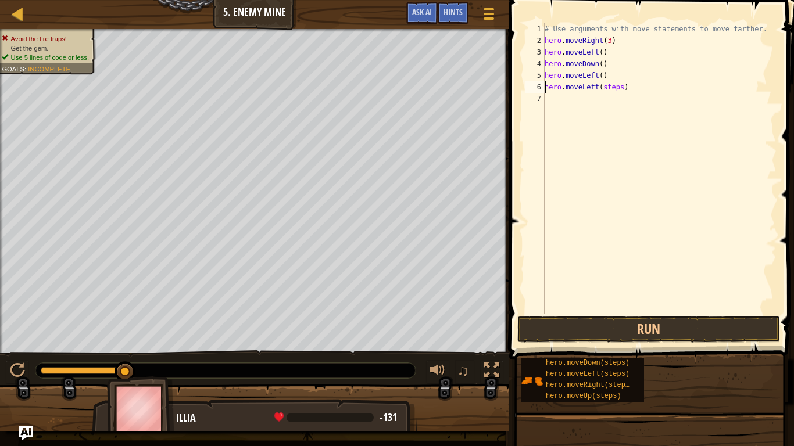
click at [622, 86] on div "# Use arguments with move statements to move farther. hero . moveRight ( 3 ) he…" at bounding box center [659, 180] width 234 height 314
click at [568, 330] on button "Run" at bounding box center [648, 329] width 263 height 27
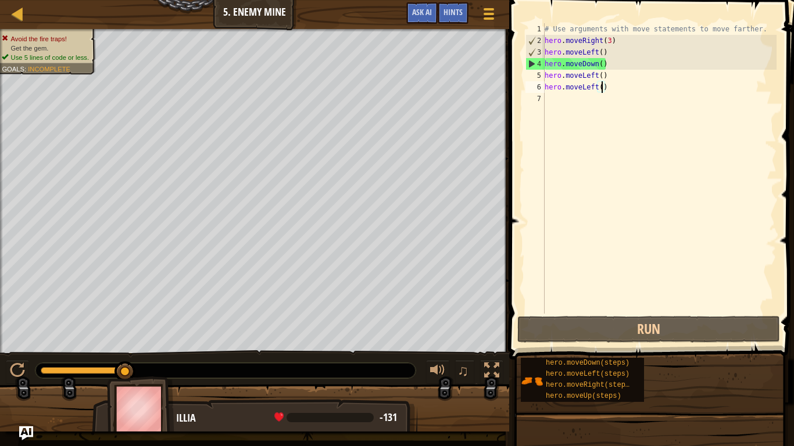
click at [613, 85] on div "# Use arguments with move statements to move farther. hero . moveRight ( 3 ) he…" at bounding box center [659, 180] width 234 height 314
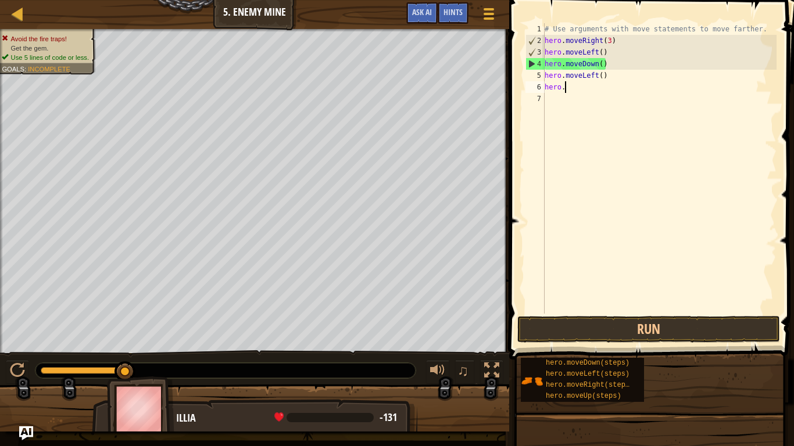
type textarea "h"
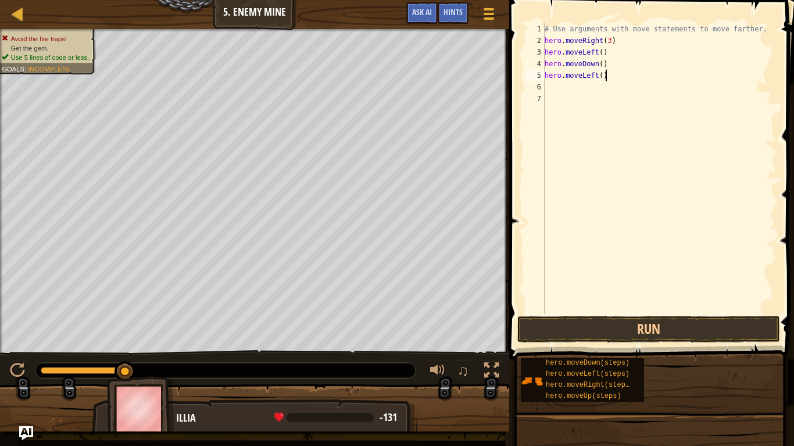
click at [607, 78] on div "# Use arguments with move statements to move farther. hero . moveRight ( 3 ) he…" at bounding box center [659, 180] width 234 height 314
type textarea "h"
click at [622, 69] on div "# Use arguments with move statements to move farther. hero . moveRight ( 3 ) he…" at bounding box center [659, 180] width 234 height 314
type textarea "h"
click at [627, 57] on div "# Use arguments with move statements to move farther. hero . moveRight ( 3 ) he…" at bounding box center [659, 180] width 234 height 314
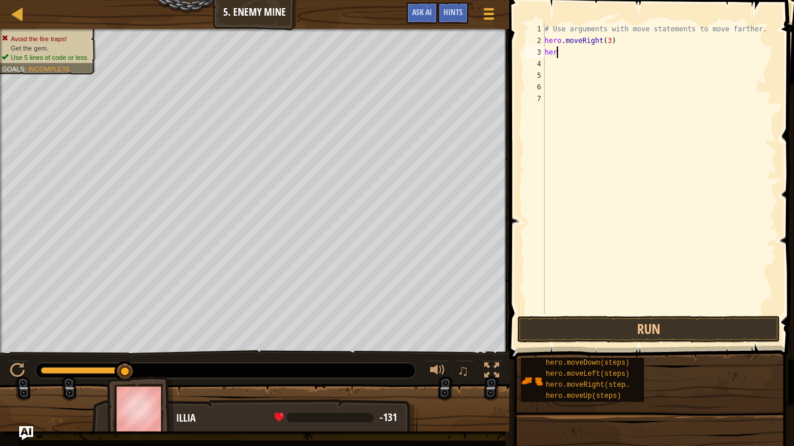
type textarea "h"
click at [610, 40] on div "# Use arguments with move statements to move farther. hero . moveRight ( 3 )" at bounding box center [659, 180] width 234 height 314
type textarea "hero.moveRight(5)"
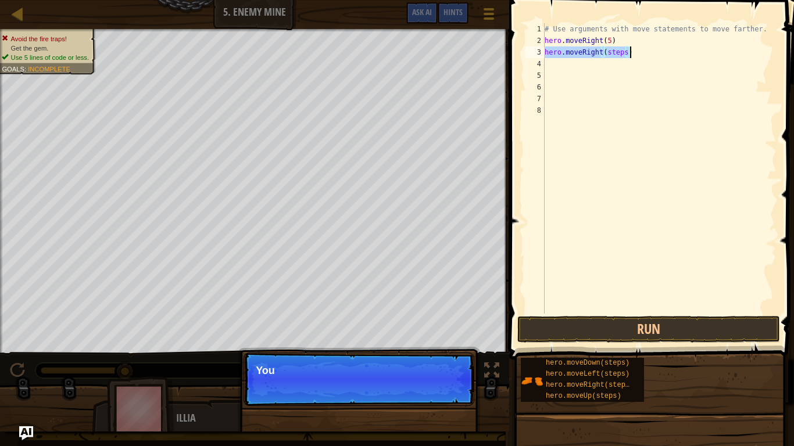
click at [627, 52] on div "# Use arguments with move statements to move farther. hero . moveRight ( 5 ) he…" at bounding box center [659, 168] width 234 height 291
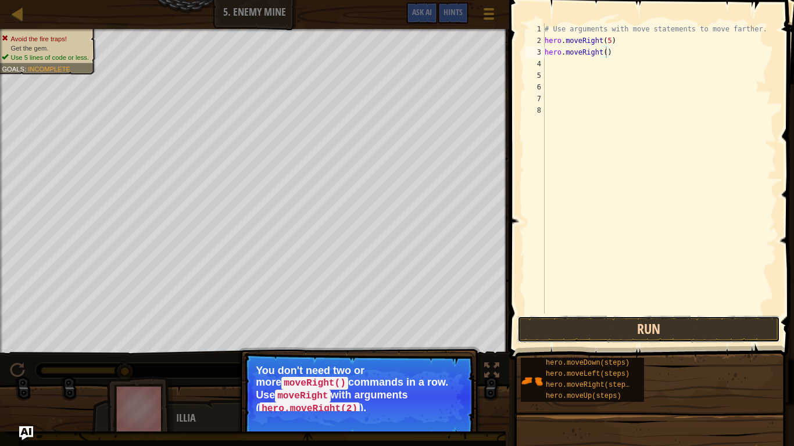
click at [610, 329] on button "Run" at bounding box center [648, 329] width 263 height 27
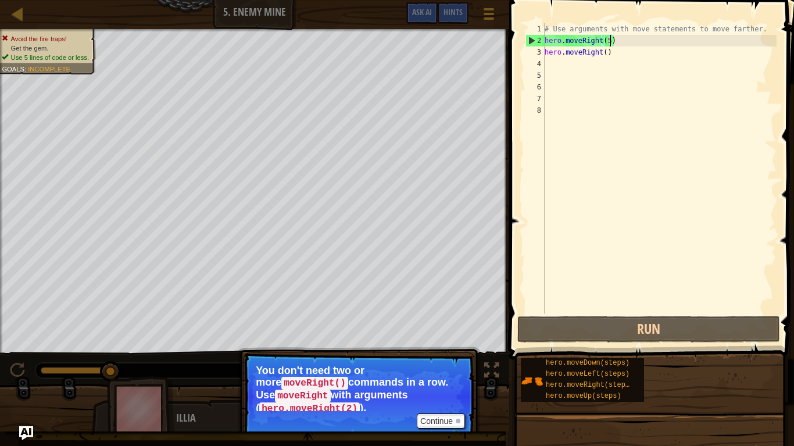
click at [611, 40] on div "# Use arguments with move statements to move farther. hero . moveRight ( 5 ) he…" at bounding box center [659, 180] width 234 height 314
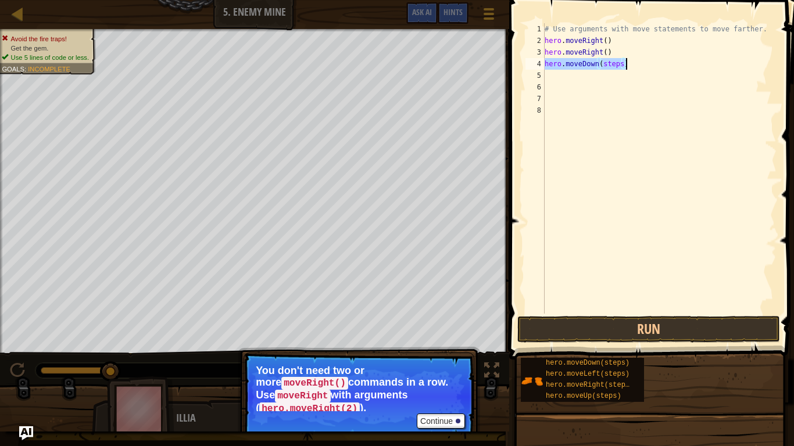
click at [622, 63] on div "# Use arguments with move statements to move farther. hero . moveRight ( ) hero…" at bounding box center [659, 168] width 234 height 291
click at [624, 74] on div "# Use arguments with move statements to move farther. hero . moveRight ( ) hero…" at bounding box center [659, 168] width 234 height 291
click at [620, 74] on div "# Use arguments with move statements to move farther. hero . moveRight ( ) hero…" at bounding box center [659, 180] width 234 height 314
click at [621, 77] on div "# Use arguments with move statements to move farther. hero . moveRight ( ) hero…" at bounding box center [659, 180] width 234 height 314
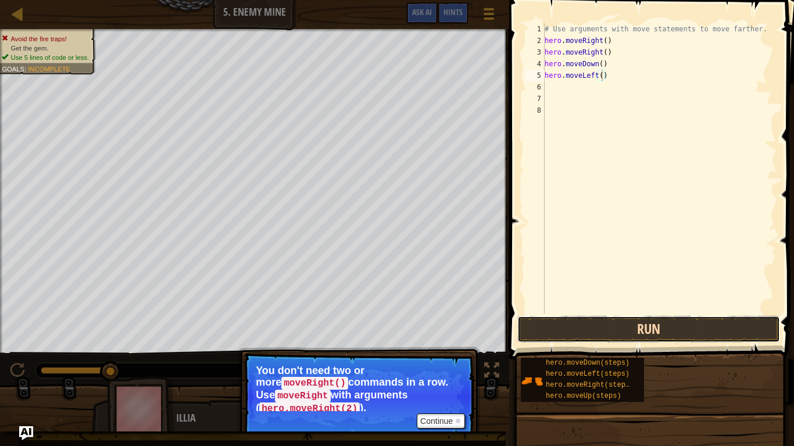
click at [561, 318] on button "Run" at bounding box center [648, 329] width 263 height 27
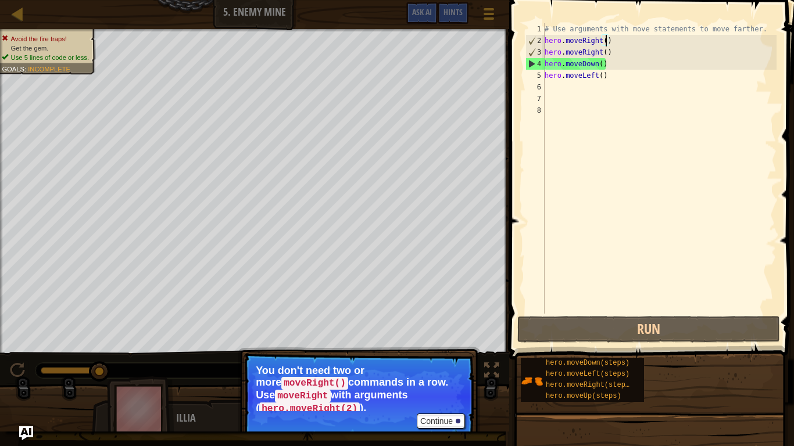
click at [607, 41] on div "# Use arguments with move statements to move farther. hero . moveRight ( ) hero…" at bounding box center [659, 180] width 234 height 314
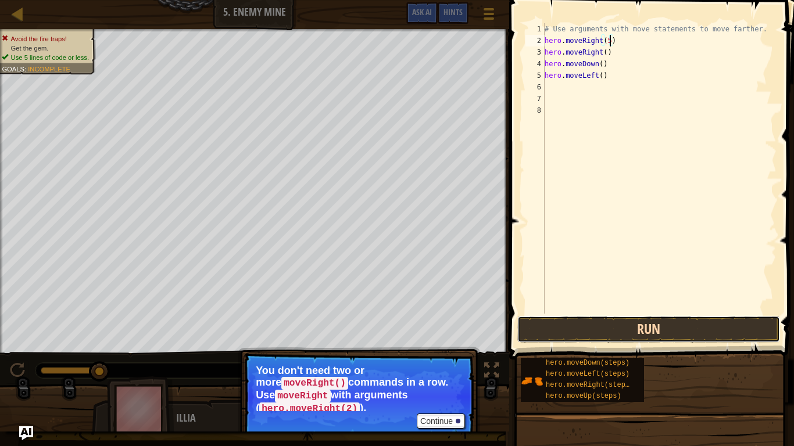
click at [577, 320] on button "Run" at bounding box center [648, 329] width 263 height 27
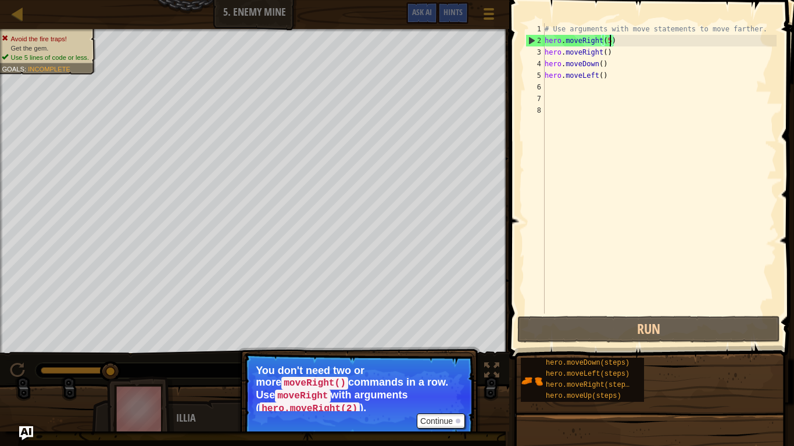
click at [605, 53] on div "# Use arguments with move statements to move farther. hero . moveRight ( 5 ) he…" at bounding box center [659, 180] width 234 height 314
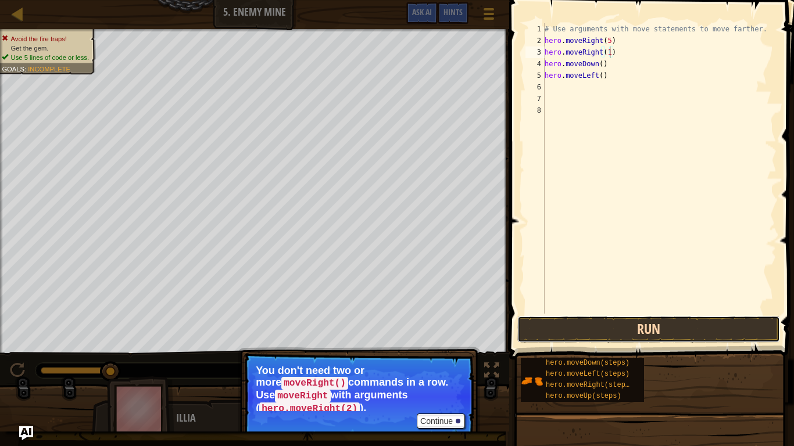
click at [679, 326] on button "Run" at bounding box center [648, 329] width 263 height 27
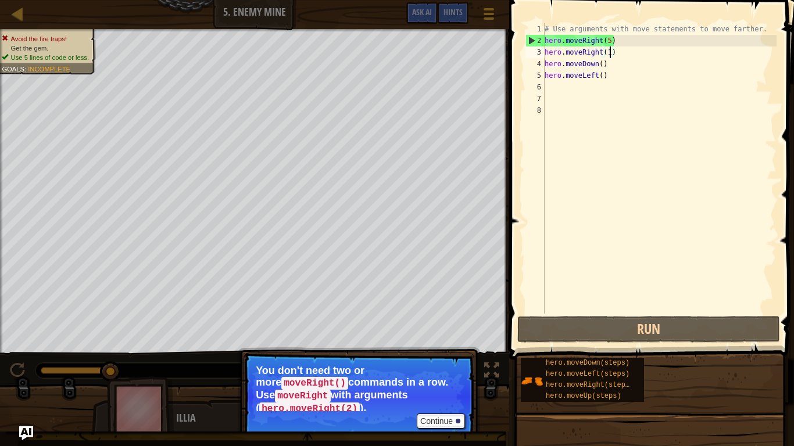
click at [603, 66] on div "# Use arguments with move statements to move farther. hero . moveRight ( 5 ) he…" at bounding box center [659, 180] width 234 height 314
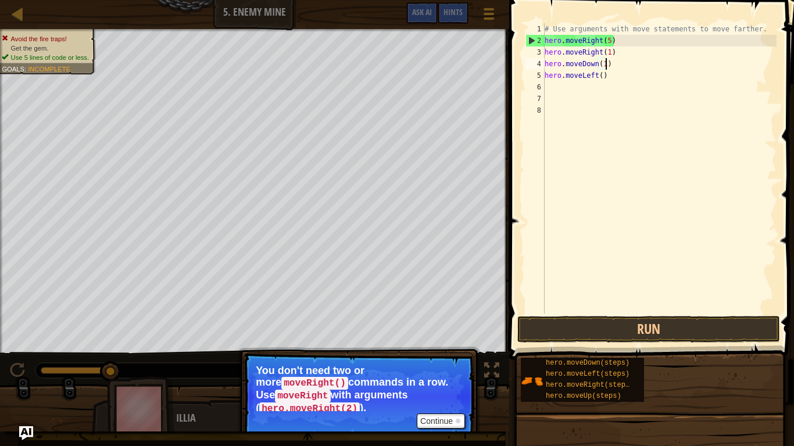
scroll to position [5, 9]
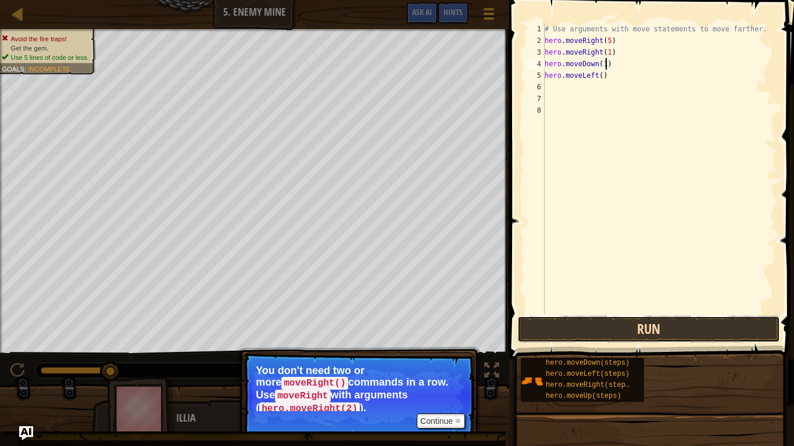
click at [649, 330] on button "Run" at bounding box center [648, 329] width 263 height 27
click at [653, 330] on button "Run" at bounding box center [648, 329] width 263 height 27
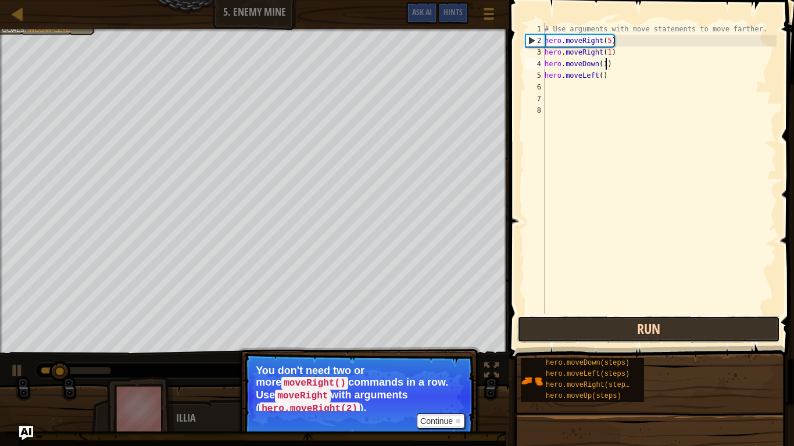
click at [652, 327] on button "Run" at bounding box center [648, 329] width 263 height 27
click at [654, 331] on button "Run" at bounding box center [648, 329] width 263 height 27
click at [654, 331] on button "Running" at bounding box center [648, 329] width 263 height 27
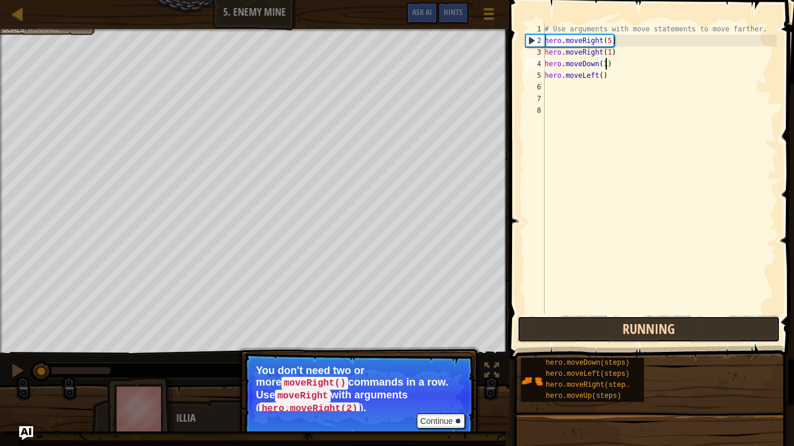
click at [656, 332] on button "Running" at bounding box center [648, 329] width 263 height 27
click at [656, 335] on button "Run" at bounding box center [648, 329] width 263 height 27
click at [659, 341] on button "Running" at bounding box center [648, 329] width 263 height 27
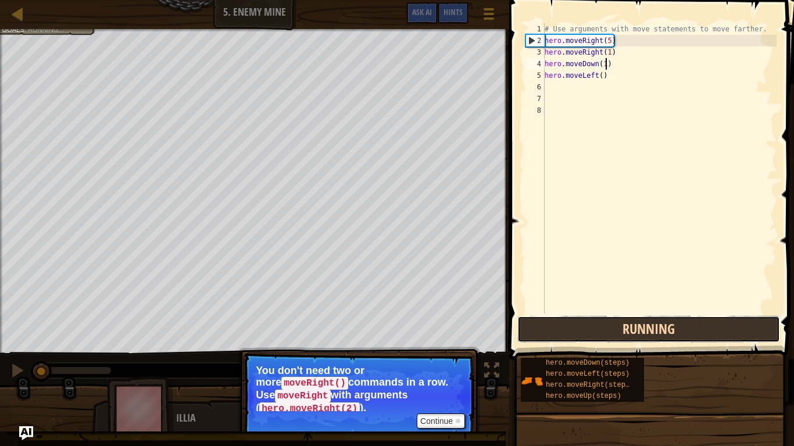
click at [659, 341] on button "Running" at bounding box center [648, 329] width 263 height 27
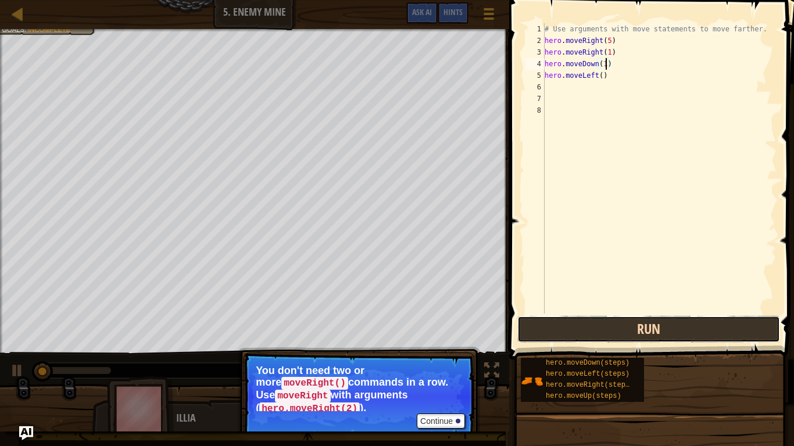
click at [659, 341] on button "Run" at bounding box center [648, 329] width 263 height 27
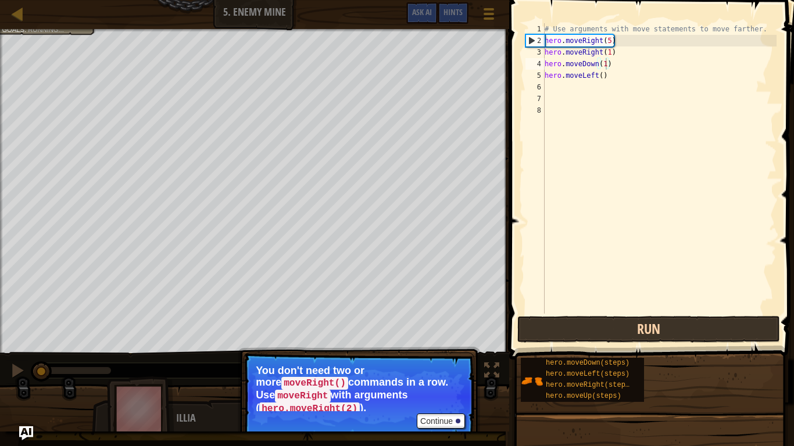
click at [659, 341] on button "Run" at bounding box center [648, 329] width 263 height 27
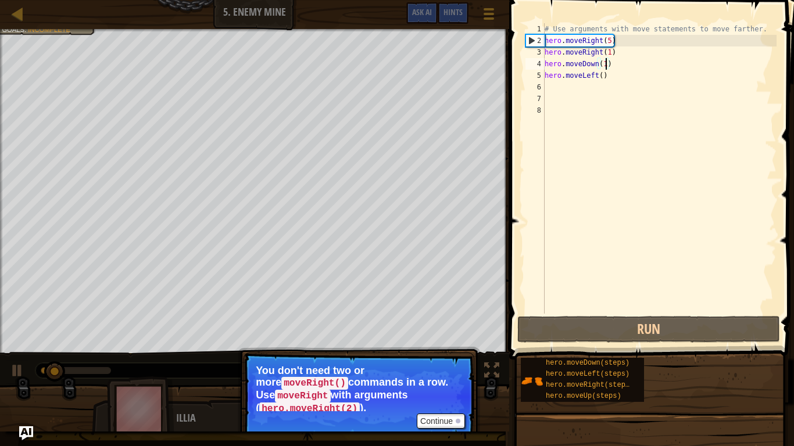
click at [624, 44] on div "# Use arguments with move statements to move farther. hero . moveRight ( 5 ) he…" at bounding box center [659, 180] width 234 height 314
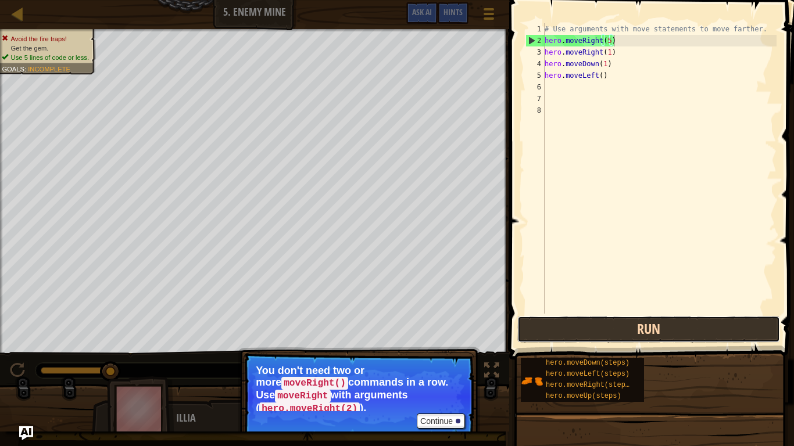
click at [552, 318] on button "Run" at bounding box center [648, 329] width 263 height 27
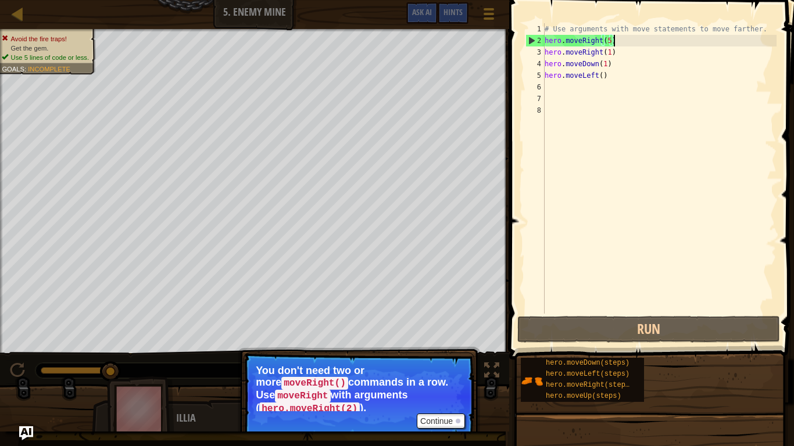
click at [610, 41] on div "# Use arguments with move statements to move farther. hero . moveRight ( 5 ) he…" at bounding box center [659, 180] width 234 height 314
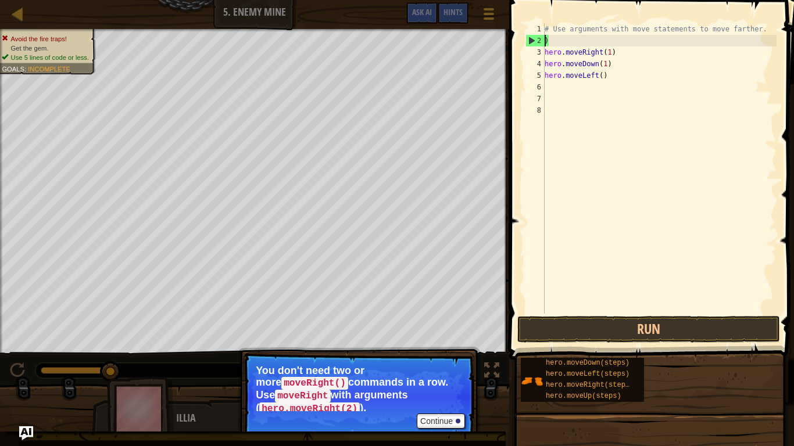
scroll to position [5, 0]
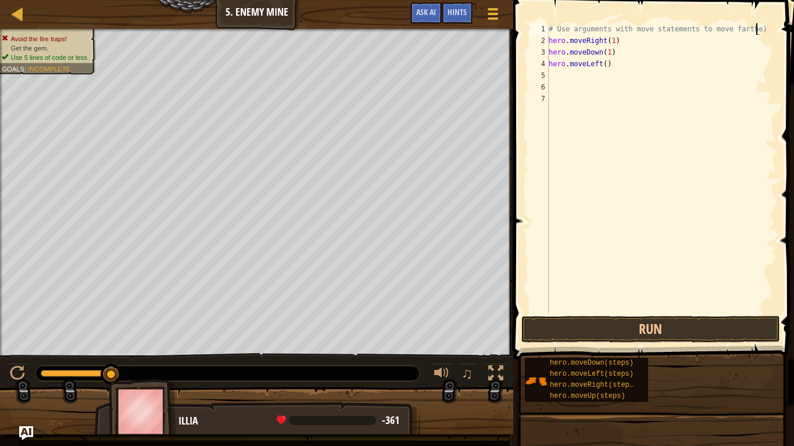
click at [615, 66] on div "# Use arguments with move statements to move farthe) hero . moveRight ( 1 ) her…" at bounding box center [663, 180] width 234 height 314
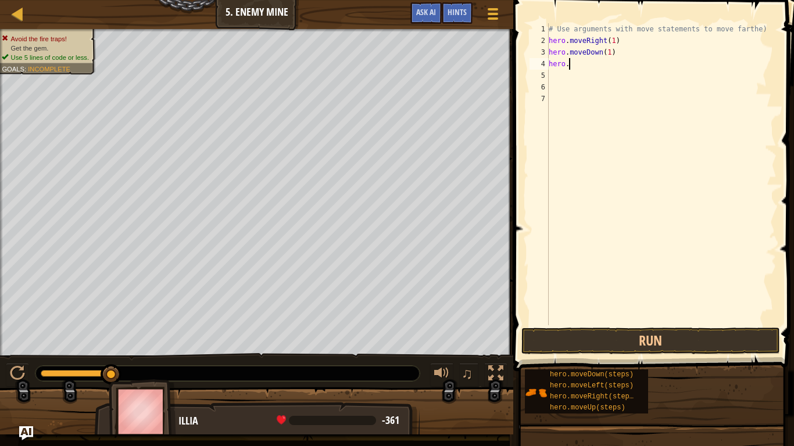
type textarea "h"
click at [629, 41] on div "# Use arguments with move statements to move farthe) hero . moveRight ( steps )" at bounding box center [661, 174] width 230 height 302
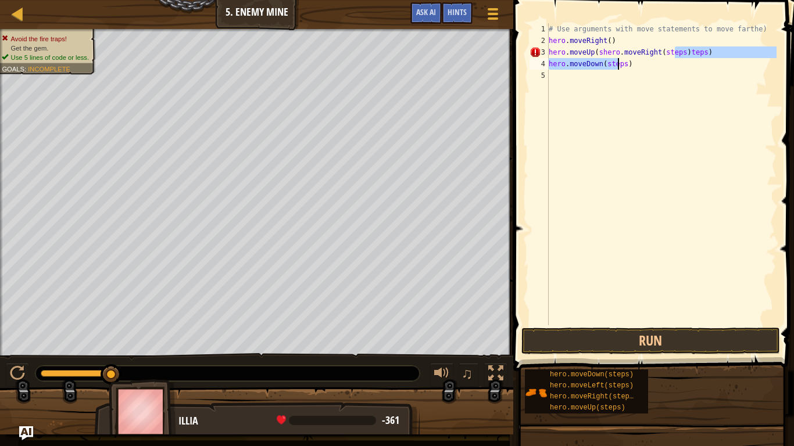
drag, startPoint x: 675, startPoint y: 50, endPoint x: 617, endPoint y: 67, distance: 60.7
click at [617, 67] on div "# Use arguments with move statements to move farthe) hero . moveRight ( ) hero …" at bounding box center [661, 185] width 230 height 325
type textarea "hero.moveUp(shero.moveRight(steps)teps) hero.moveDown(steps)"
click at [632, 76] on div "# Use arguments with move statements to move farthe) hero . moveRight ( ) hero …" at bounding box center [661, 185] width 230 height 325
click at [709, 53] on div "# Use arguments with move statements to move farthe) hero . moveRight ( ) hero …" at bounding box center [661, 185] width 230 height 325
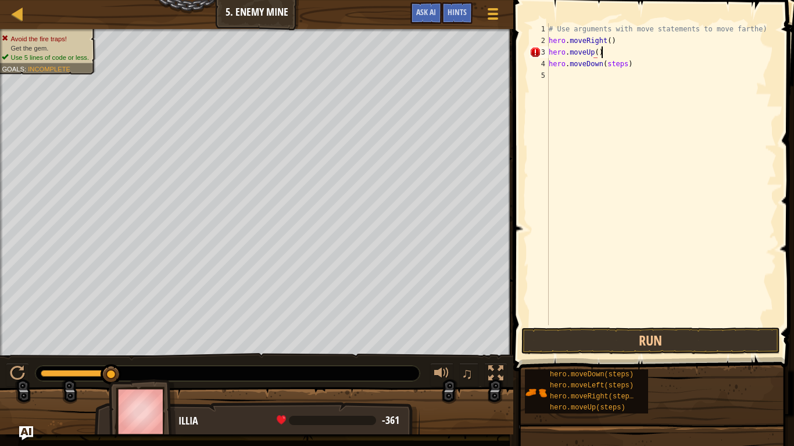
scroll to position [5, 7]
click at [626, 63] on div "# Use arguments with move statements to move farthe) hero . moveRight ( ) hero …" at bounding box center [661, 185] width 230 height 325
drag, startPoint x: 604, startPoint y: 62, endPoint x: 555, endPoint y: 73, distance: 50.1
click at [555, 73] on div "# Use arguments with move statements to move farthe) hero . moveRight ( ) hero …" at bounding box center [661, 185] width 230 height 325
click at [617, 62] on div "# Use arguments with move statements to move farthe) hero . moveRight ( ) hero …" at bounding box center [661, 174] width 230 height 302
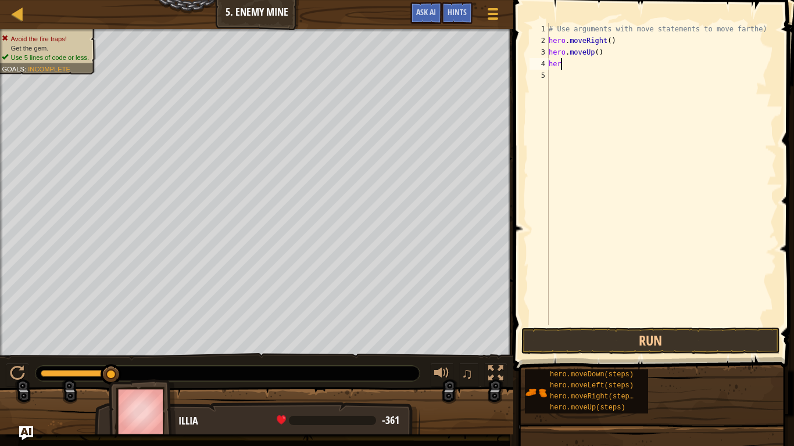
scroll to position [5, 1]
type textarea "h"
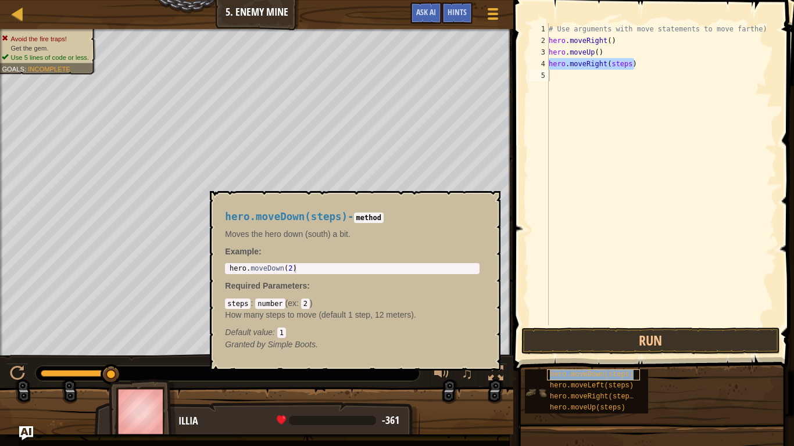
type textarea "hero.moveDown(steps)"
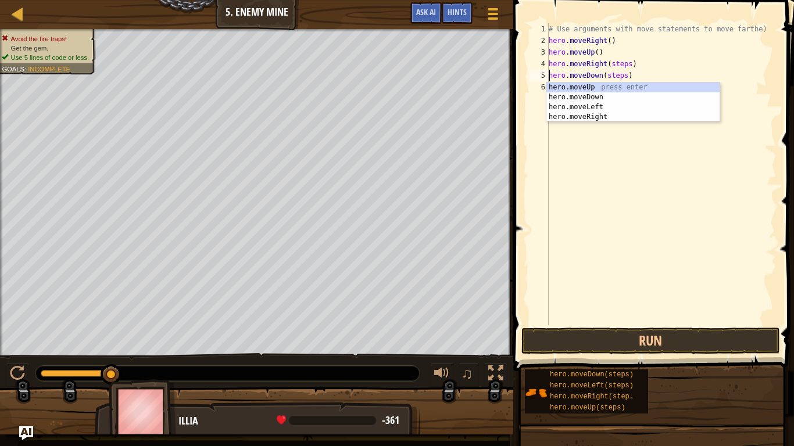
click at [588, 196] on div "# Use arguments with move statements to move farthe) hero . moveRight ( ) hero …" at bounding box center [661, 185] width 230 height 325
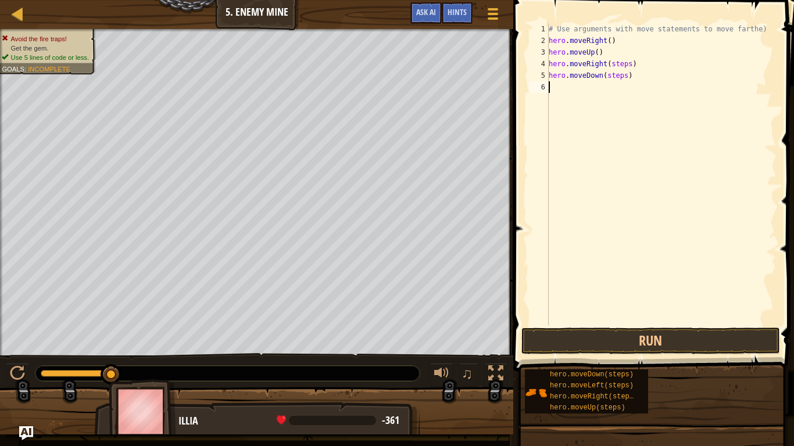
click at [557, 82] on div "# Use arguments with move statements to move farthe) hero . moveRight ( ) hero …" at bounding box center [661, 185] width 230 height 325
click at [549, 85] on div "# Use arguments with move statements to move farthe) hero . moveRight ( ) hero …" at bounding box center [661, 185] width 230 height 325
click at [626, 74] on div "# Use arguments with move statements to move farthe) hero . moveRight ( ) hero …" at bounding box center [661, 185] width 230 height 325
click at [629, 62] on div "# Use arguments with move statements to move farthe) hero . moveRight ( ) hero …" at bounding box center [661, 185] width 230 height 325
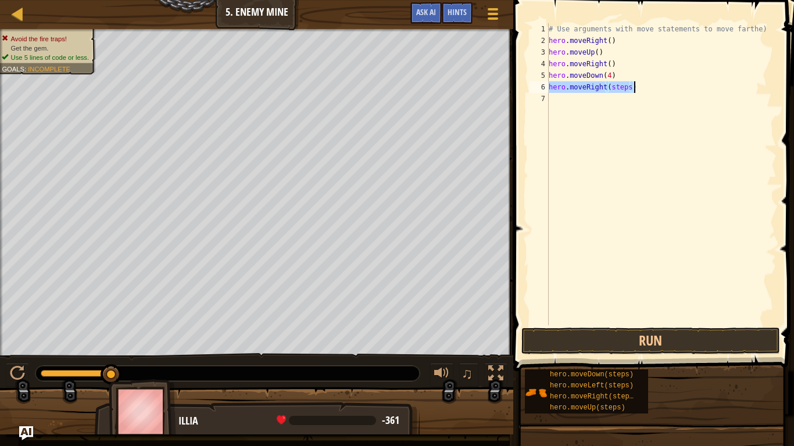
click at [629, 82] on div "# Use arguments with move statements to move farthe) hero . moveRight ( ) hero …" at bounding box center [661, 174] width 230 height 302
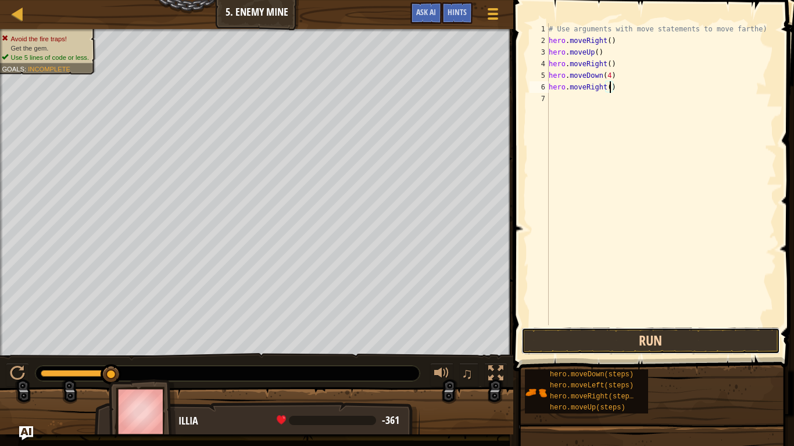
click at [618, 341] on button "Run" at bounding box center [650, 341] width 259 height 27
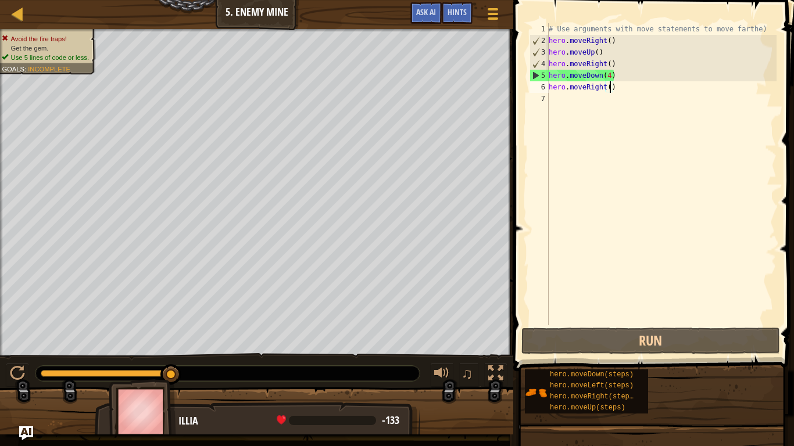
click at [610, 40] on div "# Use arguments with move statements to move farthe) hero . moveRight ( ) hero …" at bounding box center [661, 185] width 230 height 325
type textarea "hero.moveRight(3)"
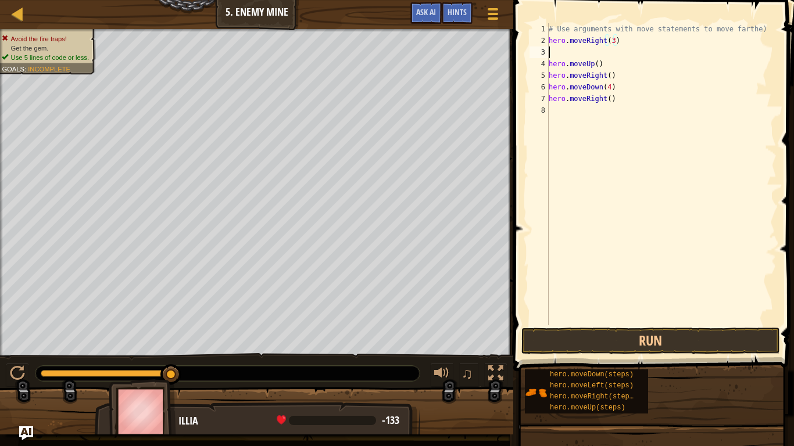
scroll to position [5, 0]
click at [617, 41] on div "# Use arguments with move statements to move farthe) hero . moveRight ( 3 ) her…" at bounding box center [661, 185] width 230 height 325
click at [639, 338] on button "Run" at bounding box center [650, 341] width 259 height 27
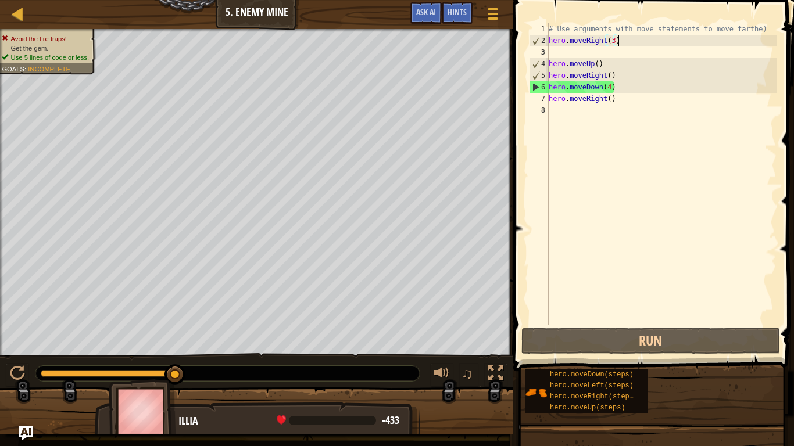
click at [611, 87] on div "# Use arguments with move statements to move farthe) hero . moveRight ( 3 ) her…" at bounding box center [661, 185] width 230 height 325
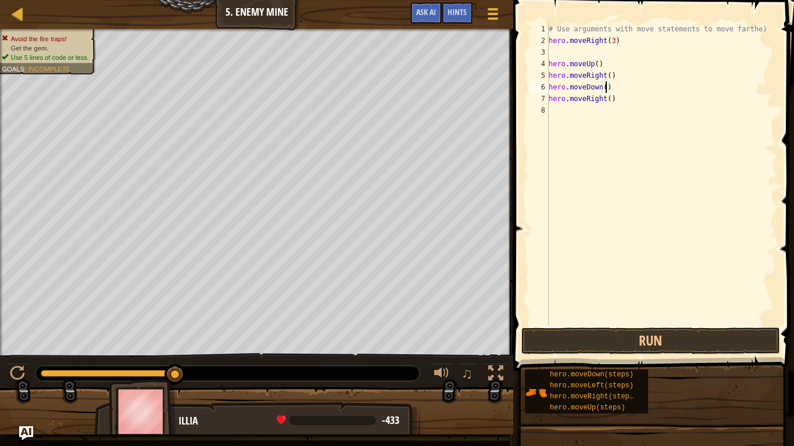
scroll to position [5, 9]
type textarea "hero.moveDown(3)"
click at [659, 338] on button "Run" at bounding box center [650, 341] width 259 height 27
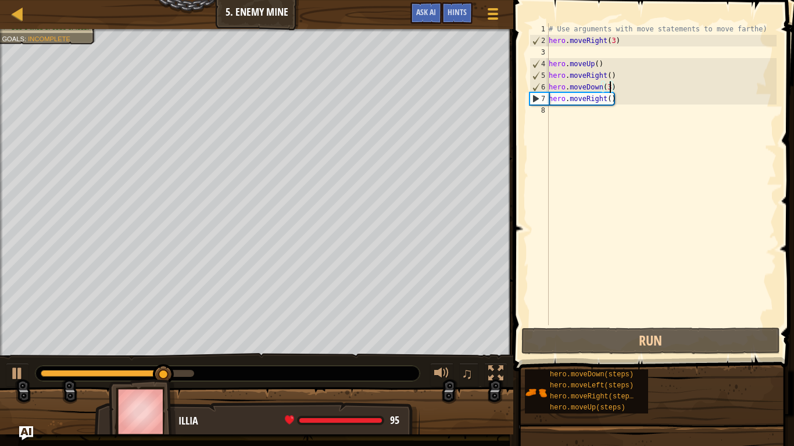
click at [629, 217] on div "# Use arguments with move statements to move farthe) hero . moveRight ( 3 ) her…" at bounding box center [661, 185] width 230 height 325
click at [611, 98] on div "# Use arguments with move statements to move farthe) hero . moveRight ( 3 ) her…" at bounding box center [661, 185] width 230 height 325
type textarea "hero.moveRight(2)"
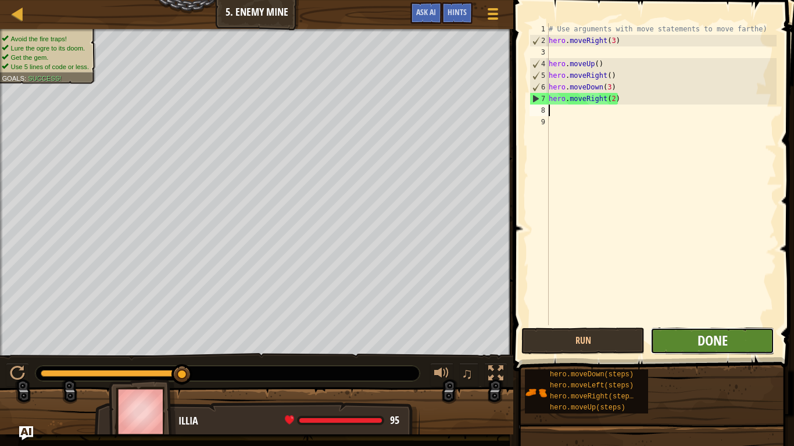
click at [727, 340] on span "Done" at bounding box center [712, 340] width 30 height 19
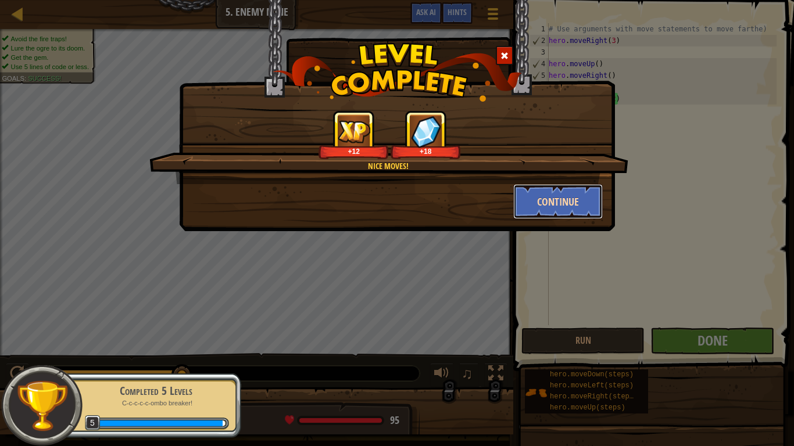
click at [539, 198] on button "Continue" at bounding box center [558, 201] width 90 height 35
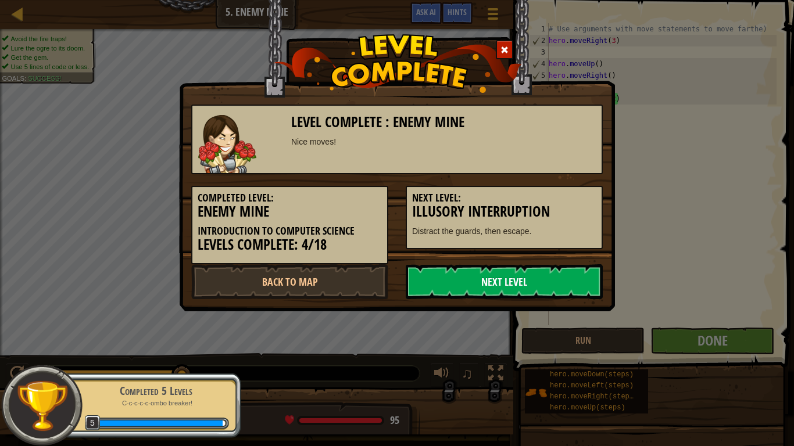
click at [498, 270] on link "Next Level" at bounding box center [504, 281] width 197 height 35
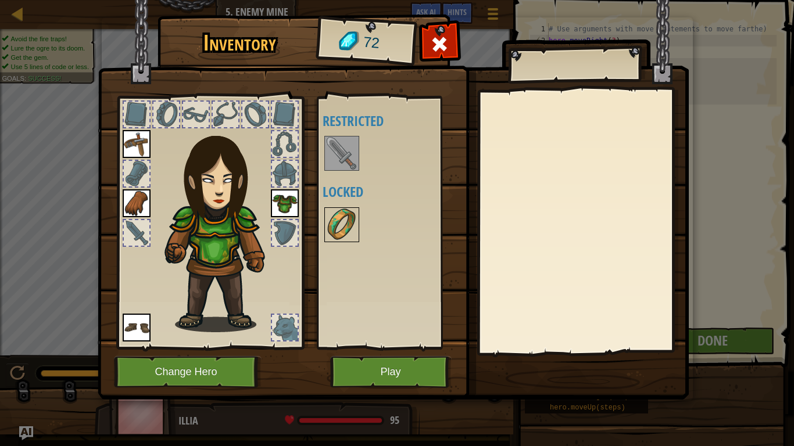
click at [344, 225] on img at bounding box center [341, 225] width 33 height 33
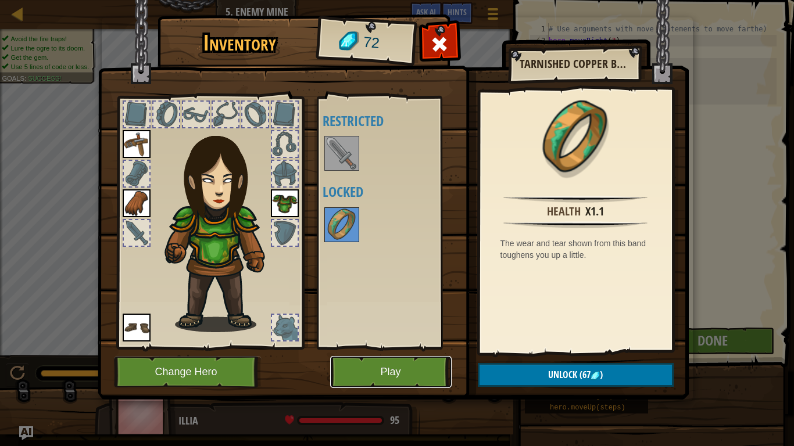
click at [418, 348] on button "Play" at bounding box center [390, 372] width 121 height 32
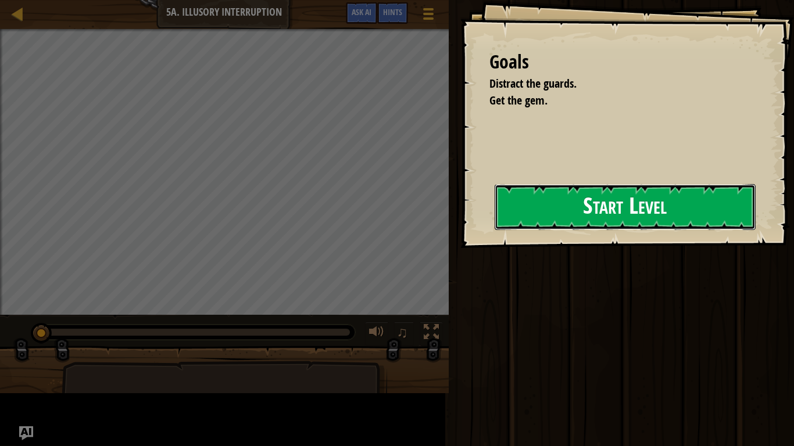
click at [570, 226] on button "Start Level" at bounding box center [625, 207] width 261 height 46
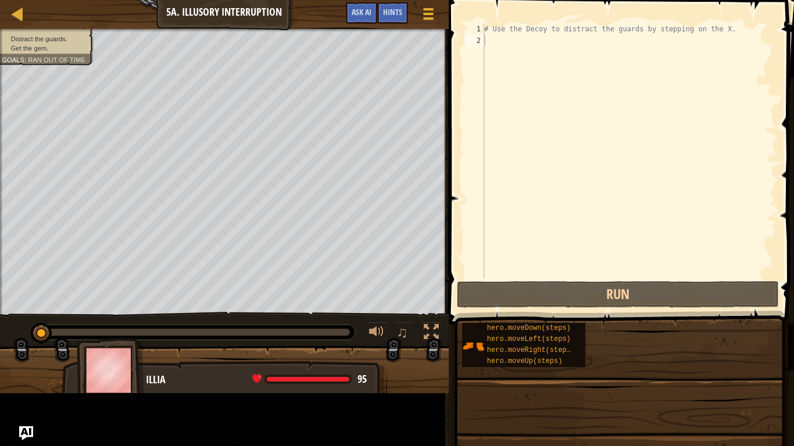
click at [556, 193] on div "# Use the Decoy to distract the guards by stepping on the X." at bounding box center [629, 162] width 295 height 279
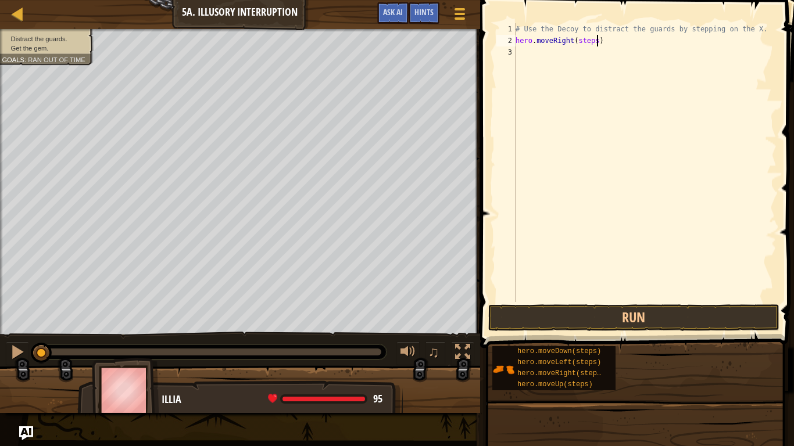
click at [597, 41] on div "# Use the Decoy to distract the guards by stepping on the X. hero . moveRight (…" at bounding box center [644, 174] width 263 height 302
click at [558, 317] on button "Run" at bounding box center [633, 318] width 291 height 27
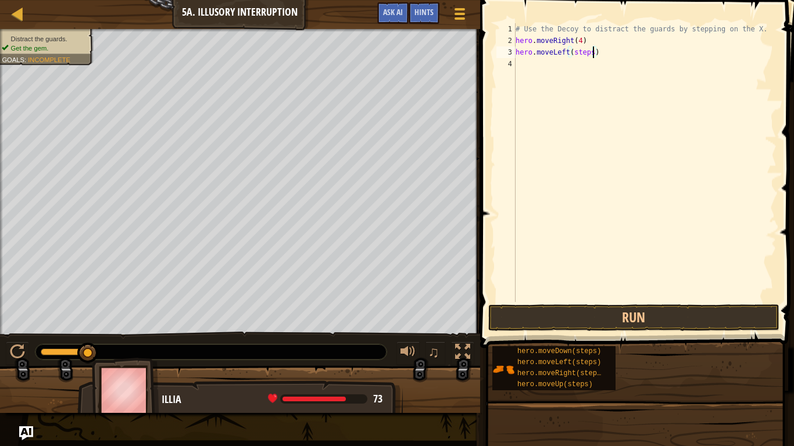
click at [593, 52] on div "# Use the Decoy to distract the guards by stepping on the X. hero . moveRight (…" at bounding box center [644, 174] width 263 height 302
click at [550, 326] on button "Run" at bounding box center [633, 318] width 291 height 27
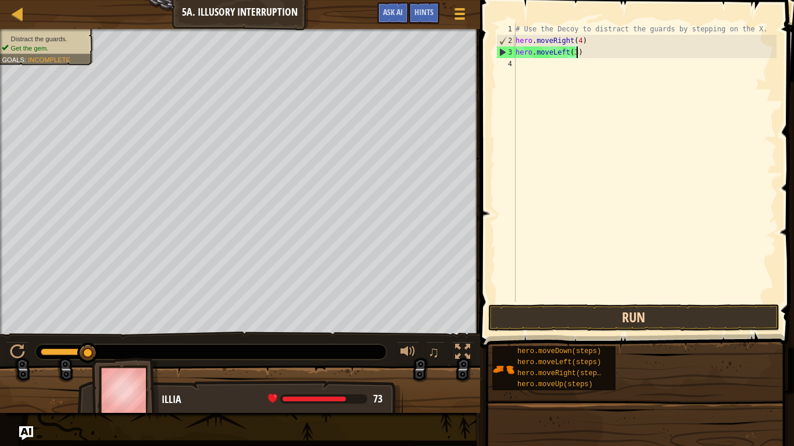
scroll to position [5, 9]
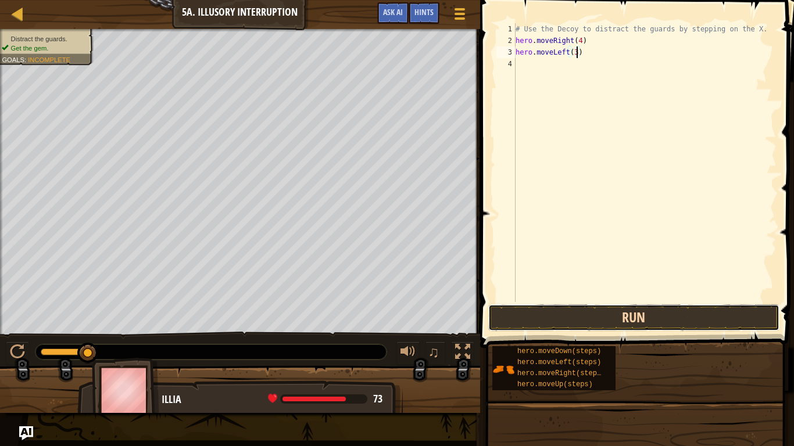
click at [660, 319] on button "Run" at bounding box center [633, 318] width 291 height 27
click at [578, 313] on button "Run" at bounding box center [633, 318] width 291 height 27
click at [618, 324] on button "Run" at bounding box center [633, 318] width 291 height 27
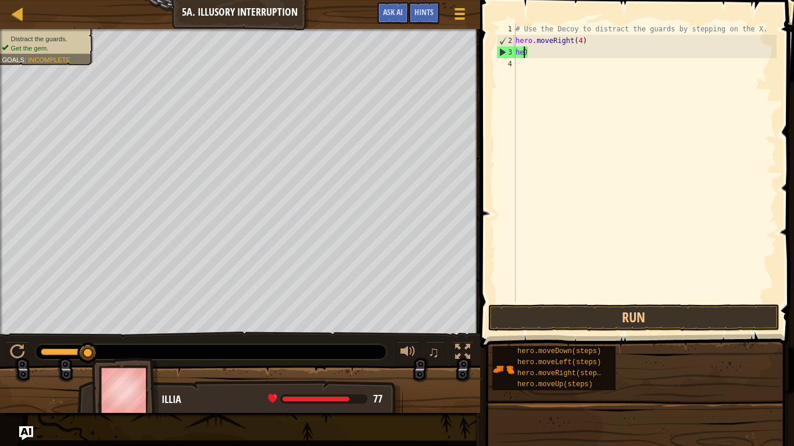
scroll to position [5, 0]
type textarea ")"
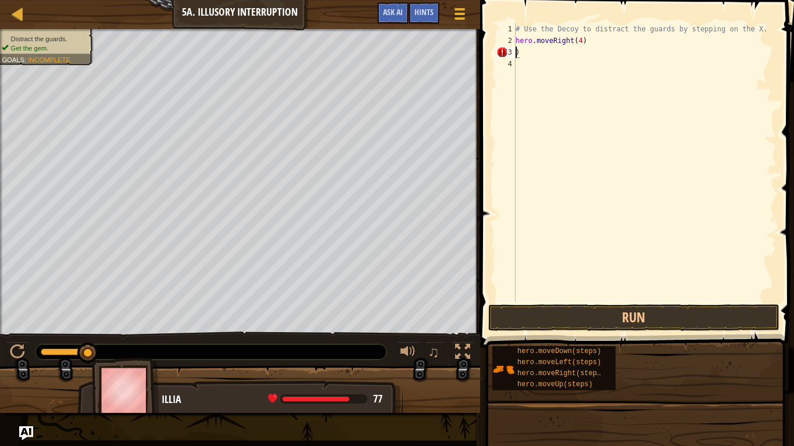
click at [568, 55] on div "# Use the Decoy to distract the guards by stepping on the X. hero . moveRight (…" at bounding box center [644, 174] width 263 height 302
click at [590, 44] on div "# Use the Decoy to distract the guards by stepping on the X. hero . moveRight (…" at bounding box center [644, 174] width 263 height 302
type textarea "h"
click at [590, 63] on div "# Use the Decoy to distract the guards by stepping on the X. hero . moveLeft ( …" at bounding box center [644, 174] width 263 height 302
click at [594, 64] on div "# Use the Decoy to distract the guards by stepping on the X. hero . moveLeft ( …" at bounding box center [644, 174] width 263 height 302
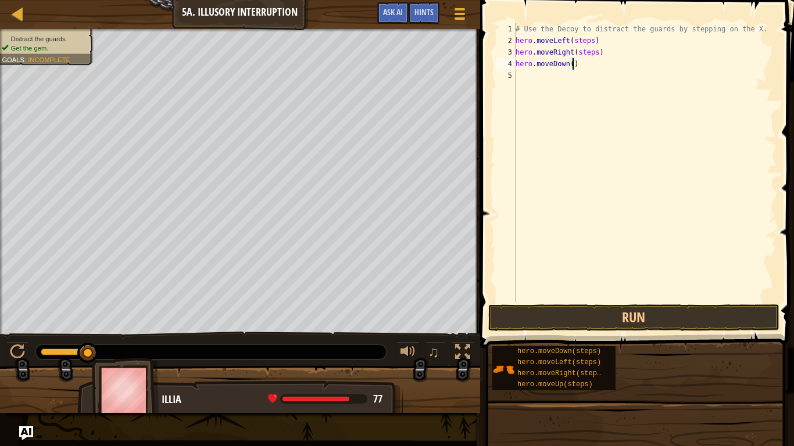
click at [597, 52] on div "# Use the Decoy to distract the guards by stepping on the X. hero . moveLeft ( …" at bounding box center [644, 174] width 263 height 302
click at [593, 38] on div "# Use the Decoy to distract the guards by stepping on the X. hero . moveLeft ( …" at bounding box center [644, 174] width 263 height 302
click at [599, 313] on button "Run" at bounding box center [633, 318] width 291 height 27
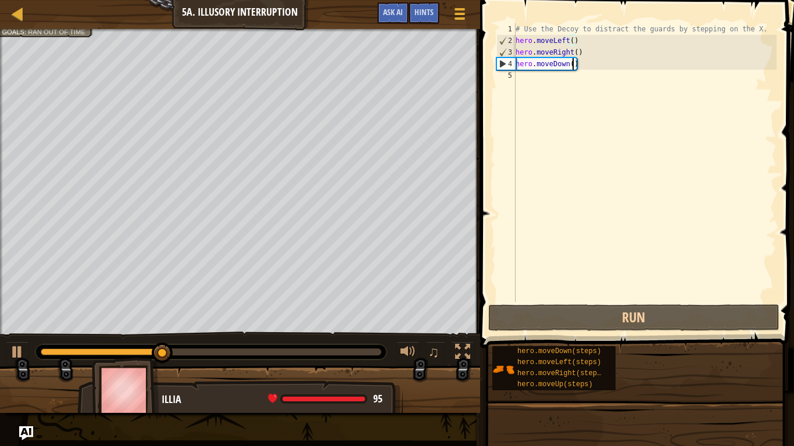
click at [572, 64] on div "# Use the Decoy to distract the guards by stepping on the X. hero . moveLeft ( …" at bounding box center [644, 174] width 263 height 302
type textarea "hero.moveDown(3)"
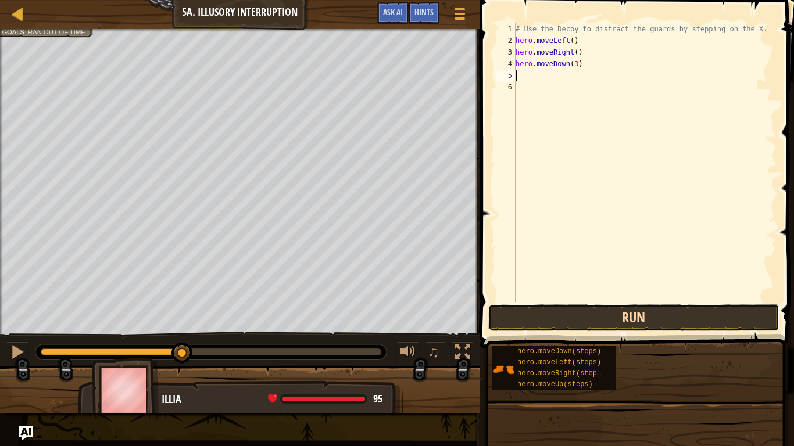
click at [528, 309] on button "Run" at bounding box center [633, 318] width 291 height 27
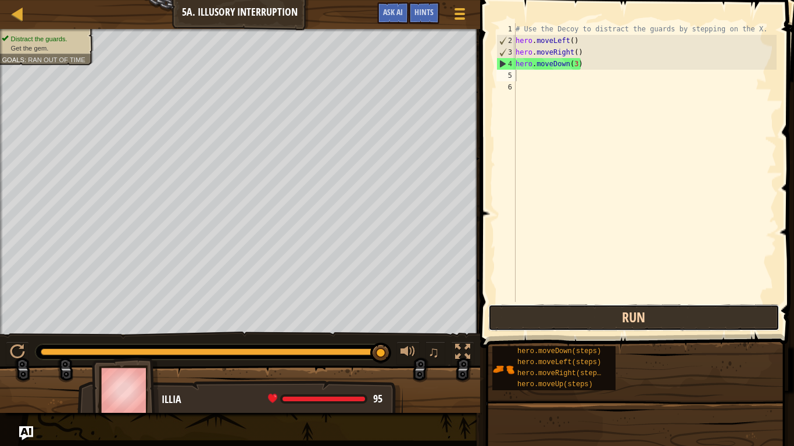
click at [604, 325] on button "Run" at bounding box center [633, 318] width 291 height 27
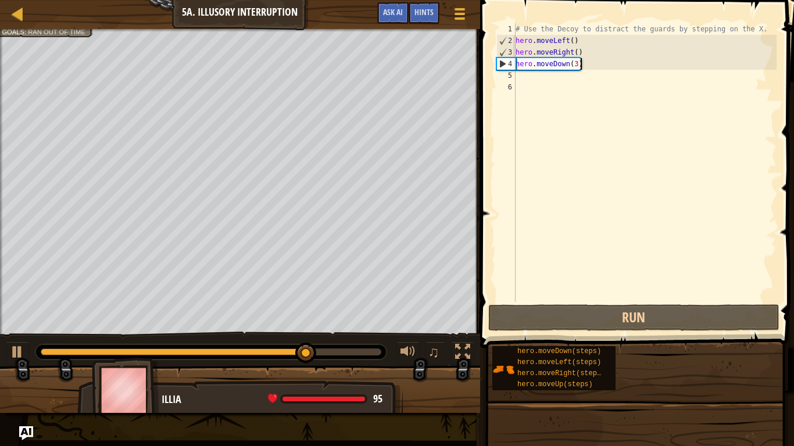
click at [597, 67] on div "# Use the Decoy to distract the guards by stepping on the X. hero . moveLeft ( …" at bounding box center [644, 174] width 263 height 302
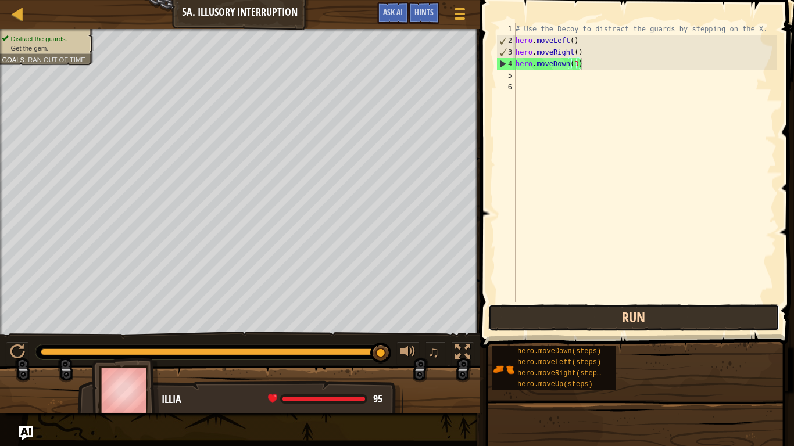
click at [671, 311] on button "Run" at bounding box center [633, 318] width 291 height 27
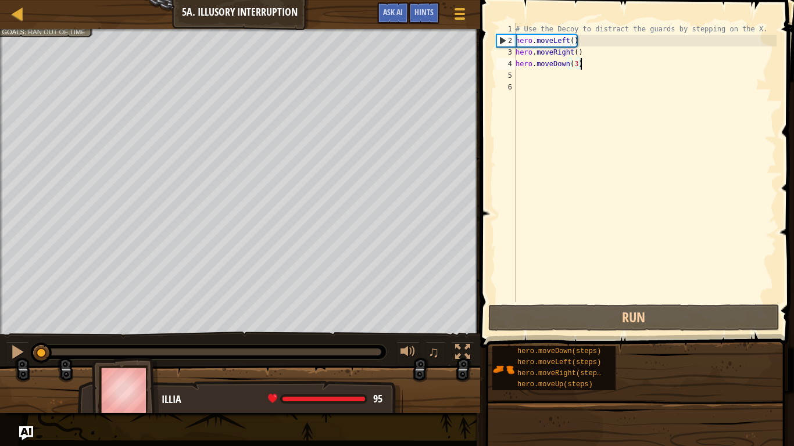
drag, startPoint x: 262, startPoint y: 351, endPoint x: 0, endPoint y: 405, distance: 267.5
click at [0, 348] on div "Distract the guards. Get the gem. Goals : Ran out of time ♫ Illia 95 x: 5 y: 30…" at bounding box center [397, 221] width 794 height 384
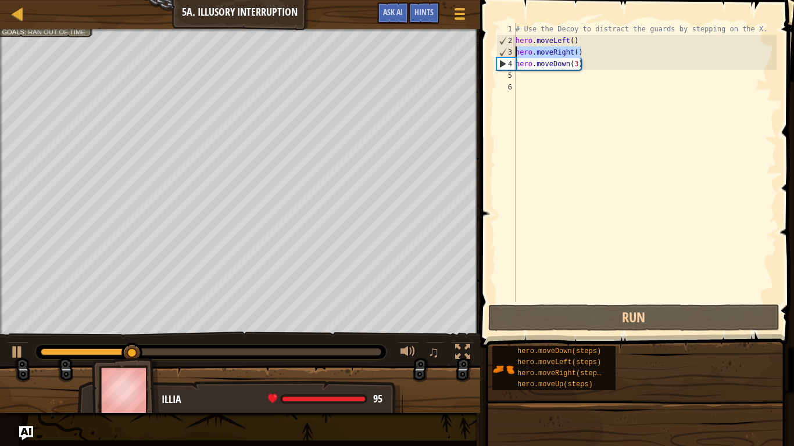
drag, startPoint x: 595, startPoint y: 50, endPoint x: 515, endPoint y: 52, distance: 79.7
click at [515, 52] on div "hero.moveDown(3) 1 2 3 4 5 6 # Use the Decoy to distract the guards by stepping…" at bounding box center [635, 162] width 282 height 279
type textarea "hero.moveRight()"
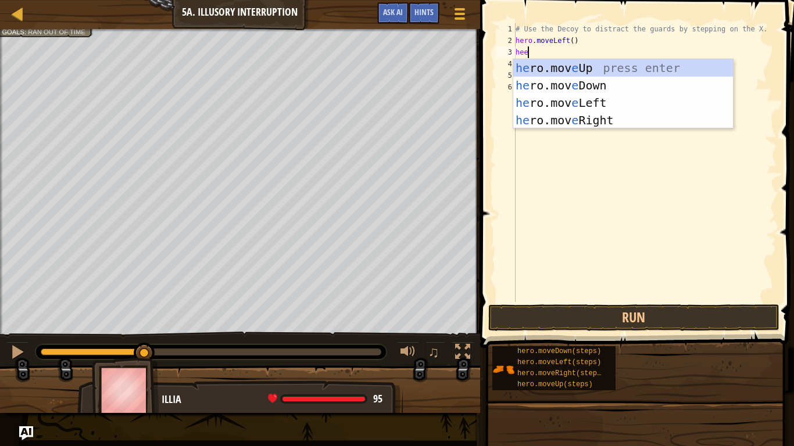
type textarea "heer"
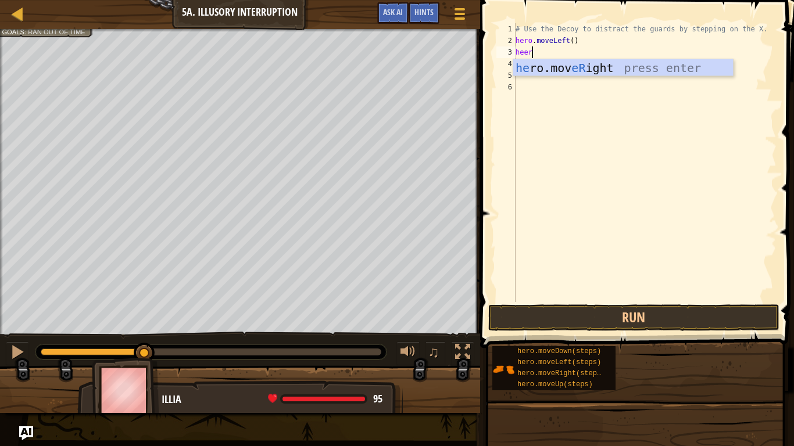
scroll to position [5, 2]
click at [551, 73] on div "he ro.mov eR ight press enter" at bounding box center [623, 85] width 220 height 52
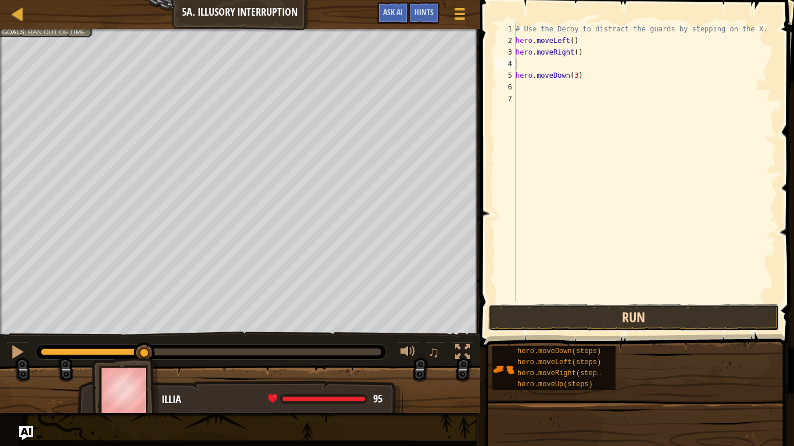
click at [625, 324] on button "Run" at bounding box center [633, 318] width 291 height 27
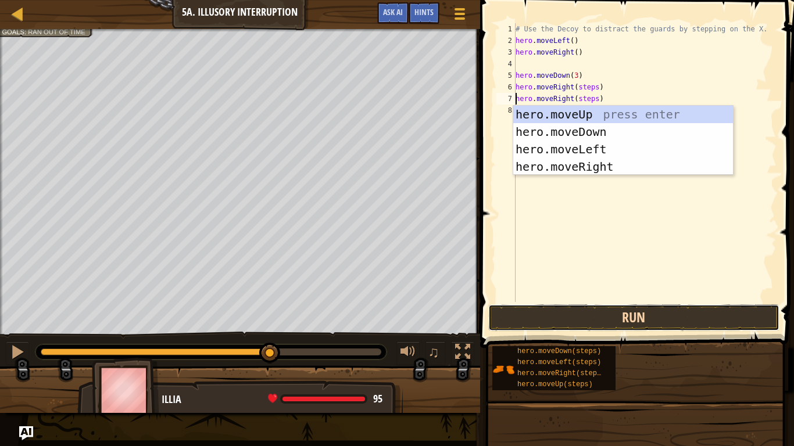
click at [590, 309] on button "Run" at bounding box center [633, 318] width 291 height 27
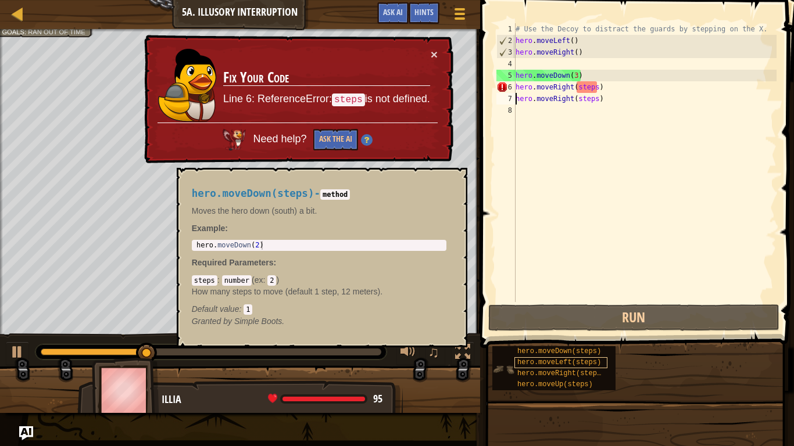
click at [545, 348] on span "hero.moveLeft(steps)" at bounding box center [559, 363] width 84 height 8
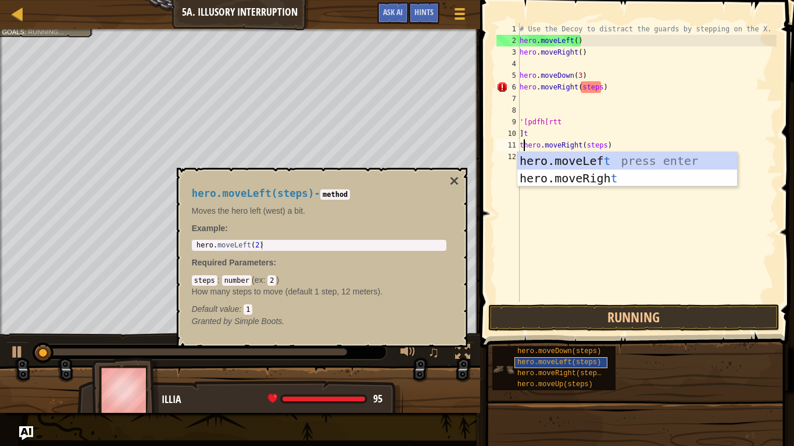
scroll to position [5, 1]
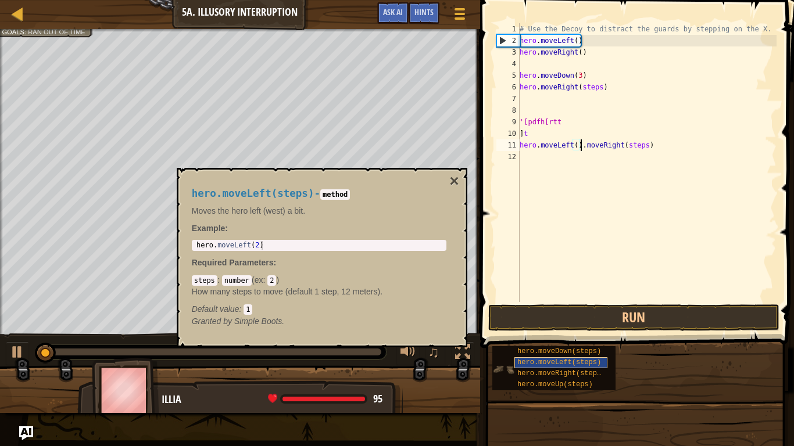
type textarea ".moveRight(steps)"
